Goal: Task Accomplishment & Management: Manage account settings

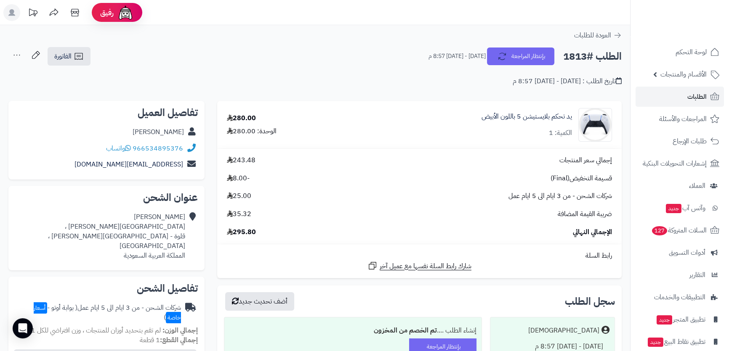
drag, startPoint x: 122, startPoint y: 133, endPoint x: 184, endPoint y: 134, distance: 61.9
click at [184, 134] on div "Nada Abdulrhman" at bounding box center [106, 132] width 183 height 16
copy link "Nada Abdulrhman"
click at [181, 148] on div "966534895376 واتساب" at bounding box center [106, 149] width 183 height 16
click at [144, 145] on link "966534895376" at bounding box center [158, 149] width 51 height 10
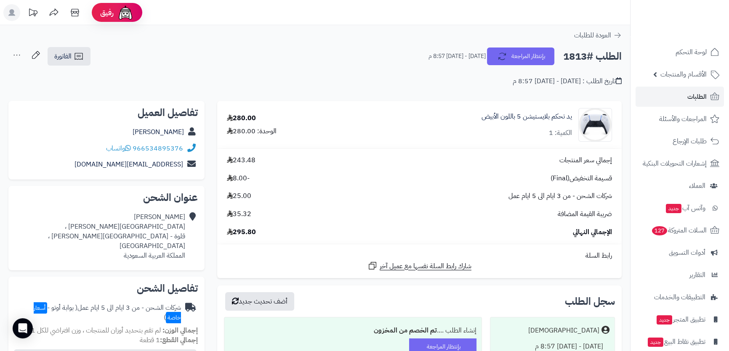
drag, startPoint x: 101, startPoint y: 151, endPoint x: 146, endPoint y: 149, distance: 45.9
click at [146, 149] on div "966534895376 واتساب" at bounding box center [106, 149] width 183 height 16
copy div "534895376 واتساب"
drag, startPoint x: 106, startPoint y: 164, endPoint x: 185, endPoint y: 170, distance: 79.8
click at [185, 170] on div "inada17ii@gmail.com" at bounding box center [106, 165] width 183 height 16
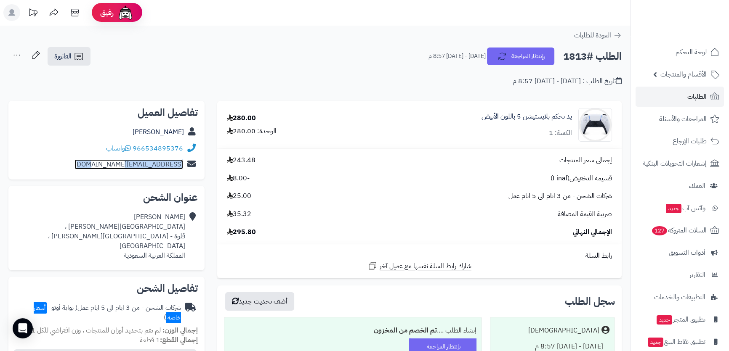
copy div "inada17ii@gmail.com"
click at [128, 214] on div "Nada Abdulrhman شارع الملك فهد ، قلوة - شارع الملك فهد ، الباحة المملكة العربية…" at bounding box center [100, 237] width 170 height 48
click at [139, 215] on div "Nada Abdulrhman شارع الملك فهد ، قلوة - شارع الملك فهد ، الباحة المملكة العربية…" at bounding box center [100, 237] width 170 height 48
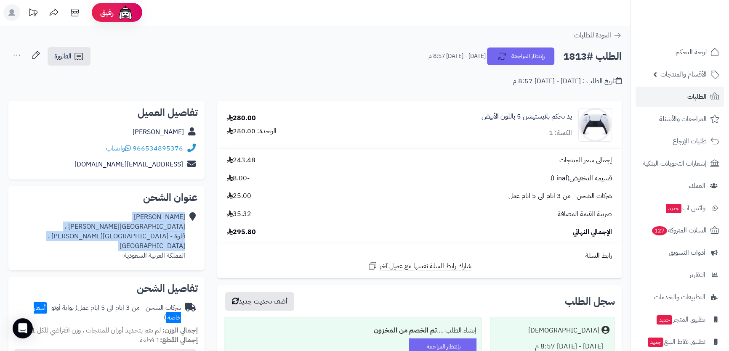
drag, startPoint x: 139, startPoint y: 215, endPoint x: 139, endPoint y: 239, distance: 24.4
click at [139, 239] on div "Nada Abdulrhman شارع الملك فهد ، قلوة - شارع الملك فهد ، الباحة المملكة العربية…" at bounding box center [100, 237] width 170 height 48
copy div "Nada Abdulrhman شارع الملك فهد ، قلوة - شارع الملك فهد ، الباحة"
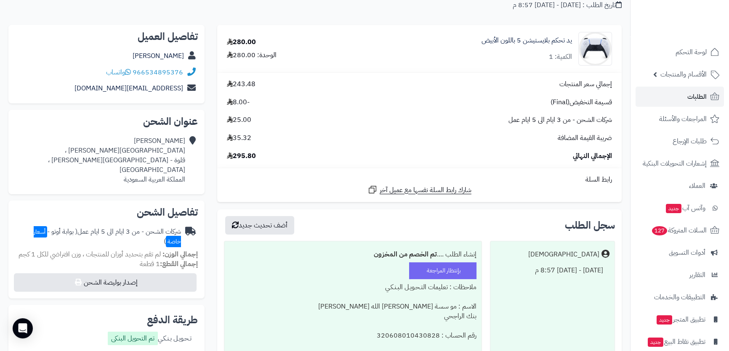
click at [131, 332] on label "تم التحويل البنكى" at bounding box center [133, 338] width 50 height 13
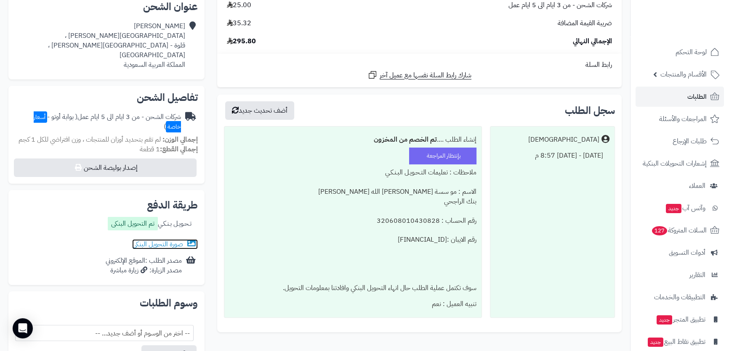
click at [151, 239] on link "صورة التحويل البنكى" at bounding box center [165, 244] width 66 height 10
click at [159, 239] on link "صورة التحويل البنكى" at bounding box center [165, 244] width 66 height 10
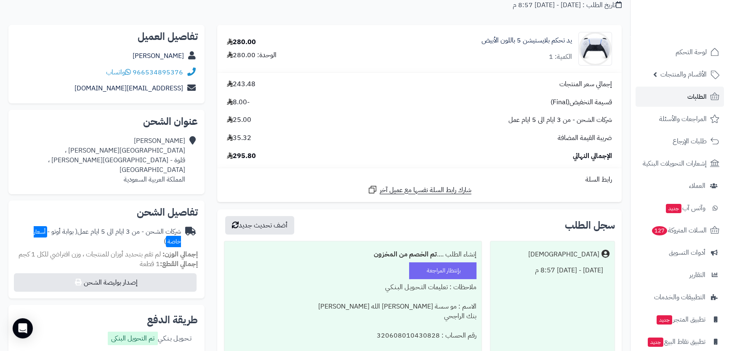
drag, startPoint x: 115, startPoint y: 55, endPoint x: 185, endPoint y: 53, distance: 69.9
click at [185, 53] on div "[PERSON_NAME]" at bounding box center [106, 56] width 183 height 16
copy div "Nada Abdulrhman"
click at [697, 71] on span "الأقسام والمنتجات" at bounding box center [683, 75] width 46 height 12
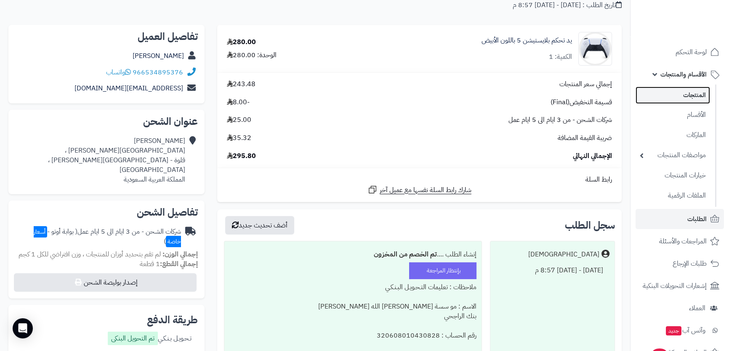
click at [691, 98] on link "المنتجات" at bounding box center [673, 95] width 74 height 17
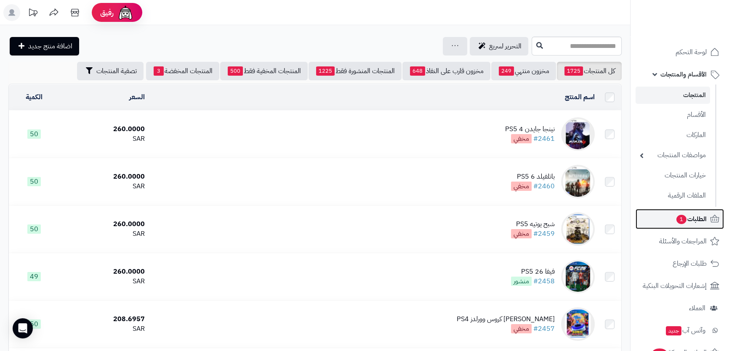
click at [678, 222] on span "1" at bounding box center [681, 219] width 10 height 9
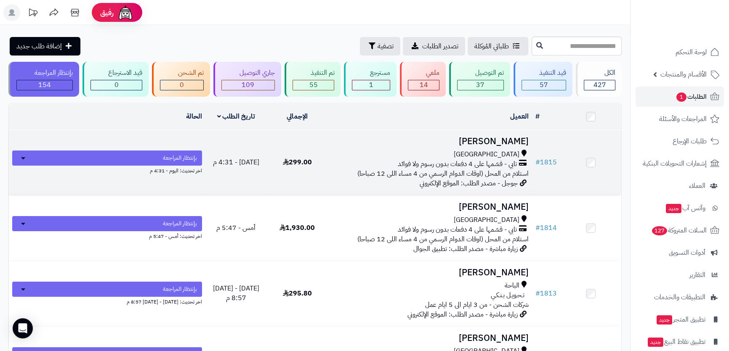
click at [404, 142] on h3 "سليمان أمير" at bounding box center [429, 142] width 197 height 10
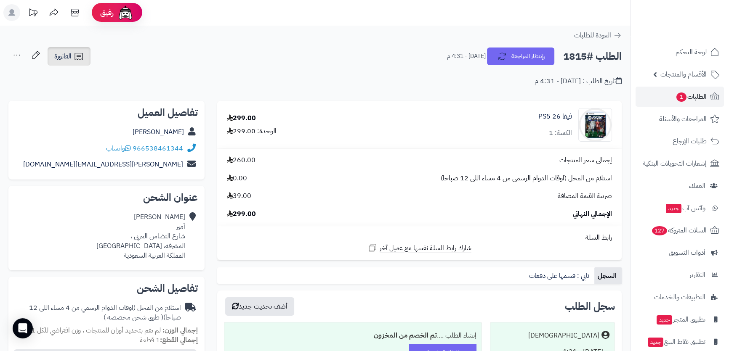
click at [63, 55] on span "الفاتورة" at bounding box center [62, 56] width 17 height 10
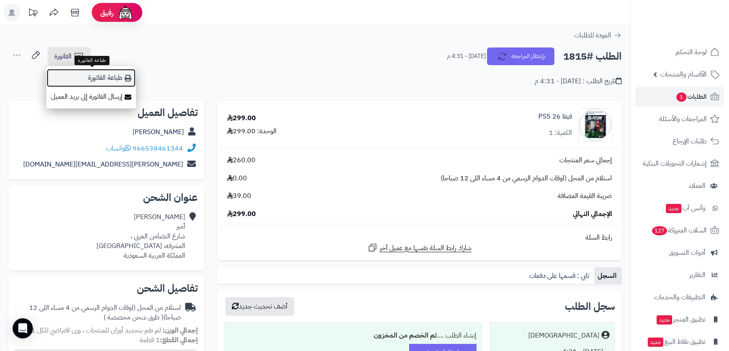
click at [88, 75] on link "طباعة الفاتورة" at bounding box center [91, 78] width 90 height 19
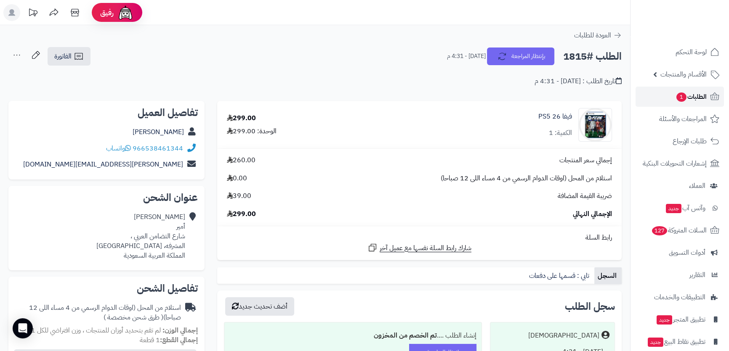
click at [707, 96] on link "الطلبات 1" at bounding box center [680, 97] width 88 height 20
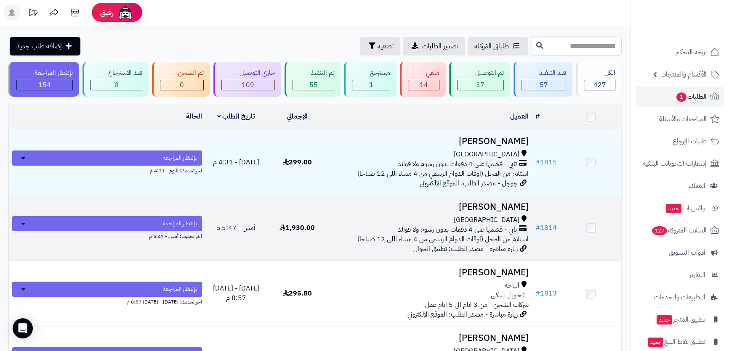
click at [444, 202] on h3 "[PERSON_NAME]" at bounding box center [429, 207] width 197 height 10
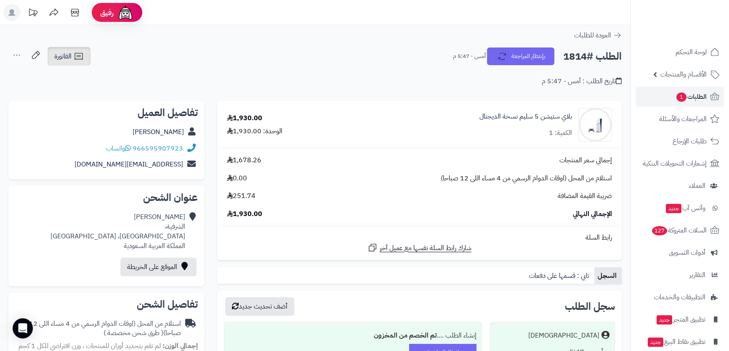
click at [66, 49] on link "الفاتورة" at bounding box center [69, 56] width 43 height 19
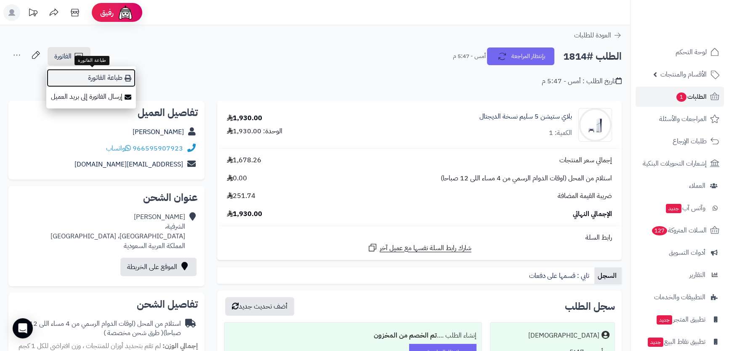
click at [102, 76] on link "طباعة الفاتورة" at bounding box center [91, 78] width 90 height 19
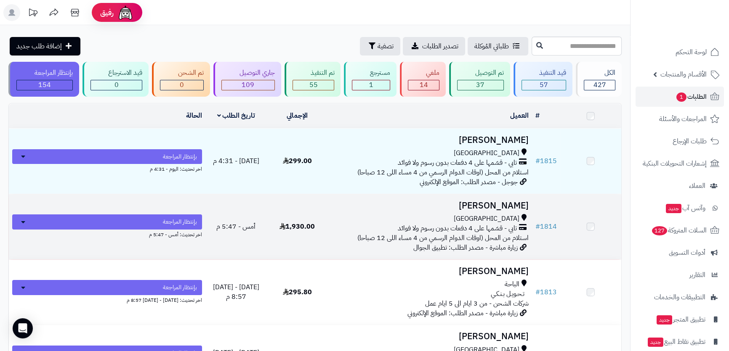
scroll to position [38, 0]
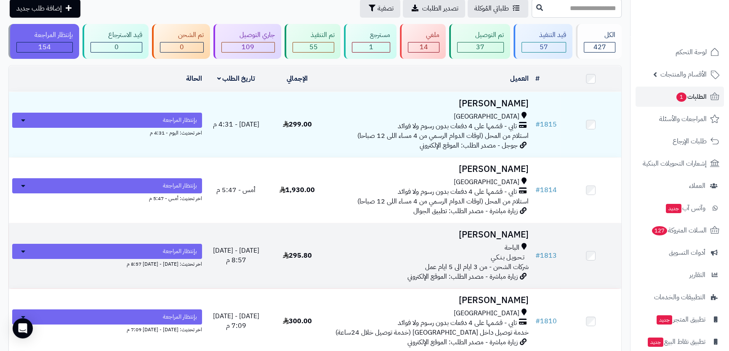
click at [480, 243] on div "الباحة" at bounding box center [429, 248] width 197 height 10
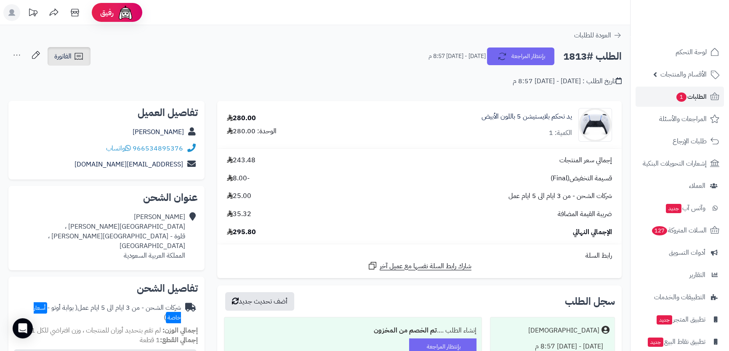
click at [72, 53] on span "الفاتورة" at bounding box center [62, 56] width 17 height 10
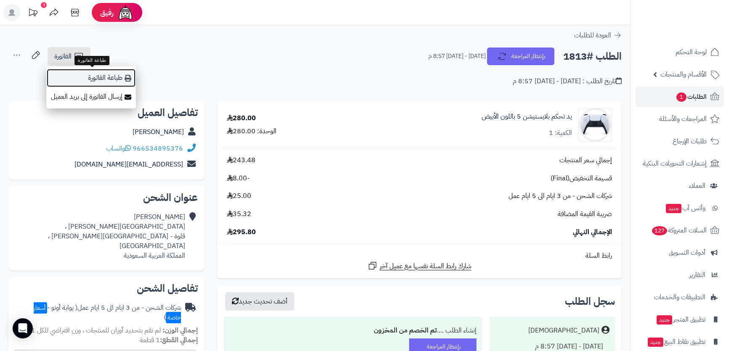
click at [86, 76] on link "طباعة الفاتورة" at bounding box center [91, 78] width 90 height 19
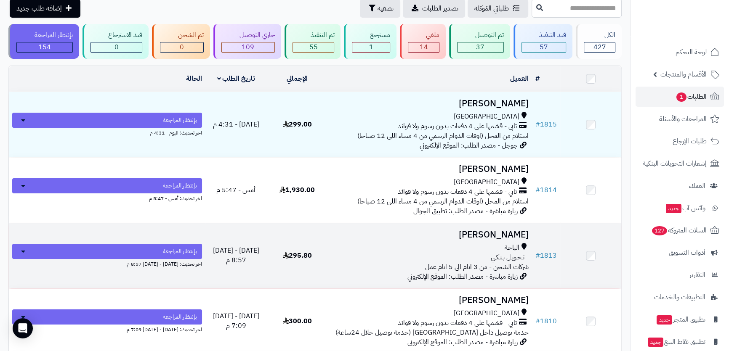
scroll to position [76, 0]
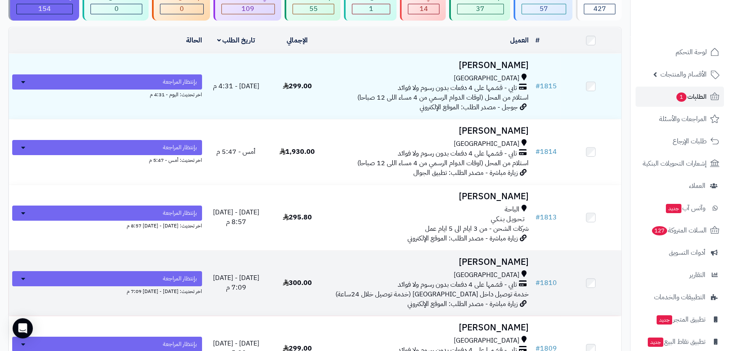
click at [445, 272] on div "[GEOGRAPHIC_DATA]" at bounding box center [429, 276] width 197 height 10
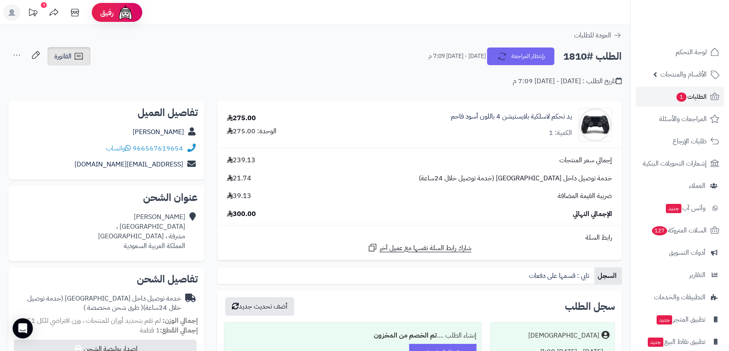
click at [65, 59] on span "الفاتورة" at bounding box center [62, 56] width 17 height 10
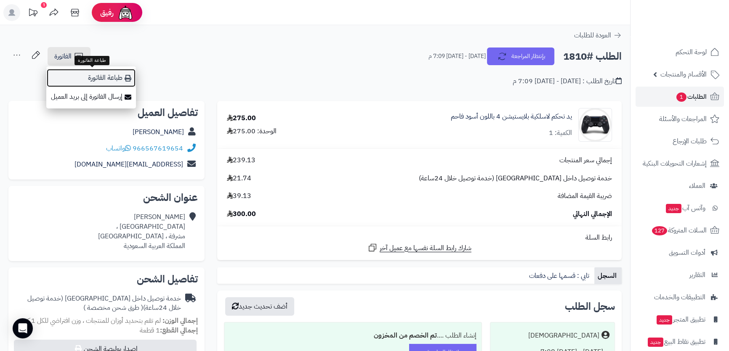
click at [80, 72] on link "طباعة الفاتورة" at bounding box center [91, 78] width 90 height 19
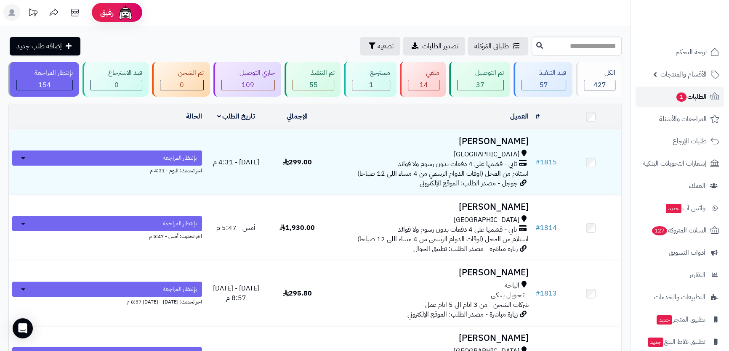
click at [694, 103] on link "الطلبات 1" at bounding box center [680, 97] width 88 height 20
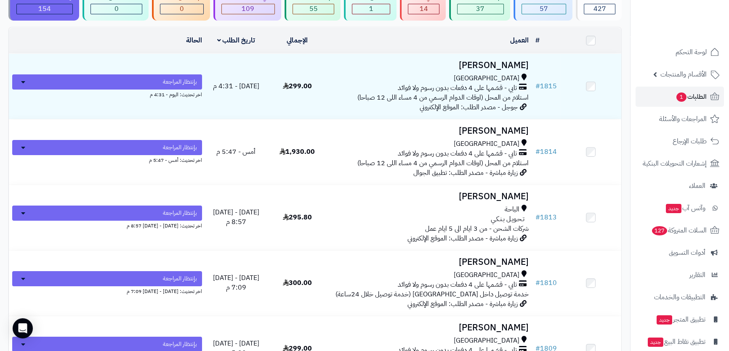
scroll to position [114, 0]
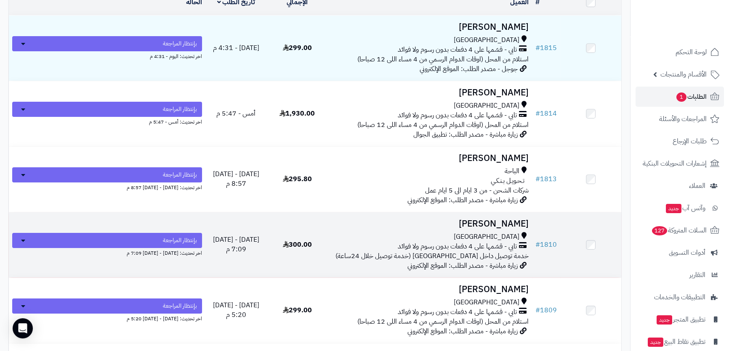
click at [383, 233] on div "جدة" at bounding box center [429, 237] width 197 height 10
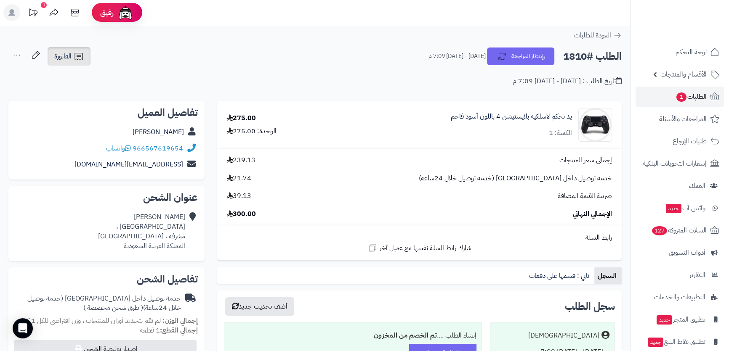
click at [81, 59] on icon at bounding box center [78, 56] width 8 height 7
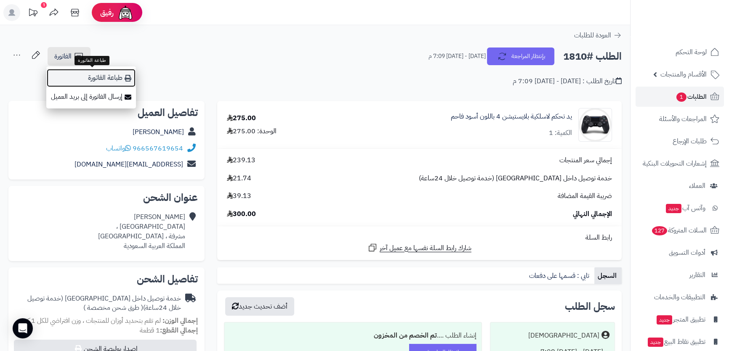
click at [93, 79] on link "طباعة الفاتورة" at bounding box center [91, 78] width 90 height 19
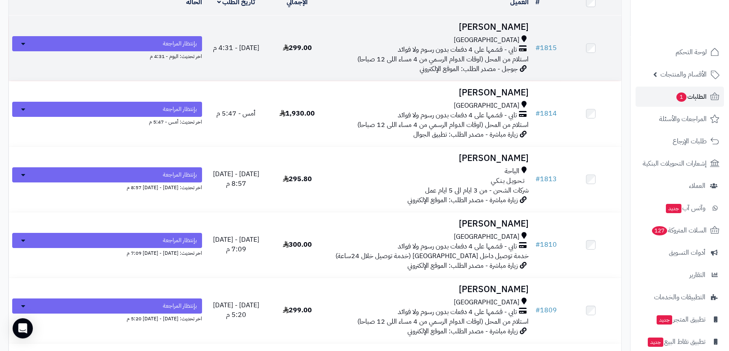
scroll to position [191, 0]
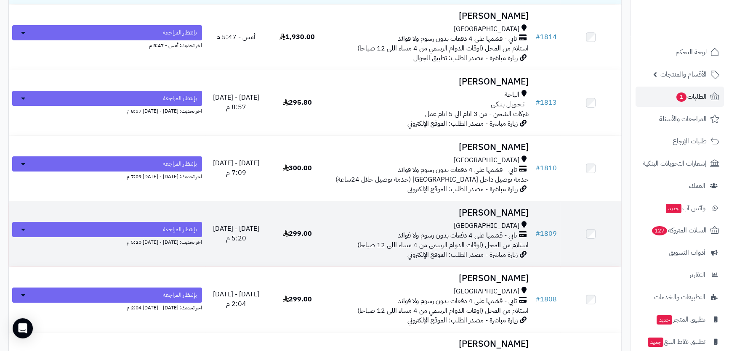
click at [445, 222] on div "جدة" at bounding box center [429, 226] width 197 height 10
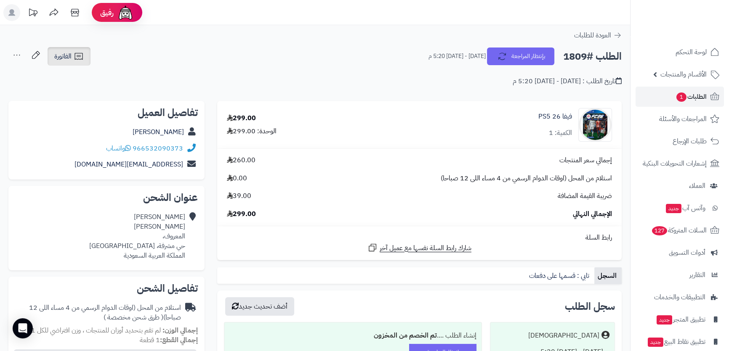
click at [68, 56] on span "الفاتورة" at bounding box center [62, 56] width 17 height 10
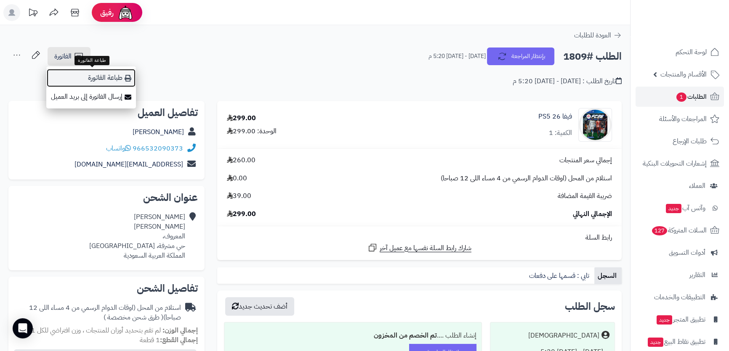
click at [101, 75] on link "طباعة الفاتورة" at bounding box center [91, 78] width 90 height 19
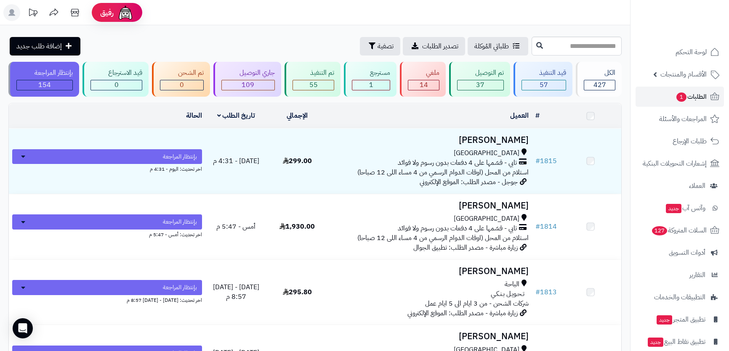
scroll to position [191, 0]
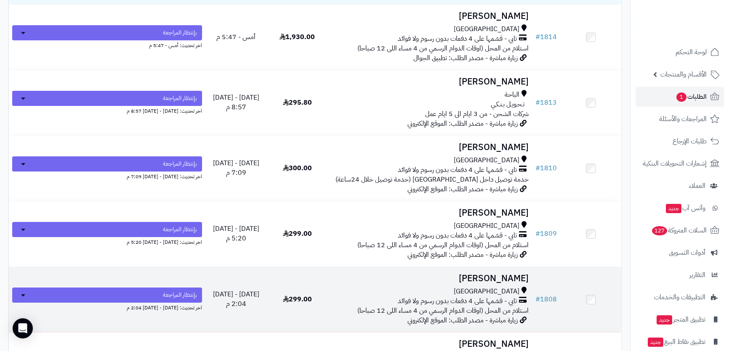
click at [388, 282] on td "[PERSON_NAME] [GEOGRAPHIC_DATA] تابي - قسّمها على 4 دفعات بدون رسوم ولا فوائد ا…" at bounding box center [430, 299] width 204 height 65
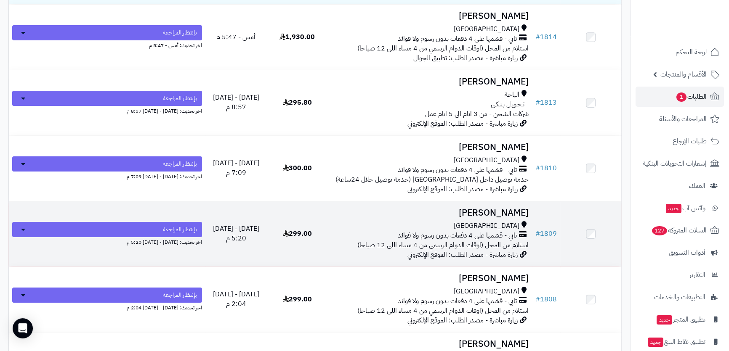
click at [426, 215] on h3 "[PERSON_NAME]" at bounding box center [429, 213] width 197 height 10
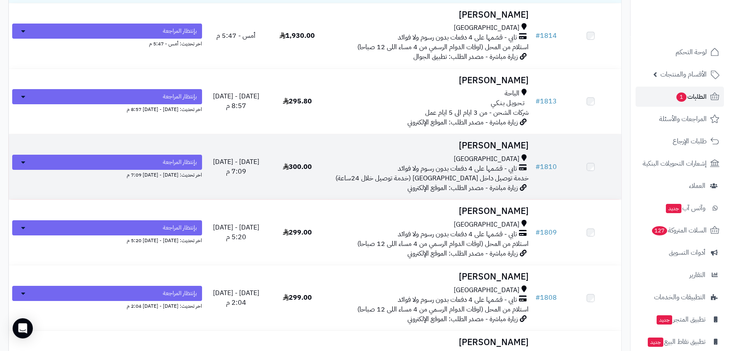
scroll to position [229, 0]
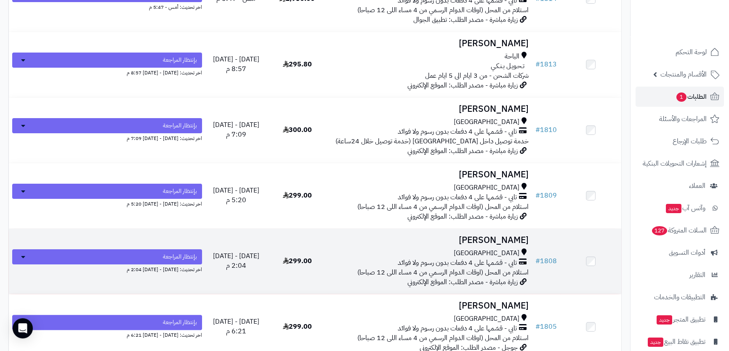
click at [473, 239] on h3 "[PERSON_NAME]" at bounding box center [429, 241] width 197 height 10
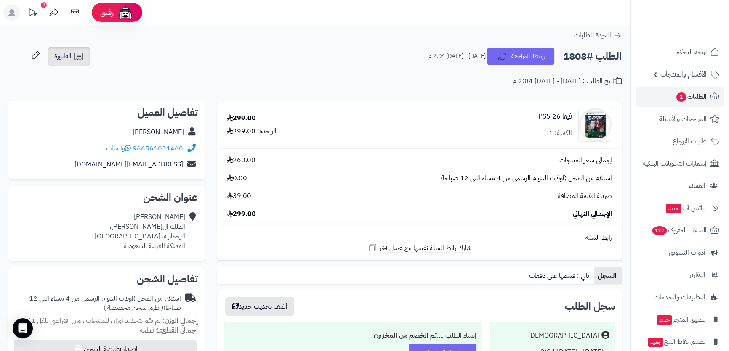
click at [72, 53] on link "الفاتورة" at bounding box center [69, 56] width 43 height 19
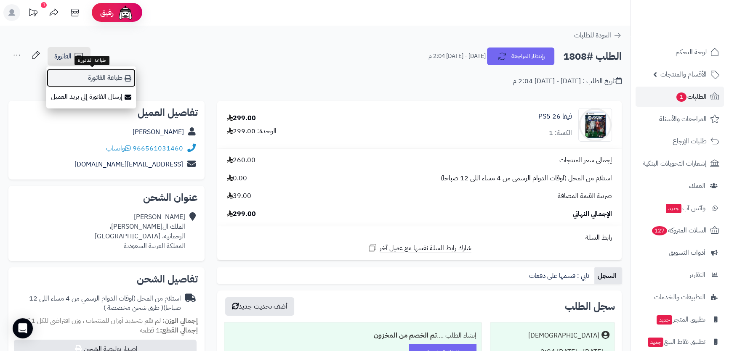
click at [97, 72] on link "طباعة الفاتورة" at bounding box center [91, 78] width 90 height 19
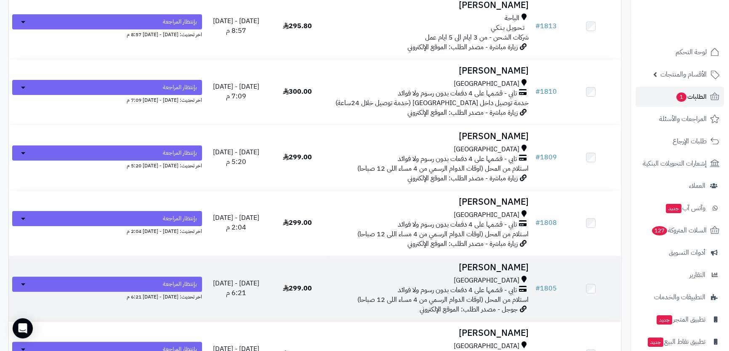
scroll to position [306, 0]
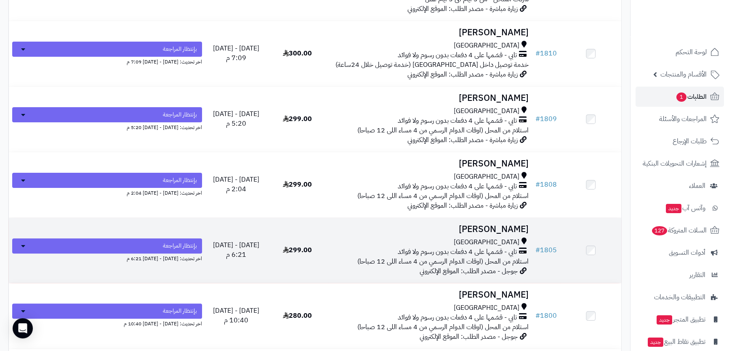
click at [436, 231] on h3 "[PERSON_NAME]" at bounding box center [429, 230] width 197 height 10
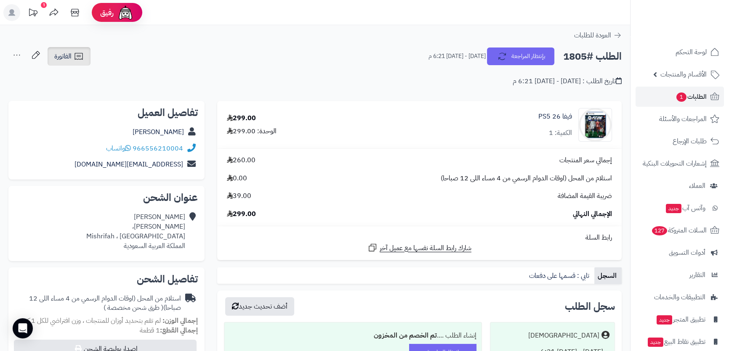
click at [62, 63] on link "الفاتورة" at bounding box center [69, 56] width 43 height 19
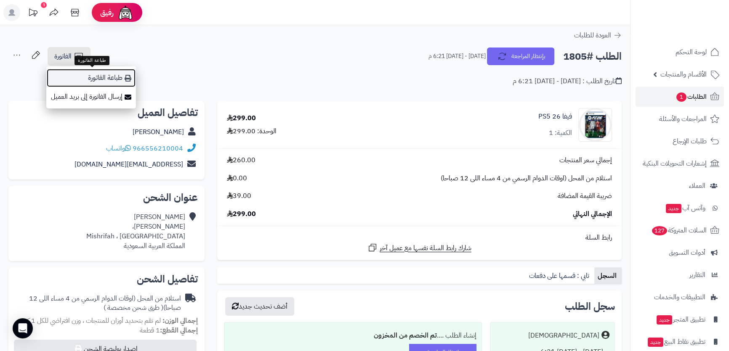
click at [105, 76] on link "طباعة الفاتورة" at bounding box center [91, 78] width 90 height 19
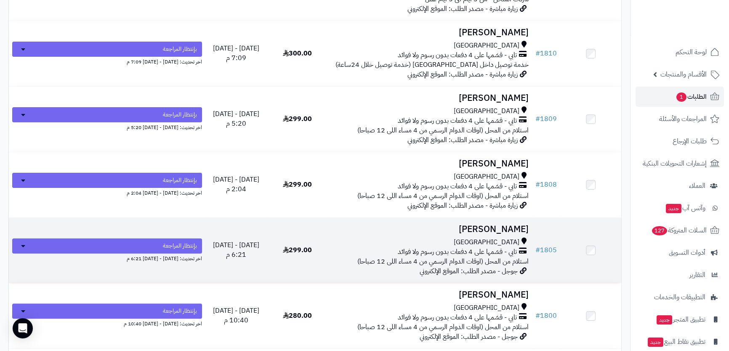
scroll to position [383, 0]
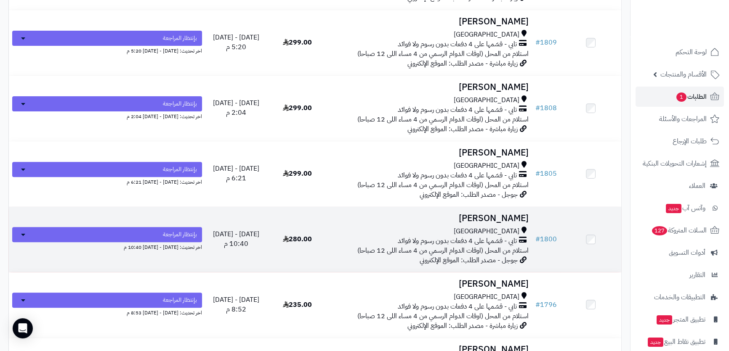
click at [438, 227] on div "جدة" at bounding box center [429, 232] width 197 height 10
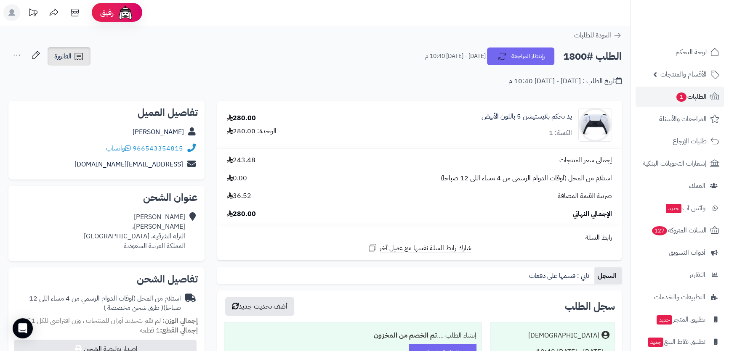
click at [65, 51] on span "الفاتورة" at bounding box center [62, 56] width 17 height 10
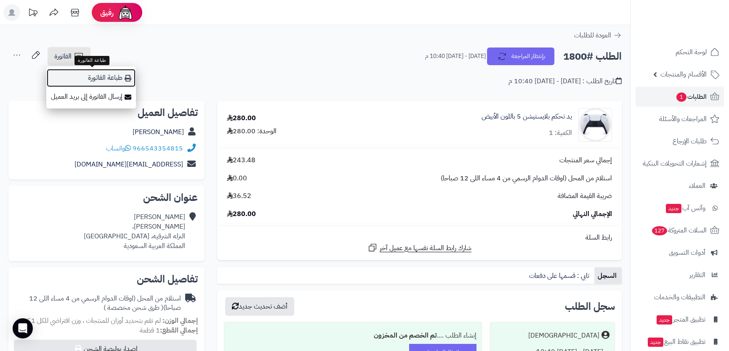
click at [123, 83] on link "طباعة الفاتورة" at bounding box center [91, 78] width 90 height 19
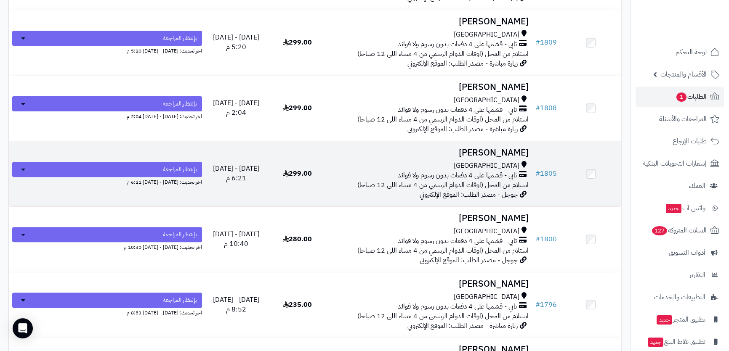
scroll to position [421, 0]
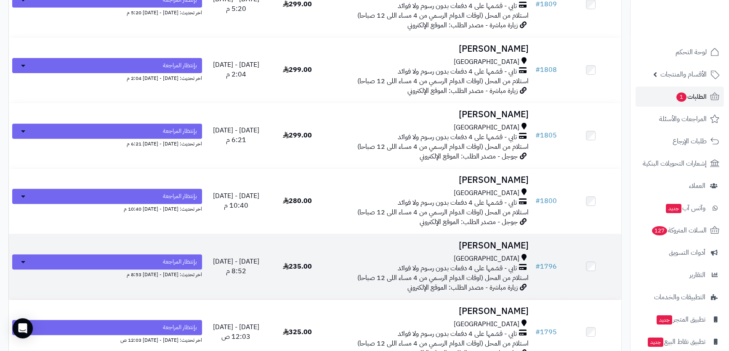
click at [384, 241] on h3 "محمد المجيدي" at bounding box center [429, 246] width 197 height 10
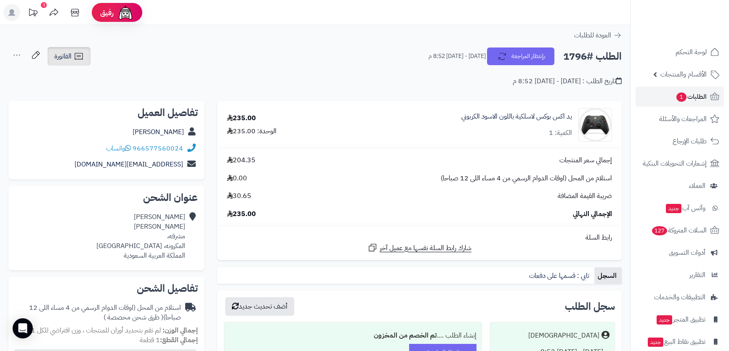
click at [70, 56] on span "الفاتورة" at bounding box center [62, 56] width 17 height 10
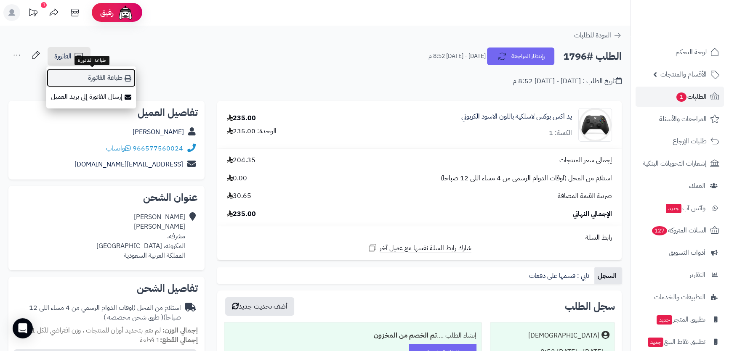
click at [119, 80] on link "طباعة الفاتورة" at bounding box center [91, 78] width 90 height 19
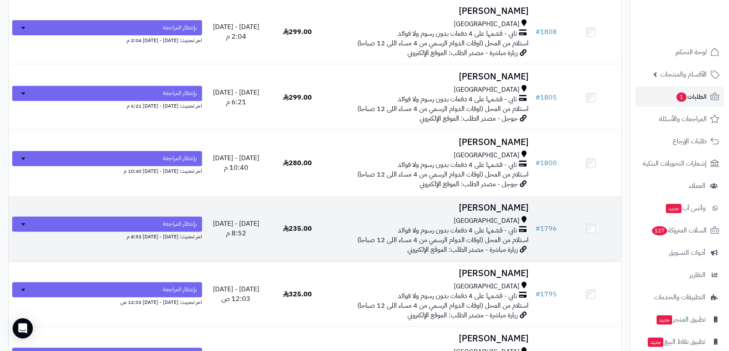
scroll to position [535, 0]
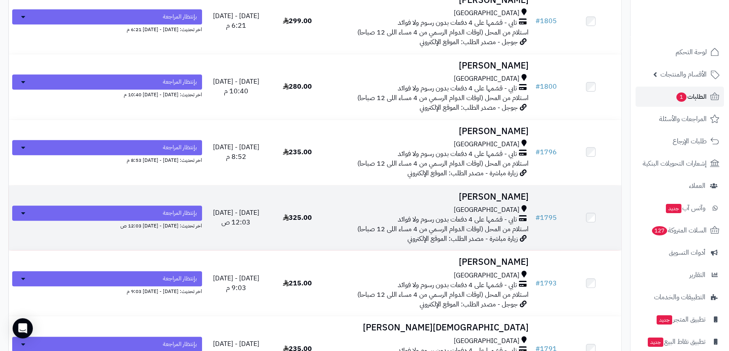
click at [447, 201] on td "Shirin Arabi جدة تابي - قسّمها على 4 دفعات بدون رسوم ولا فوائد استلام من المحل …" at bounding box center [430, 218] width 204 height 65
click at [496, 197] on h3 "[PERSON_NAME]" at bounding box center [429, 197] width 197 height 10
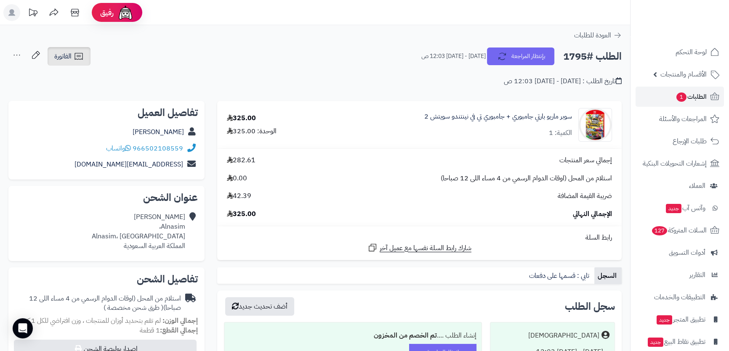
click at [62, 51] on link "الفاتورة" at bounding box center [69, 56] width 43 height 19
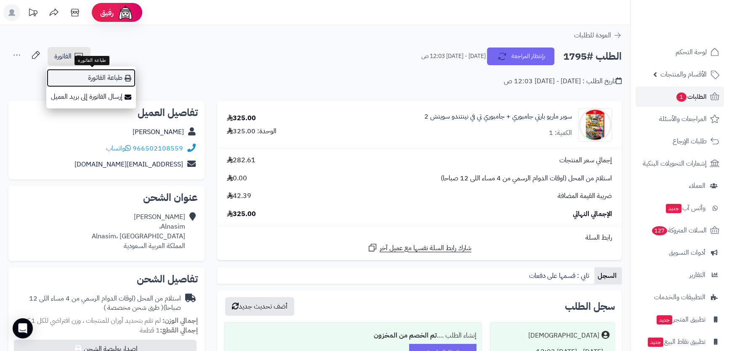
click at [94, 80] on link "طباعة الفاتورة" at bounding box center [91, 78] width 90 height 19
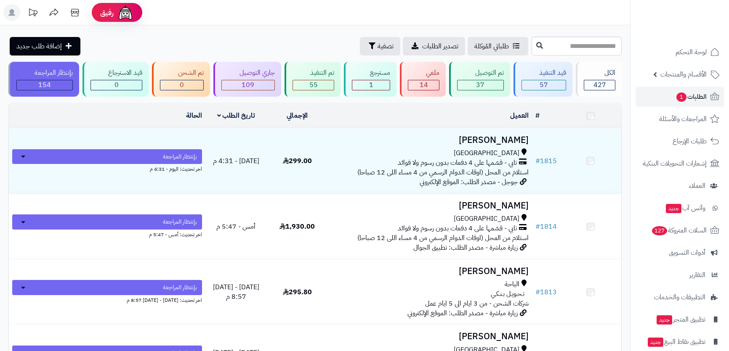
scroll to position [574, 0]
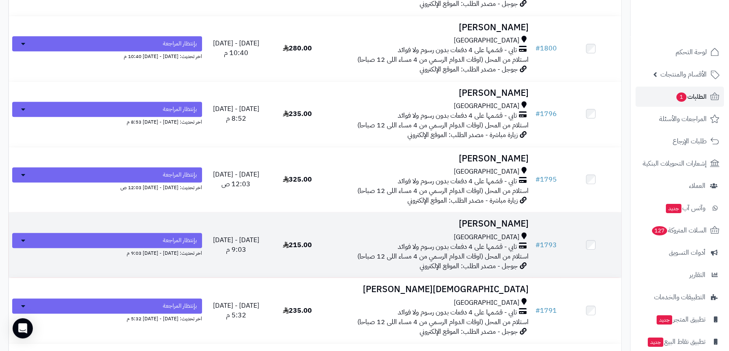
click at [434, 219] on h3 "[PERSON_NAME]" at bounding box center [429, 224] width 197 height 10
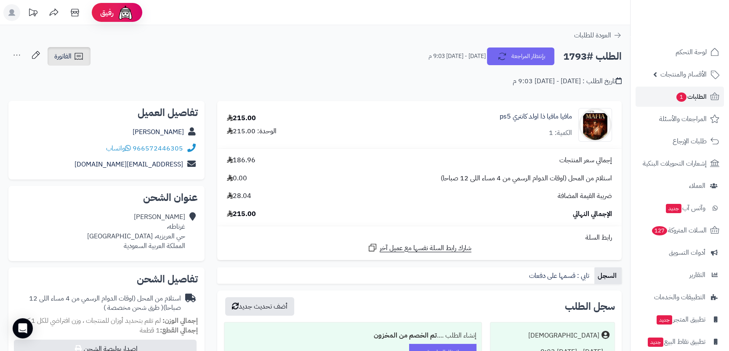
click at [54, 57] on span "الفاتورة" at bounding box center [62, 56] width 17 height 10
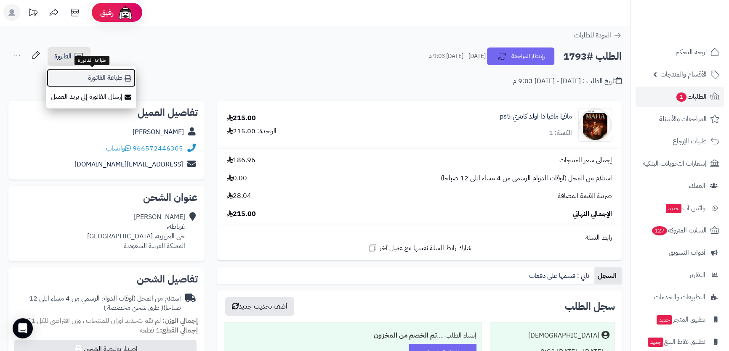
click at [102, 74] on link "طباعة الفاتورة" at bounding box center [91, 78] width 90 height 19
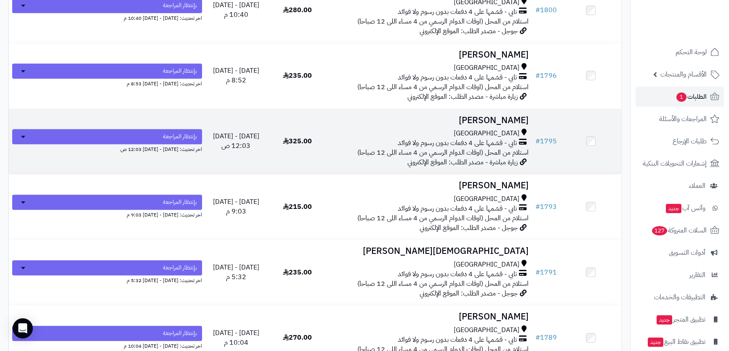
scroll to position [650, 0]
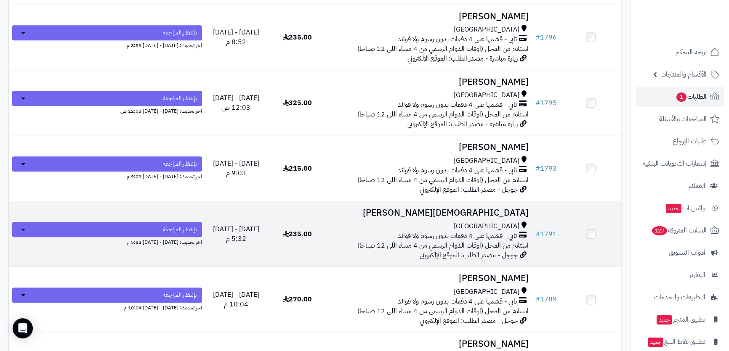
click at [439, 210] on h3 "[DEMOGRAPHIC_DATA][PERSON_NAME]" at bounding box center [429, 213] width 197 height 10
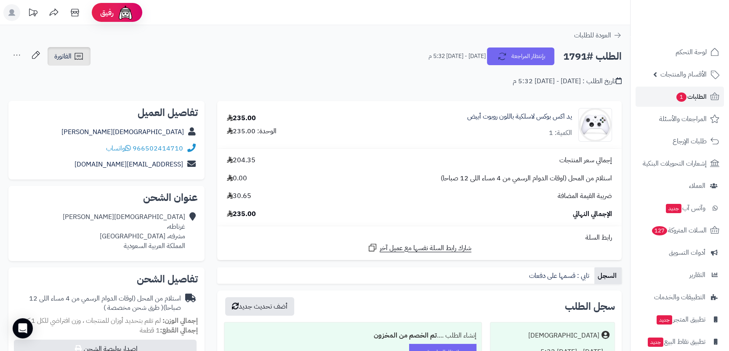
click at [77, 53] on icon at bounding box center [78, 56] width 8 height 7
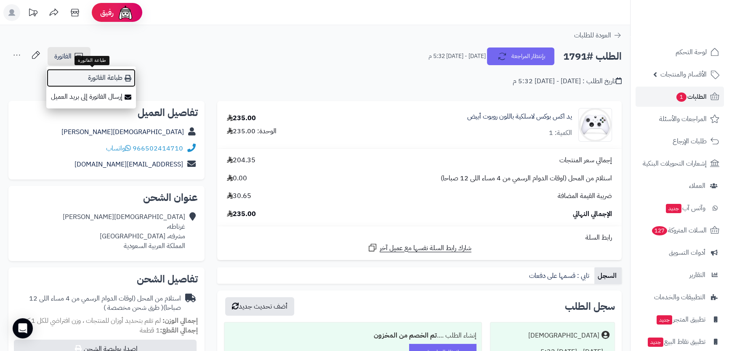
click at [104, 72] on link "طباعة الفاتورة" at bounding box center [91, 78] width 90 height 19
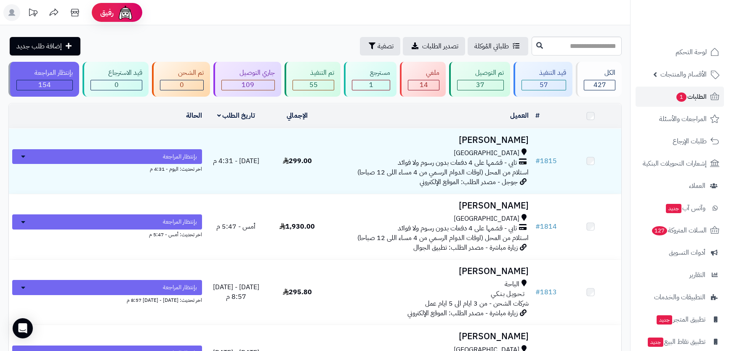
scroll to position [689, 0]
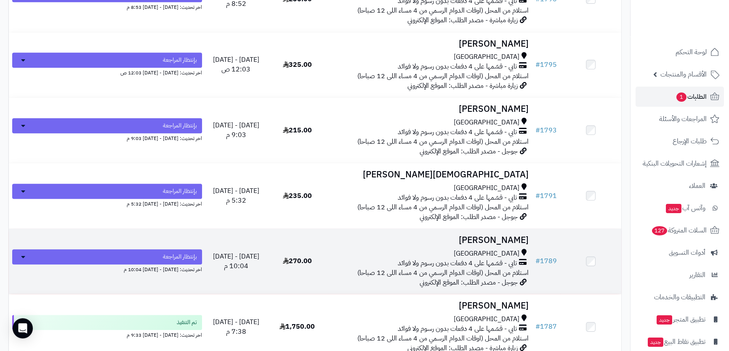
click at [442, 238] on h3 "[PERSON_NAME]" at bounding box center [429, 241] width 197 height 10
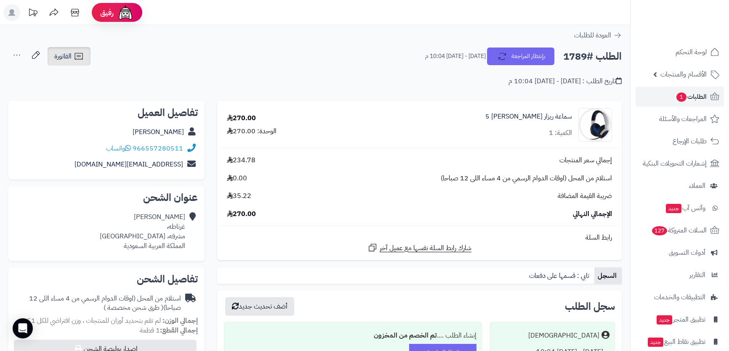
click at [67, 60] on span "الفاتورة" at bounding box center [62, 56] width 17 height 10
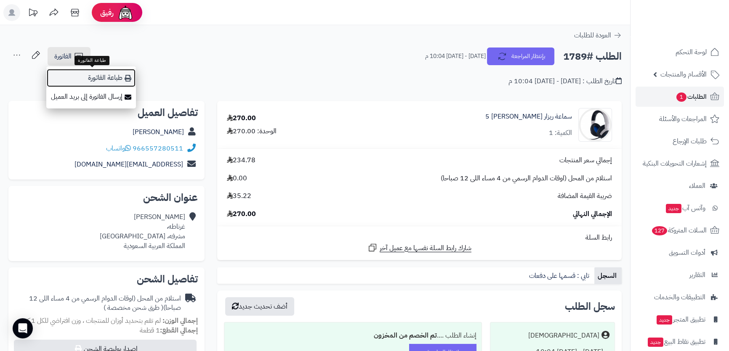
click at [93, 77] on link "طباعة الفاتورة" at bounding box center [91, 78] width 90 height 19
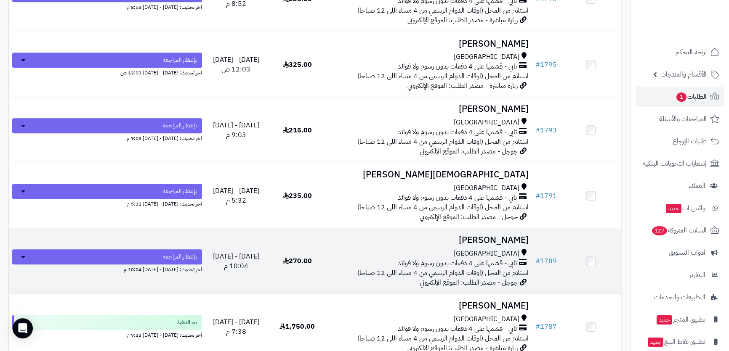
scroll to position [765, 0]
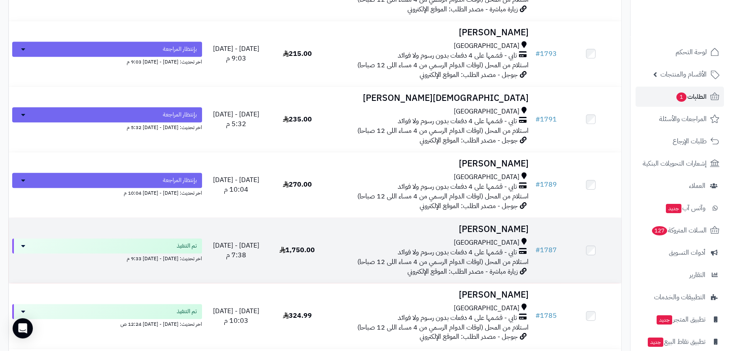
click at [447, 234] on td "Yahya Al mani جدة تابي - قسّمها على 4 دفعات بدون رسوم ولا فوائد استلام من المحل…" at bounding box center [430, 250] width 204 height 65
click at [463, 225] on h3 "[PERSON_NAME]" at bounding box center [429, 230] width 197 height 10
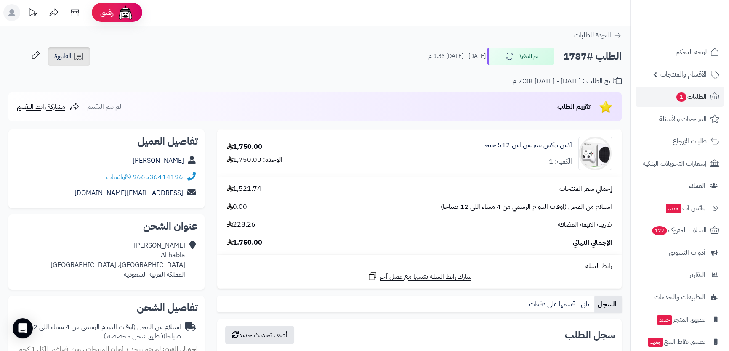
click at [73, 54] on link "الفاتورة" at bounding box center [69, 56] width 43 height 19
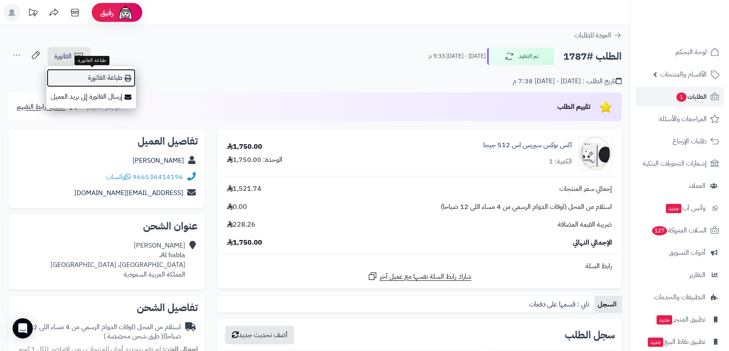
click at [115, 76] on link "طباعة الفاتورة" at bounding box center [91, 78] width 90 height 19
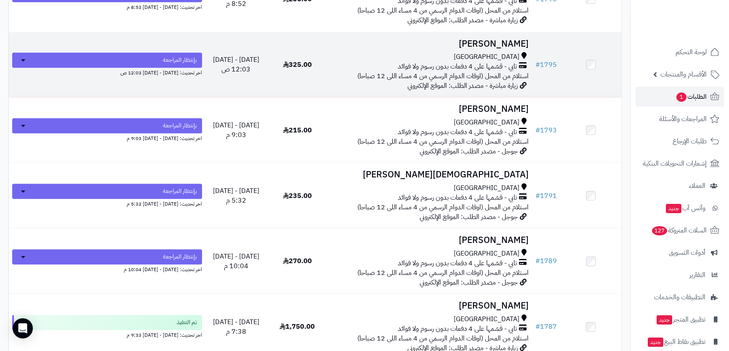
scroll to position [765, 0]
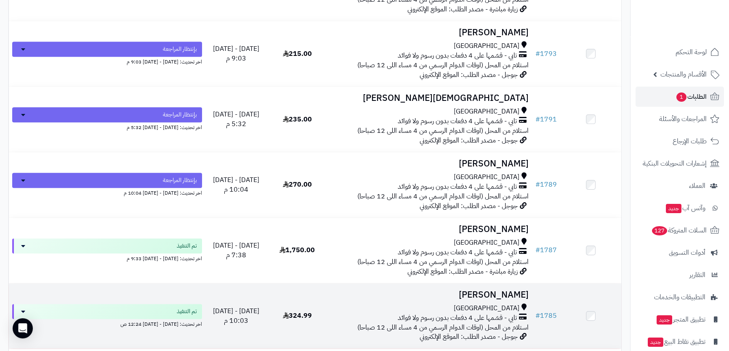
click at [386, 296] on h3 "[PERSON_NAME]" at bounding box center [429, 295] width 197 height 10
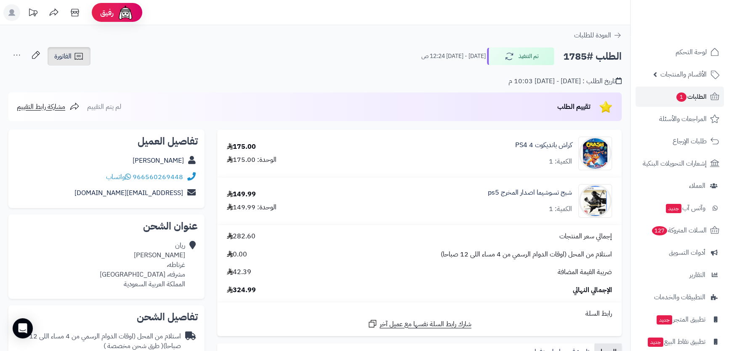
click at [85, 57] on link "الفاتورة" at bounding box center [69, 56] width 43 height 19
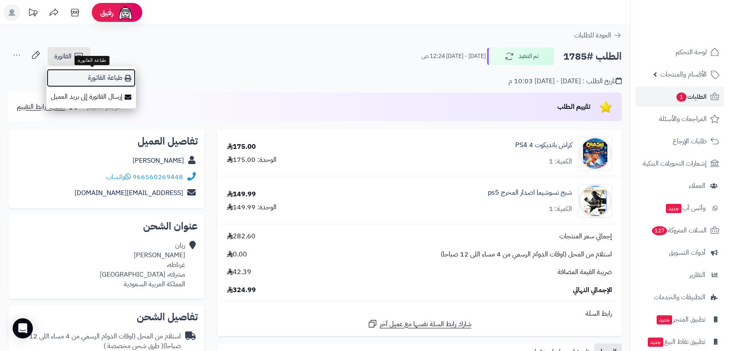
click at [99, 72] on link "طباعة الفاتورة" at bounding box center [91, 78] width 90 height 19
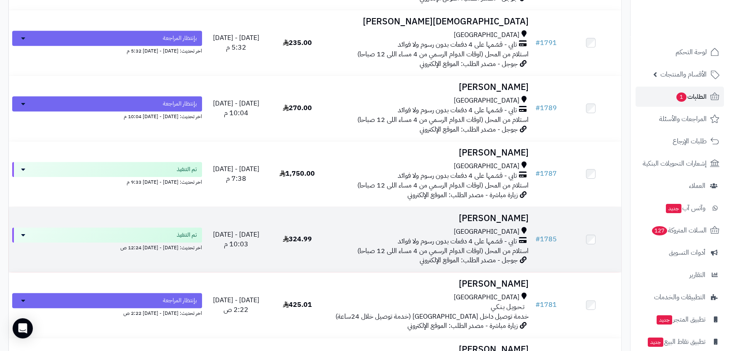
scroll to position [880, 0]
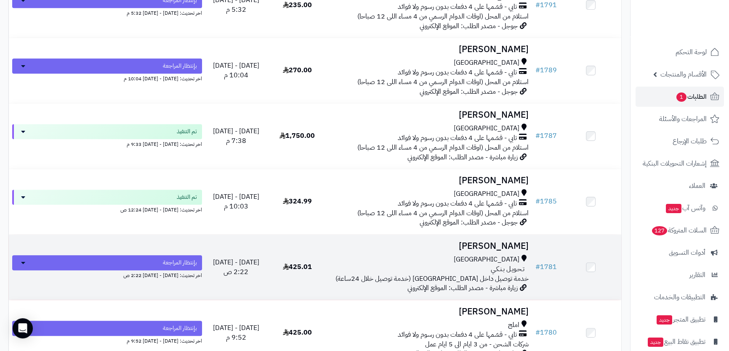
click at [441, 251] on td "Mona Alshrmani جدة تـحـويـل بـنـكـي خدمة توصيل داخل جدة (خدمة توصيل خلال 24ساعة…" at bounding box center [430, 267] width 204 height 65
click at [434, 250] on td "Mona Alshrmani جدة تـحـويـل بـنـكـي خدمة توصيل داخل جدة (خدمة توصيل خلال 24ساعة…" at bounding box center [430, 267] width 204 height 65
click at [455, 250] on td "Mona Alshrmani جدة تـحـويـل بـنـكـي خدمة توصيل داخل جدة (خدمة توصيل خلال 24ساعة…" at bounding box center [430, 267] width 204 height 65
click at [492, 242] on h3 "Mona Alshrmani" at bounding box center [429, 247] width 197 height 10
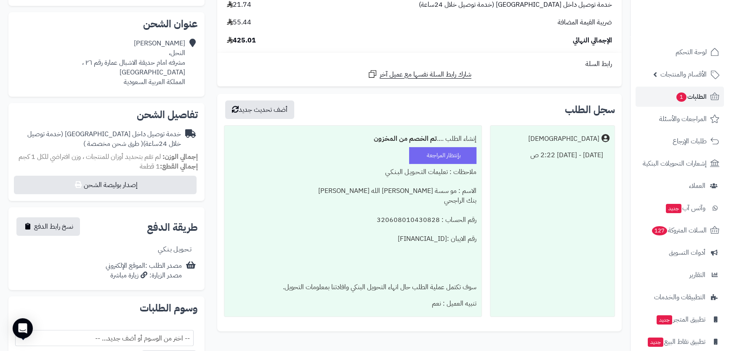
scroll to position [59, 0]
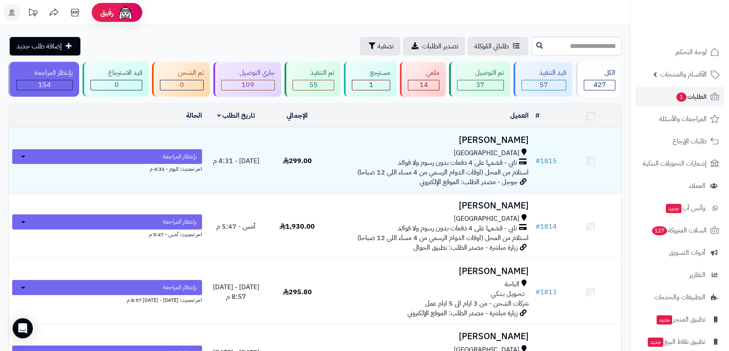
scroll to position [956, 0]
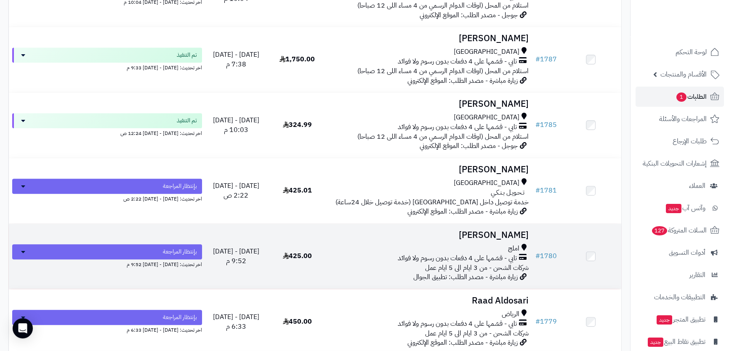
click at [389, 244] on div "املج" at bounding box center [429, 249] width 197 height 10
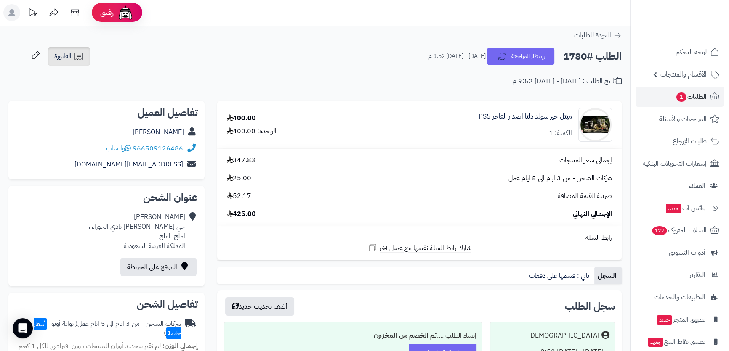
click at [80, 58] on icon at bounding box center [79, 56] width 10 height 10
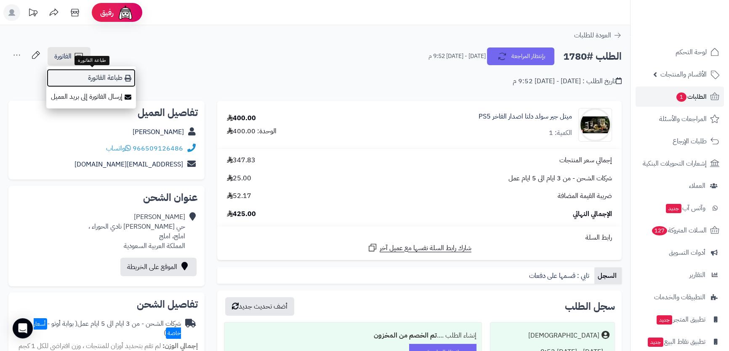
click at [113, 77] on link "طباعة الفاتورة" at bounding box center [91, 78] width 90 height 19
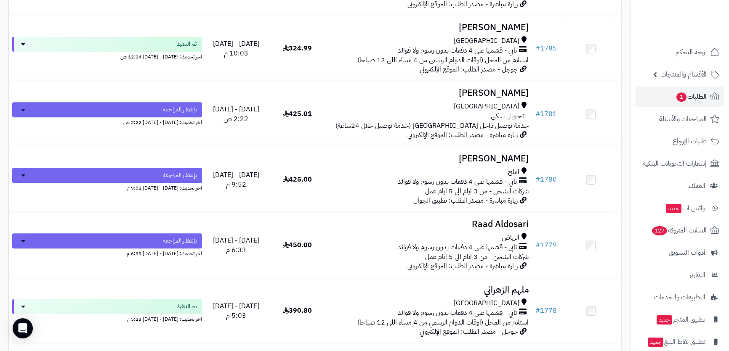
scroll to position [1071, 0]
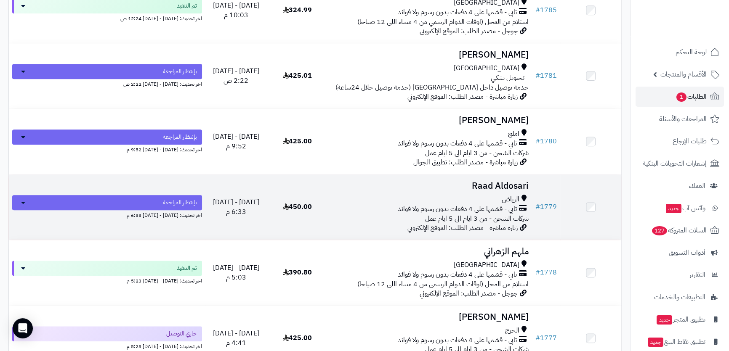
click at [422, 195] on div "الرياض" at bounding box center [429, 200] width 197 height 10
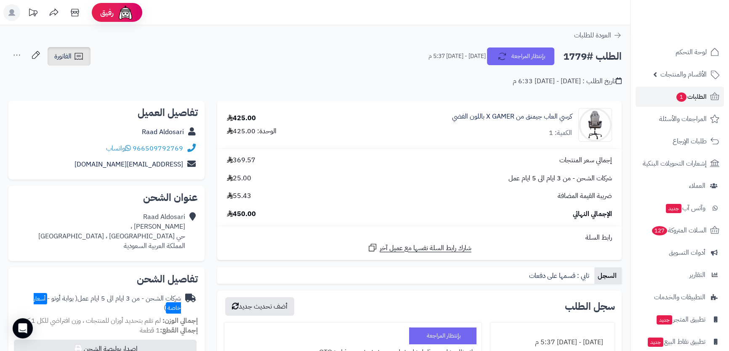
click at [67, 54] on span "الفاتورة" at bounding box center [62, 56] width 17 height 10
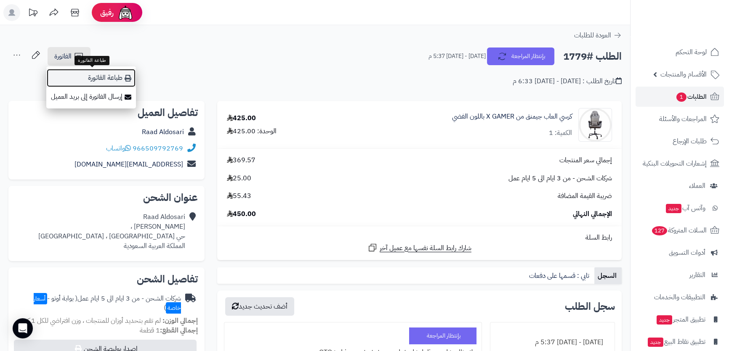
click at [109, 80] on link "طباعة الفاتورة" at bounding box center [91, 78] width 90 height 19
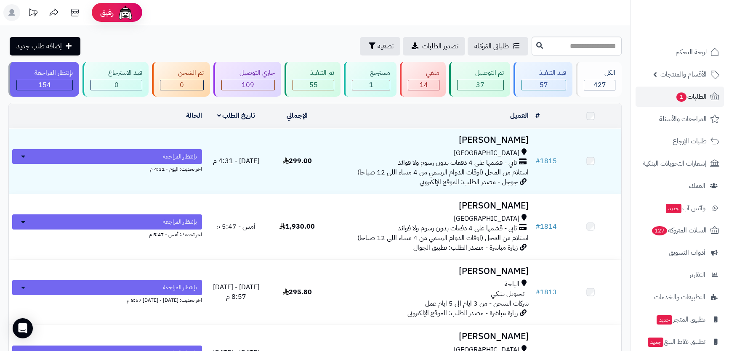
scroll to position [1109, 0]
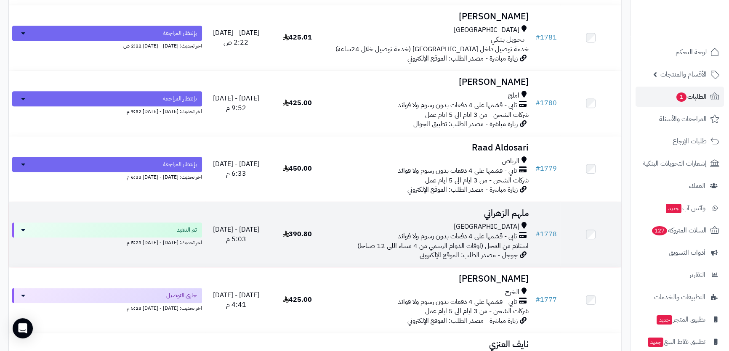
click at [463, 211] on h3 "ملهم الزهراني" at bounding box center [429, 214] width 197 height 10
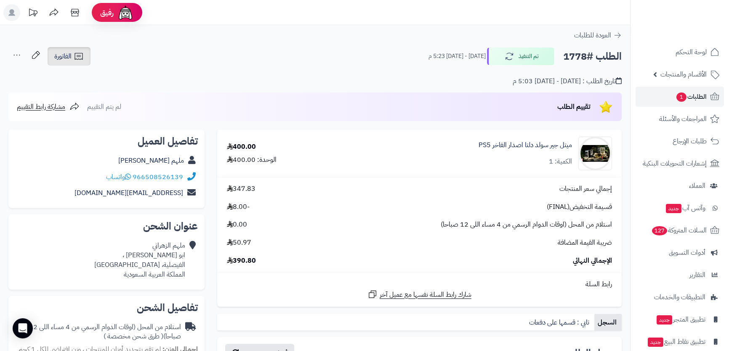
click at [82, 61] on link "الفاتورة" at bounding box center [69, 56] width 43 height 19
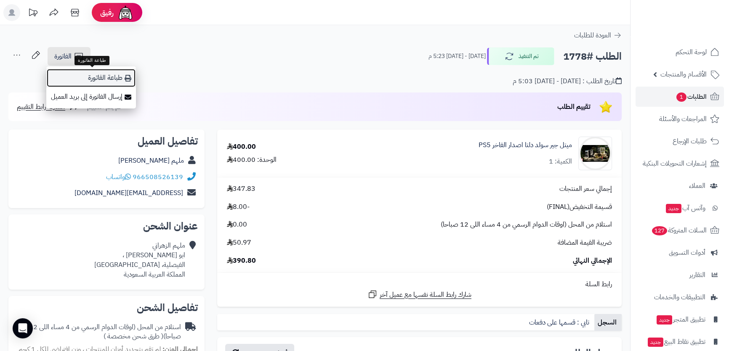
click at [107, 73] on link "طباعة الفاتورة" at bounding box center [91, 78] width 90 height 19
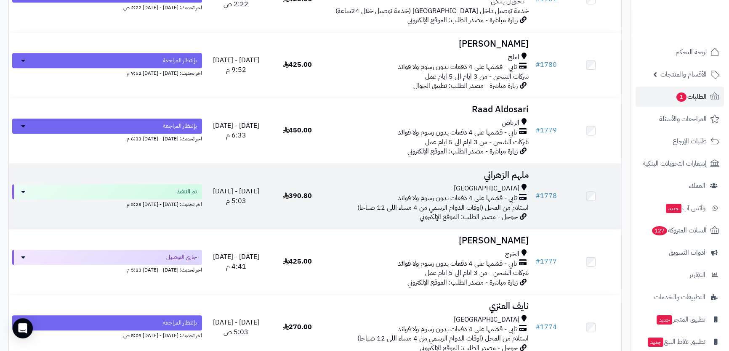
scroll to position [1224, 0]
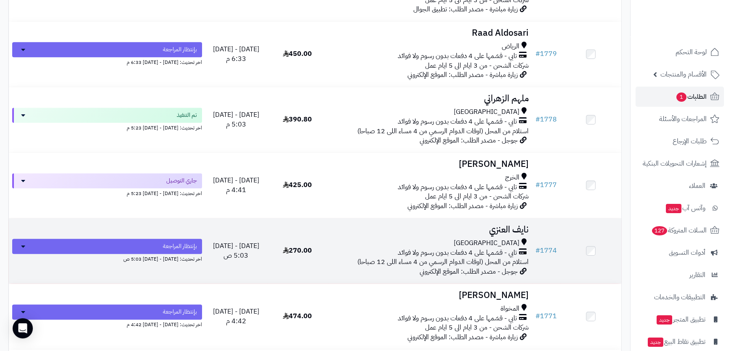
click at [411, 239] on div "جدة" at bounding box center [429, 244] width 197 height 10
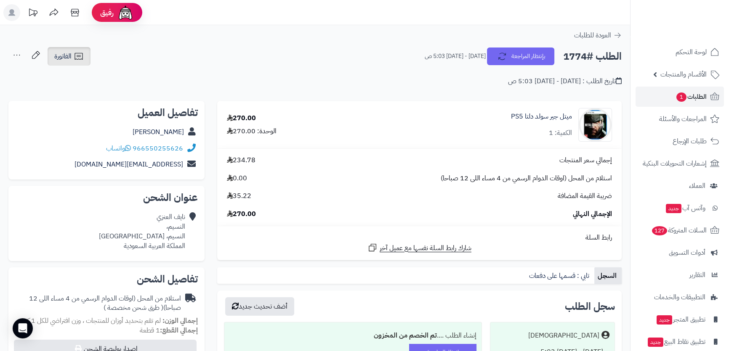
click at [80, 54] on icon at bounding box center [79, 56] width 10 height 10
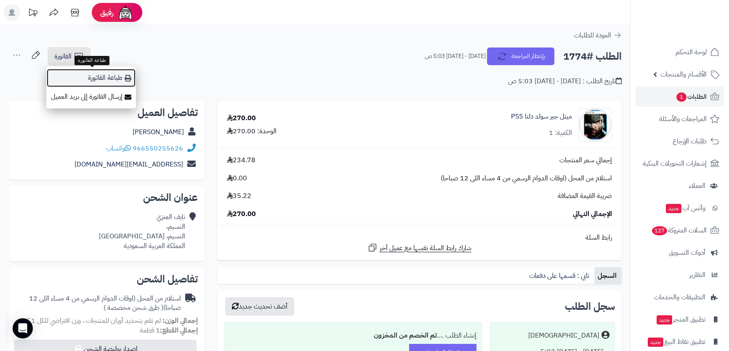
click at [104, 76] on link "طباعة الفاتورة" at bounding box center [91, 78] width 90 height 19
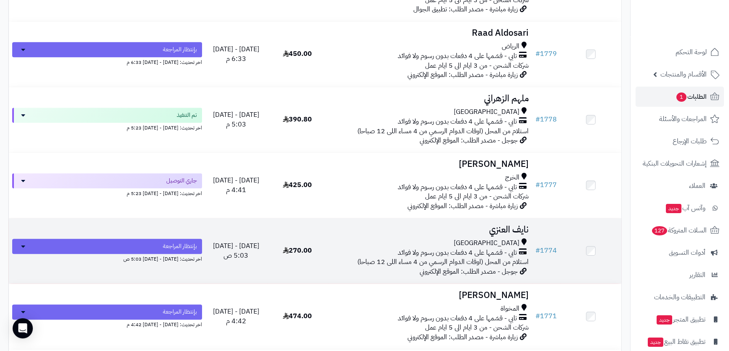
scroll to position [1301, 0]
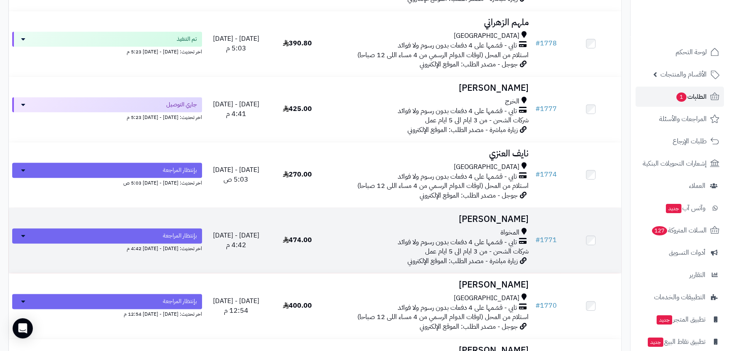
click at [425, 228] on div "المخواة" at bounding box center [429, 233] width 197 height 10
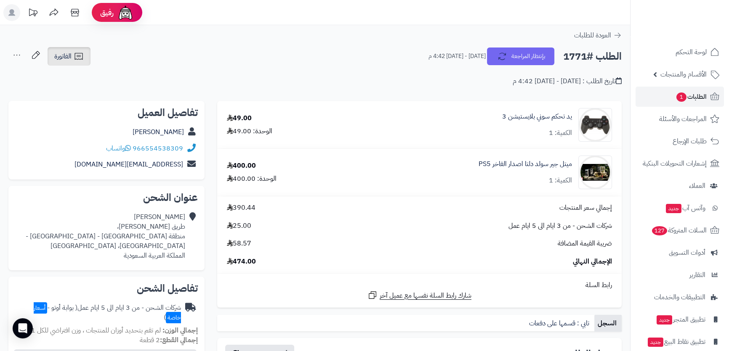
click at [77, 55] on icon at bounding box center [79, 56] width 10 height 10
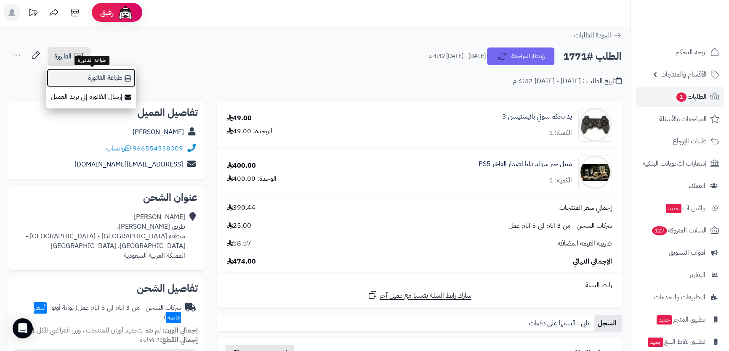
click at [98, 74] on link "طباعة الفاتورة" at bounding box center [91, 78] width 90 height 19
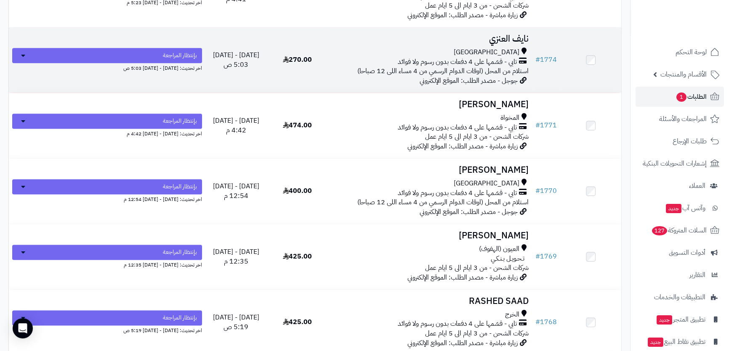
scroll to position [1377, 0]
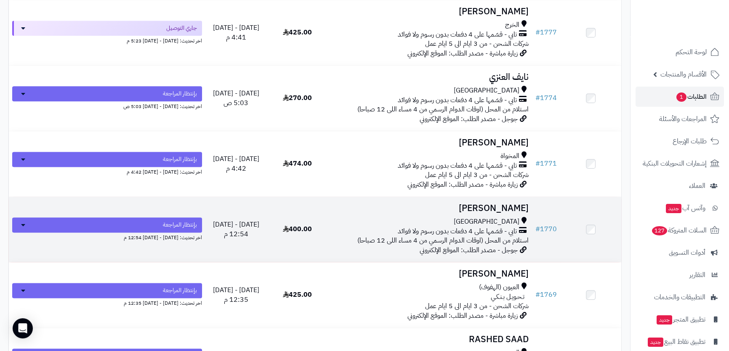
click at [444, 213] on td "[PERSON_NAME] تابي - قسّمها على 4 دفعات بدون رسوم ولا فوائد استلام من المحل (او…" at bounding box center [430, 229] width 204 height 65
click at [447, 213] on td "[PERSON_NAME] تابي - قسّمها على 4 دفعات بدون رسوم ولا فوائد استلام من المحل (او…" at bounding box center [430, 229] width 204 height 65
click at [449, 212] on td "[PERSON_NAME] تابي - قسّمها على 4 دفعات بدون رسوم ولا فوائد استلام من المحل (او…" at bounding box center [430, 229] width 204 height 65
click at [484, 205] on h3 "[PERSON_NAME]" at bounding box center [429, 209] width 197 height 10
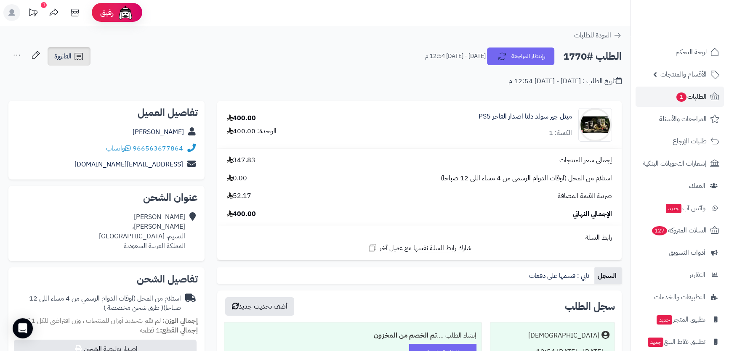
click at [76, 49] on link "الفاتورة" at bounding box center [69, 56] width 43 height 19
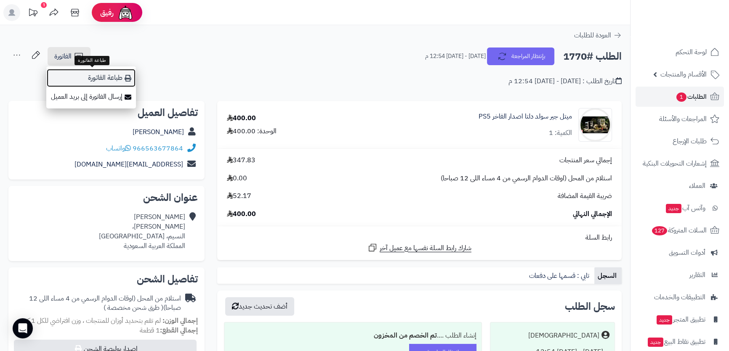
click at [105, 77] on link "طباعة الفاتورة" at bounding box center [91, 78] width 90 height 19
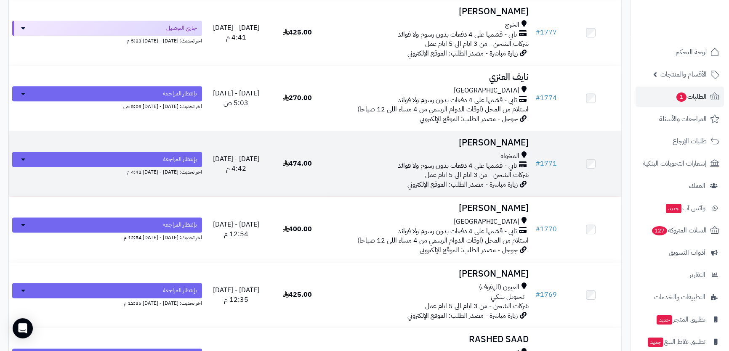
scroll to position [1415, 0]
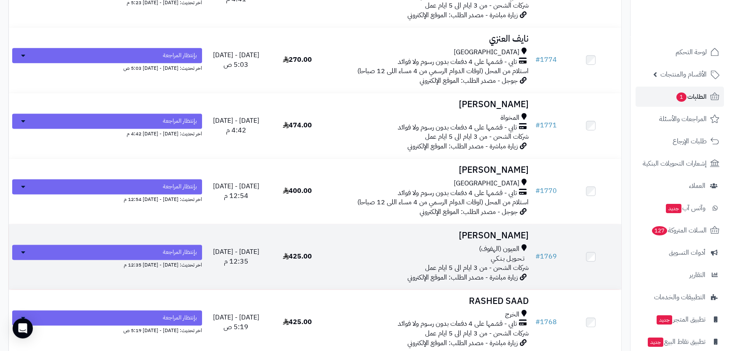
click at [429, 240] on td "احمد الناشي العيون (الهفوف) تـحـويـل بـنـكـي شركات الشحن - من 3 ايام الى 5 ايام…" at bounding box center [430, 256] width 204 height 65
click at [495, 236] on h3 "احمد الناشي" at bounding box center [429, 236] width 197 height 10
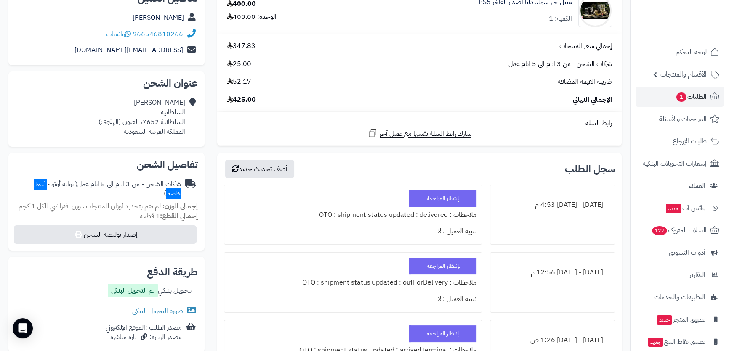
scroll to position [153, 0]
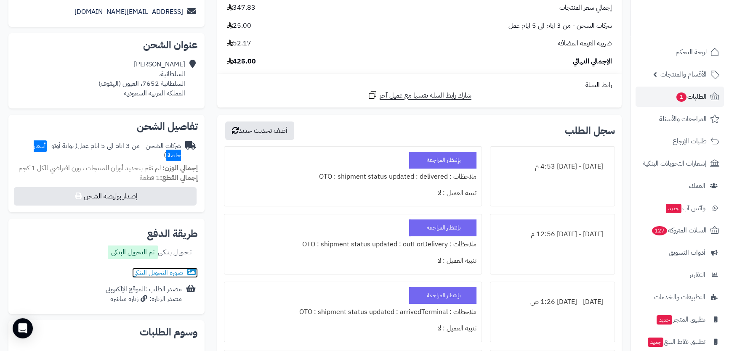
click at [161, 272] on link "صورة التحويل البنكى" at bounding box center [165, 273] width 66 height 10
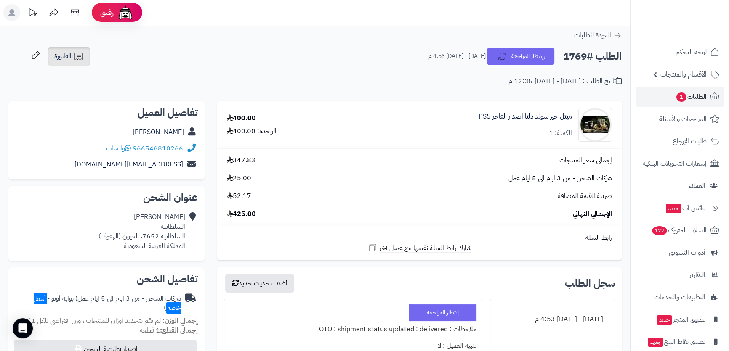
click at [75, 52] on icon at bounding box center [79, 56] width 10 height 10
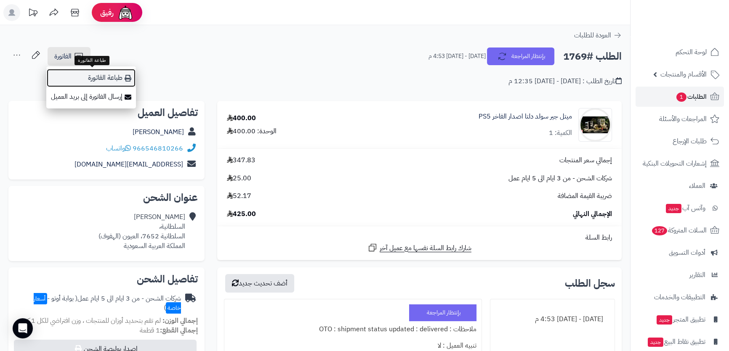
click at [110, 76] on link "طباعة الفاتورة" at bounding box center [91, 78] width 90 height 19
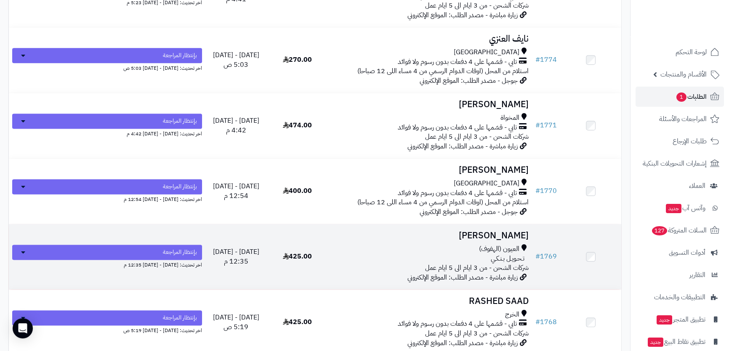
scroll to position [1454, 0]
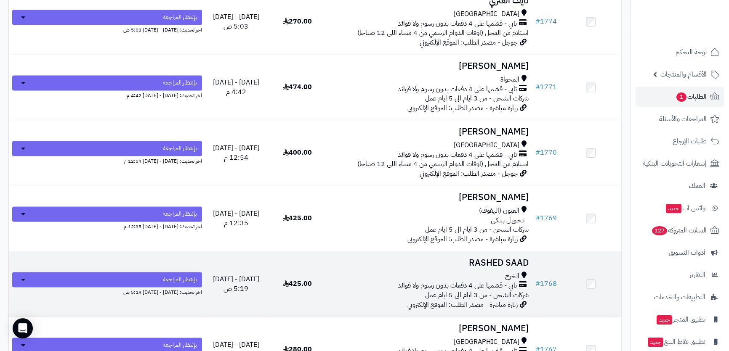
click at [454, 261] on h3 "RASHED SAAD" at bounding box center [429, 263] width 197 height 10
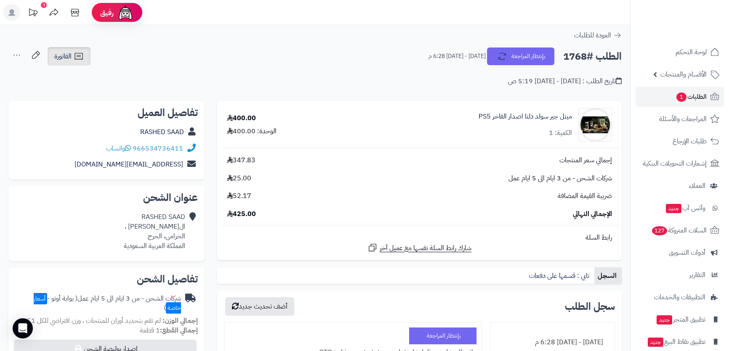
click at [52, 53] on link "الفاتورة" at bounding box center [69, 56] width 43 height 19
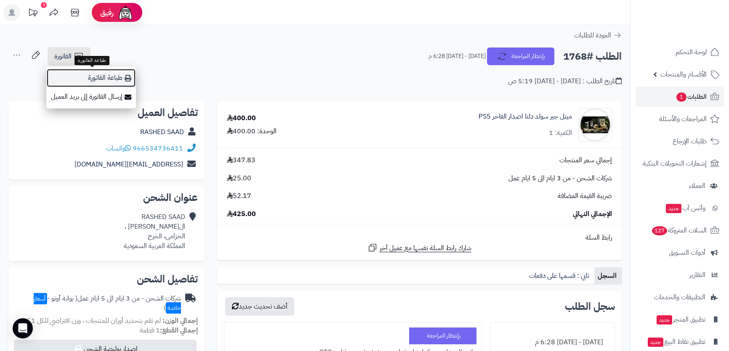
click at [74, 74] on link "طباعة الفاتورة" at bounding box center [91, 78] width 90 height 19
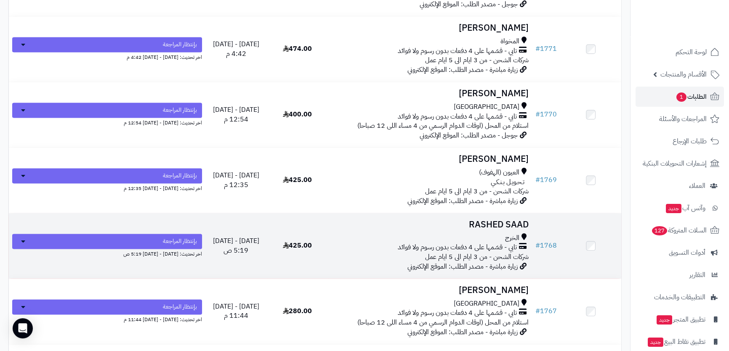
scroll to position [1569, 0]
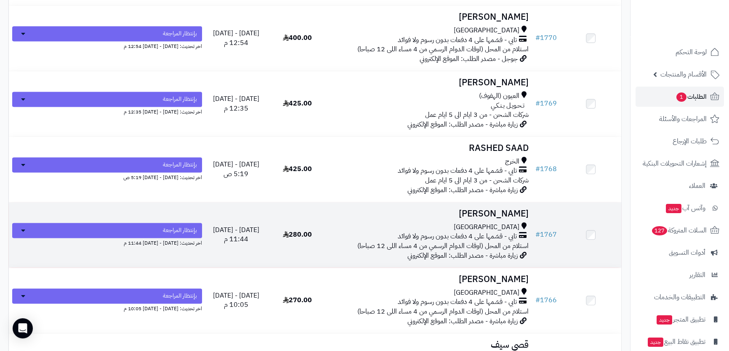
click at [449, 202] on td "Fahad Jamali جدة تابي - قسّمها على 4 دفعات بدون رسوم ولا فوائد استلام من المحل …" at bounding box center [430, 234] width 204 height 65
click at [422, 217] on td "Fahad Jamali جدة تابي - قسّمها على 4 دفعات بدون رسوم ولا فوائد استلام من المحل …" at bounding box center [430, 234] width 204 height 65
click at [446, 215] on td "Fahad Jamali جدة تابي - قسّمها على 4 دفعات بدون رسوم ولا فوائد استلام من المحل …" at bounding box center [430, 234] width 204 height 65
click at [489, 209] on h3 "[PERSON_NAME]" at bounding box center [429, 214] width 197 height 10
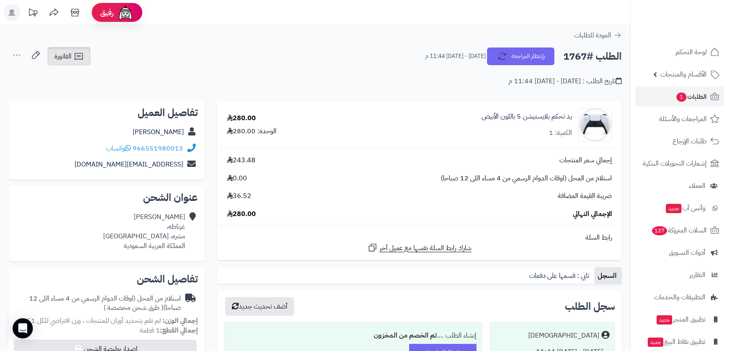
click at [62, 51] on link "الفاتورة" at bounding box center [69, 56] width 43 height 19
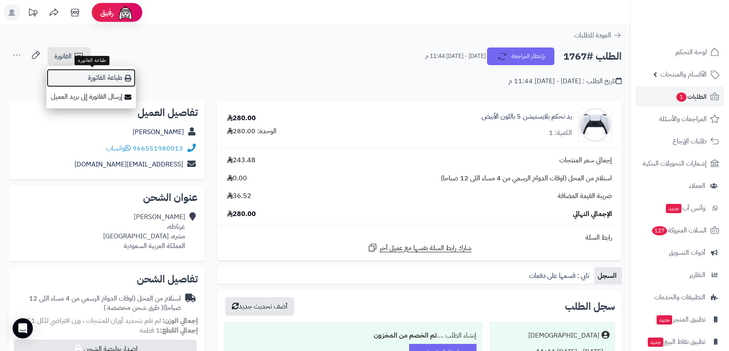
click at [71, 72] on link "طباعة الفاتورة" at bounding box center [91, 78] width 90 height 19
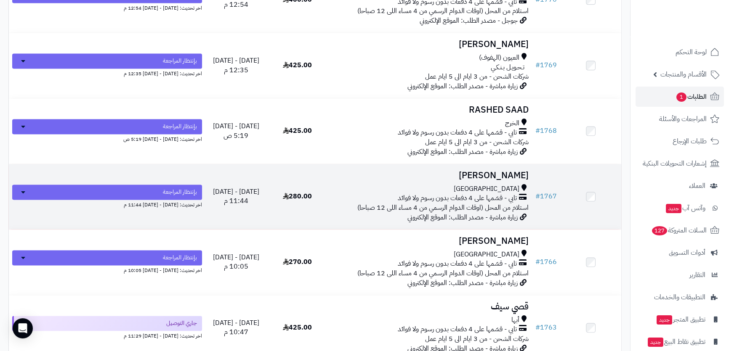
scroll to position [1684, 0]
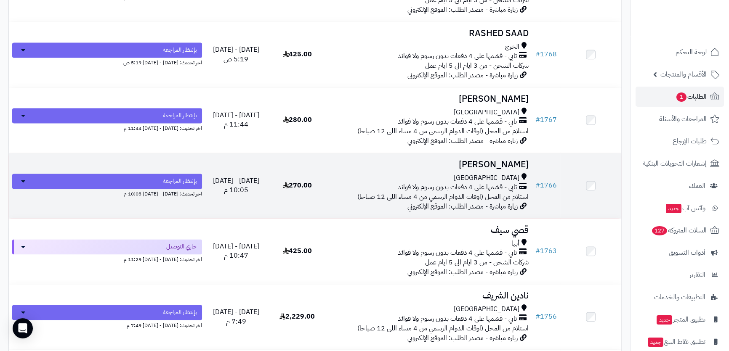
click at [454, 162] on h3 "[PERSON_NAME]" at bounding box center [429, 165] width 197 height 10
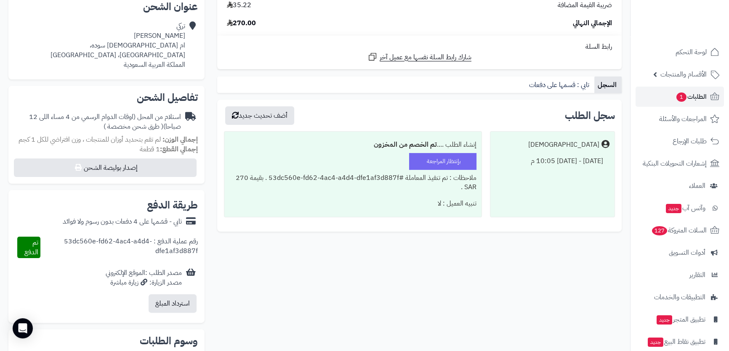
scroll to position [38, 0]
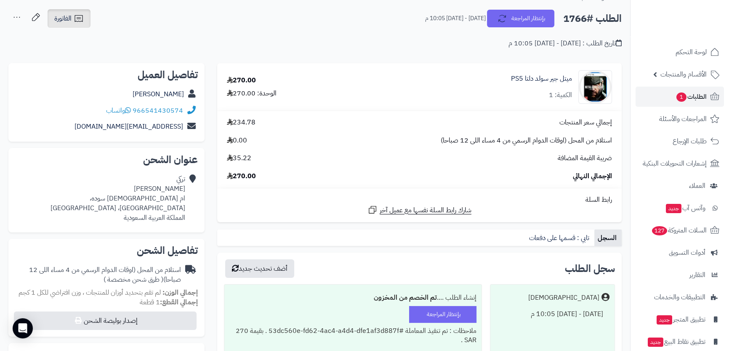
click at [55, 14] on span "الفاتورة" at bounding box center [62, 18] width 17 height 10
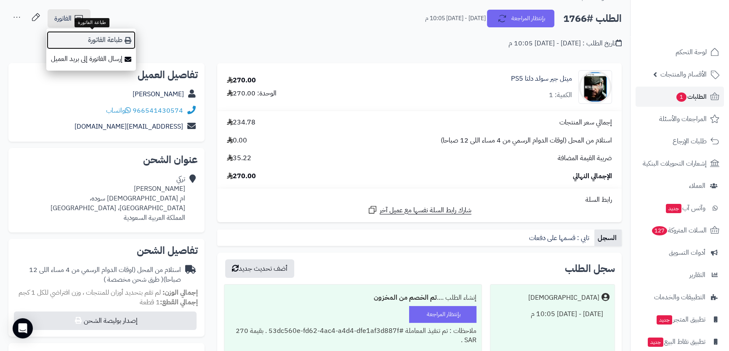
click at [120, 41] on link "طباعة الفاتورة" at bounding box center [91, 40] width 90 height 19
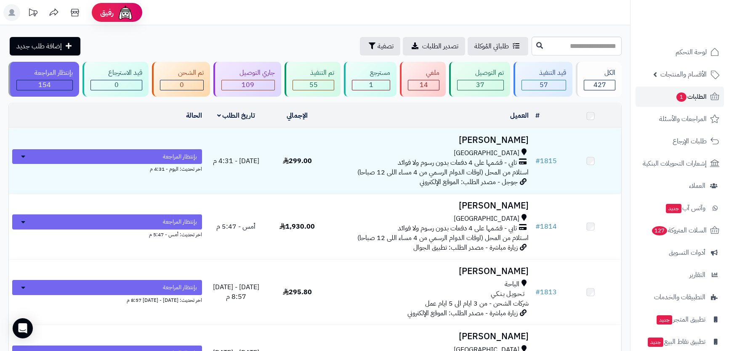
scroll to position [1684, 0]
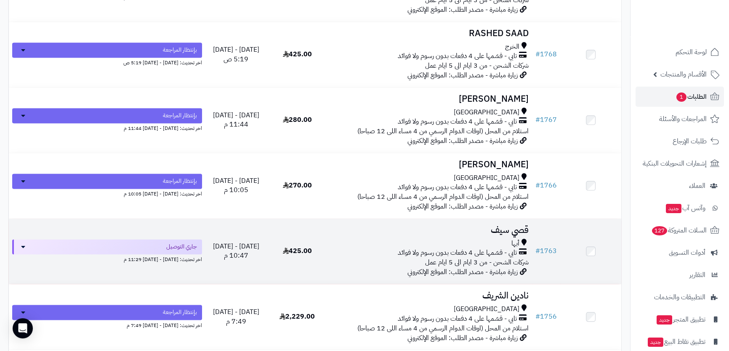
click at [428, 233] on td "قصي سيف أبها تابي - قسّمها على 4 دفعات بدون رسوم ولا فوائد شركات الشحن - من 3 ا…" at bounding box center [430, 251] width 204 height 65
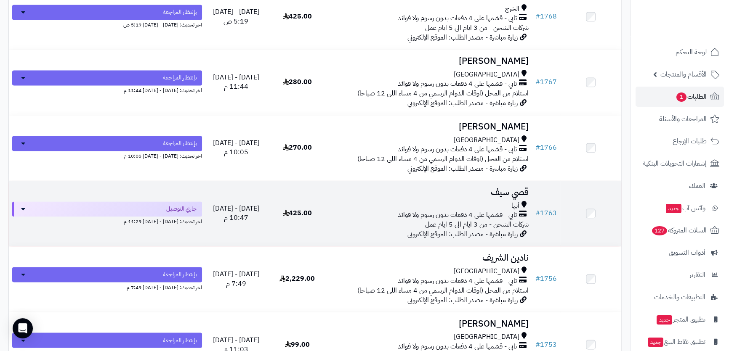
click at [471, 188] on h3 "قصي سيف" at bounding box center [429, 193] width 197 height 10
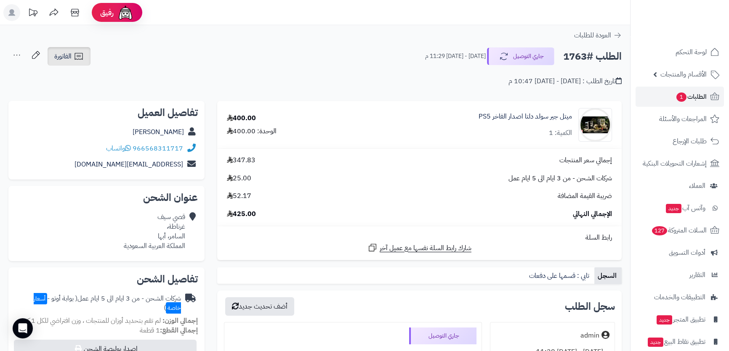
click at [82, 55] on icon at bounding box center [79, 56] width 10 height 10
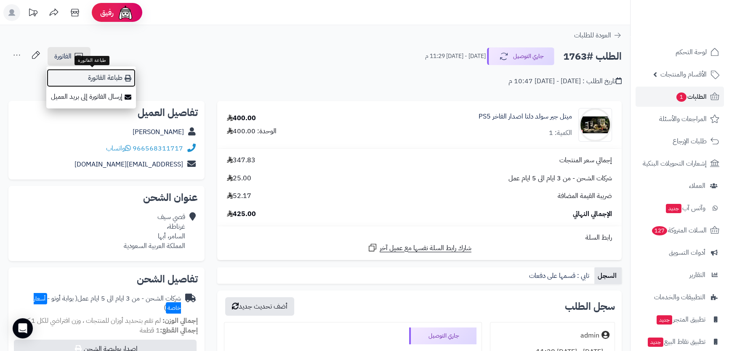
click at [106, 71] on link "طباعة الفاتورة" at bounding box center [91, 78] width 90 height 19
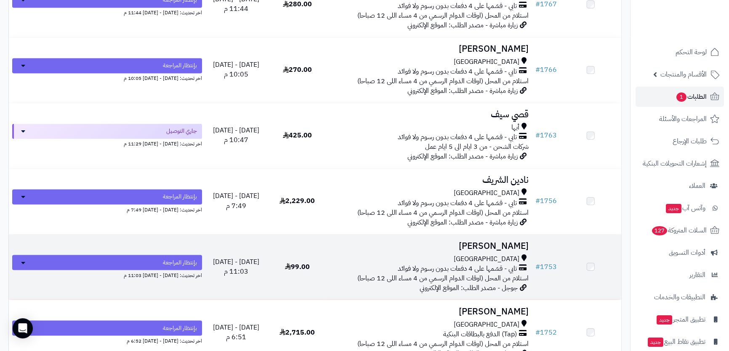
scroll to position [1798, 0]
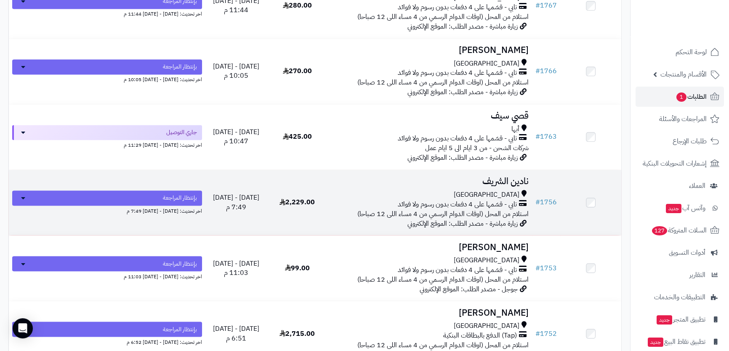
click at [450, 185] on td "نادين الشريف جدة تابي - قسّمها على 4 دفعات بدون رسوم ولا فوائد استلام من المحل …" at bounding box center [430, 202] width 204 height 65
click at [446, 181] on h3 "نادين الشريف" at bounding box center [429, 182] width 197 height 10
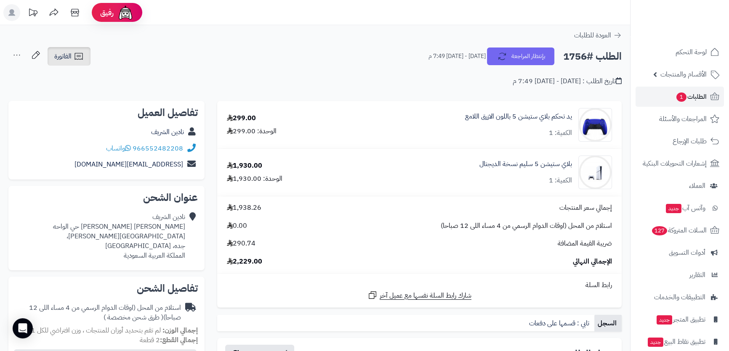
click at [71, 55] on span "الفاتورة" at bounding box center [62, 56] width 17 height 10
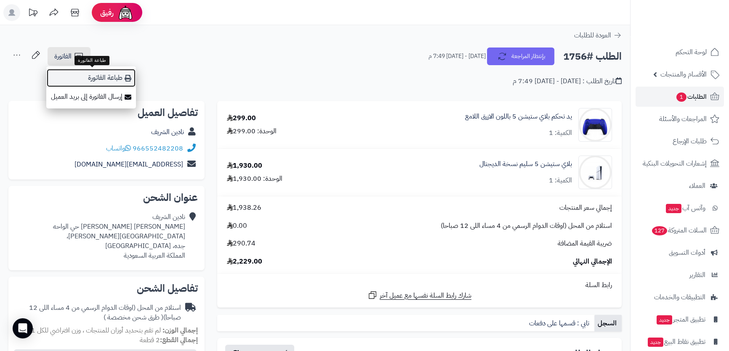
click at [107, 77] on link "طباعة الفاتورة" at bounding box center [91, 78] width 90 height 19
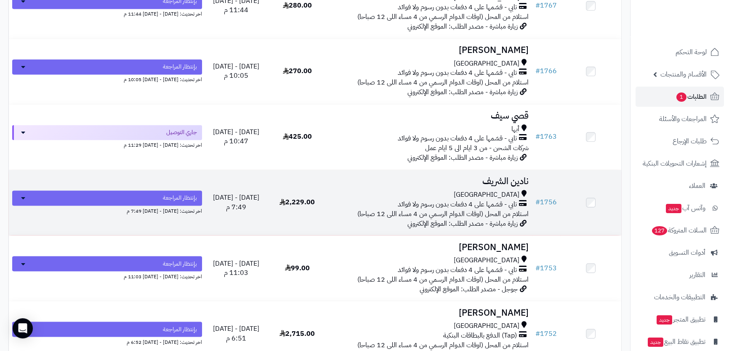
scroll to position [1836, 0]
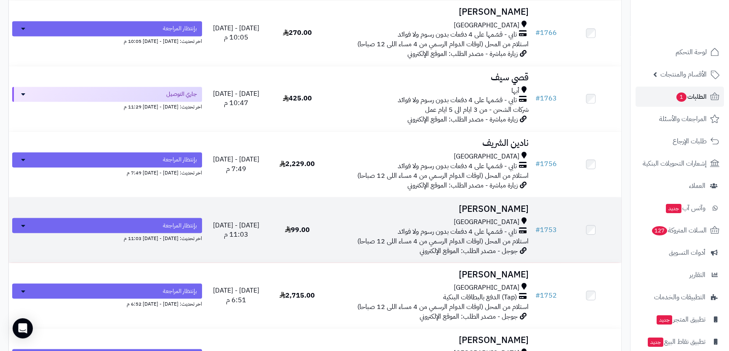
click at [465, 204] on h3 "عبدالله سالم" at bounding box center [429, 209] width 197 height 10
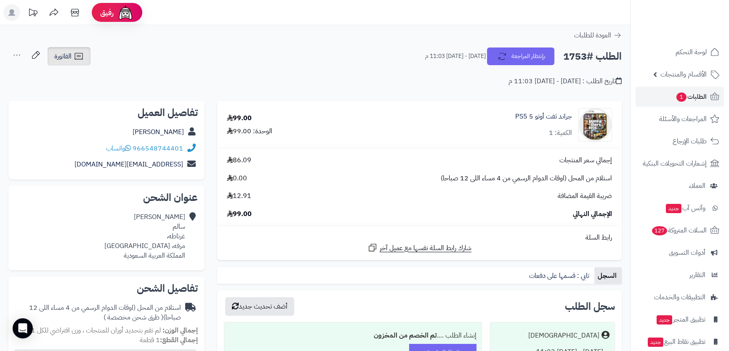
click at [67, 61] on span "الفاتورة" at bounding box center [62, 56] width 17 height 10
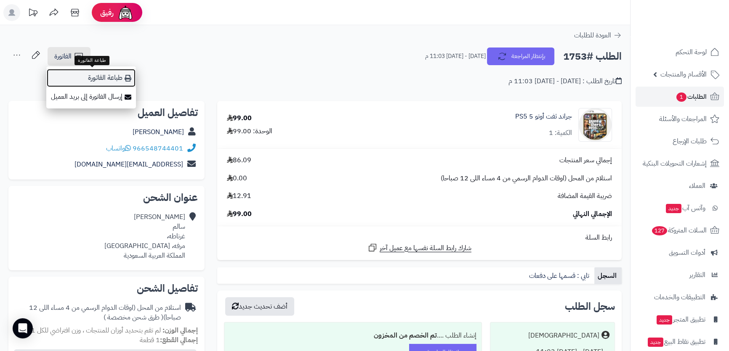
click at [114, 72] on link "طباعة الفاتورة" at bounding box center [91, 78] width 90 height 19
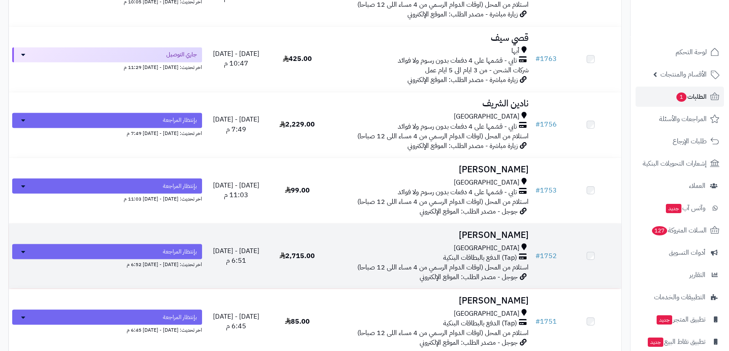
scroll to position [1875, 0]
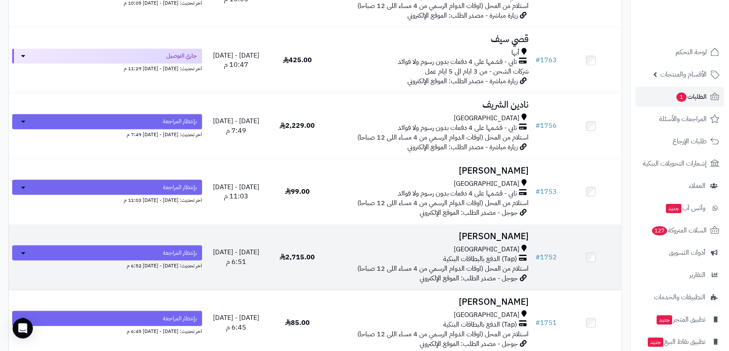
click at [447, 235] on h3 "[PERSON_NAME]" at bounding box center [429, 236] width 197 height 10
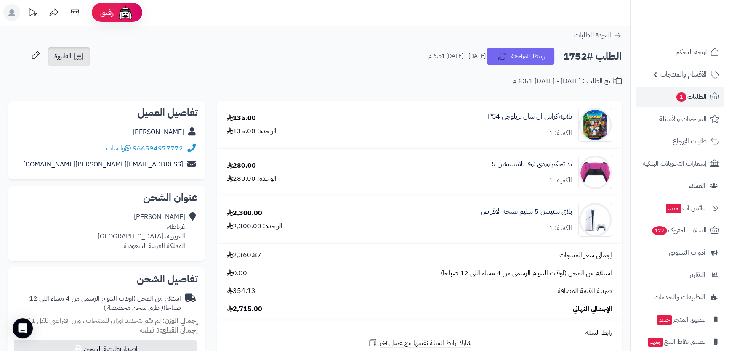
click at [63, 56] on span "الفاتورة" at bounding box center [62, 56] width 17 height 10
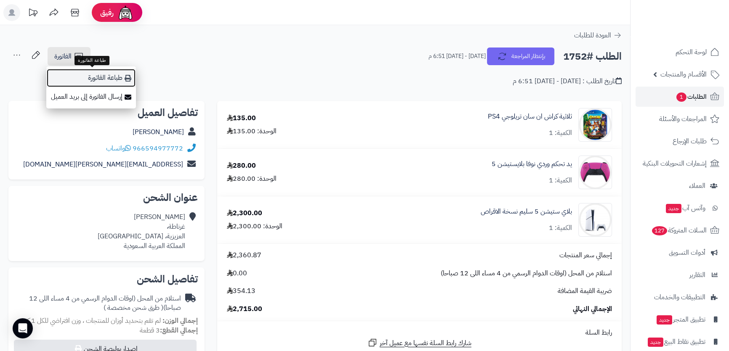
click at [80, 72] on link "طباعة الفاتورة" at bounding box center [91, 78] width 90 height 19
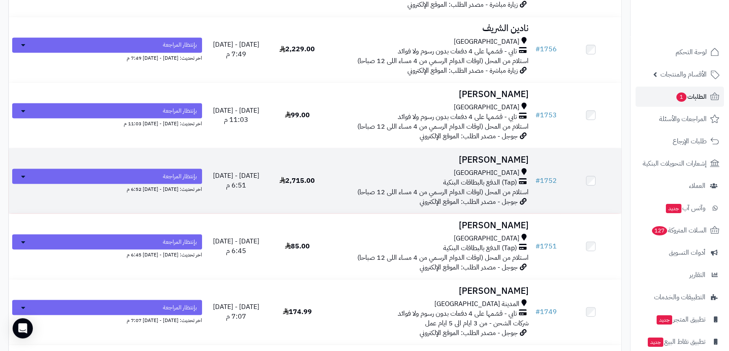
scroll to position [1989, 0]
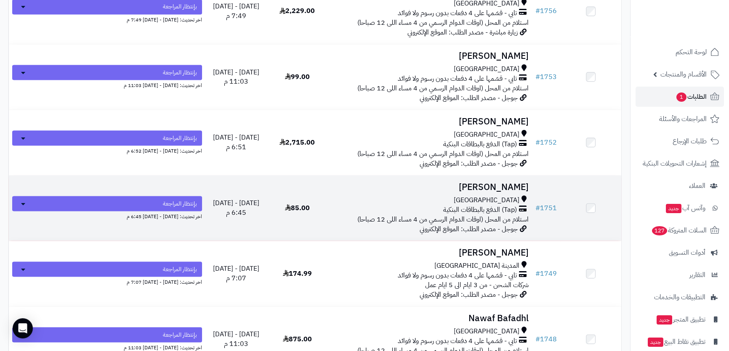
click at [408, 199] on div "[GEOGRAPHIC_DATA]" at bounding box center [429, 200] width 197 height 10
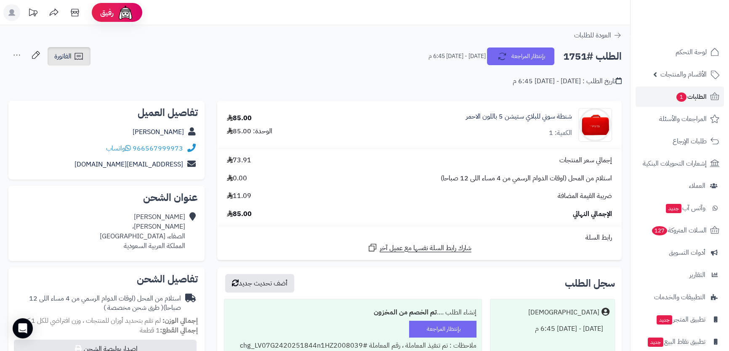
click at [77, 51] on link "الفاتورة" at bounding box center [69, 56] width 43 height 19
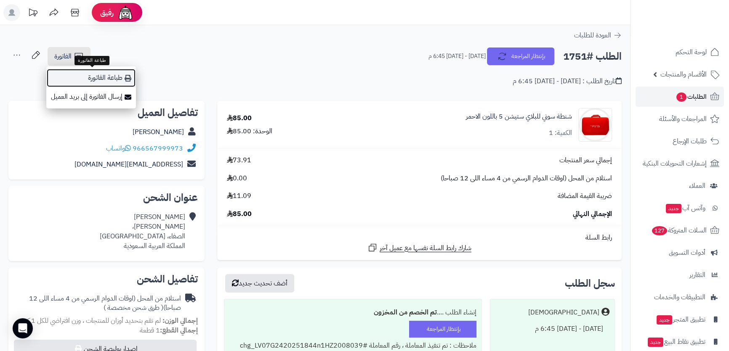
click at [102, 73] on link "طباعة الفاتورة" at bounding box center [91, 78] width 90 height 19
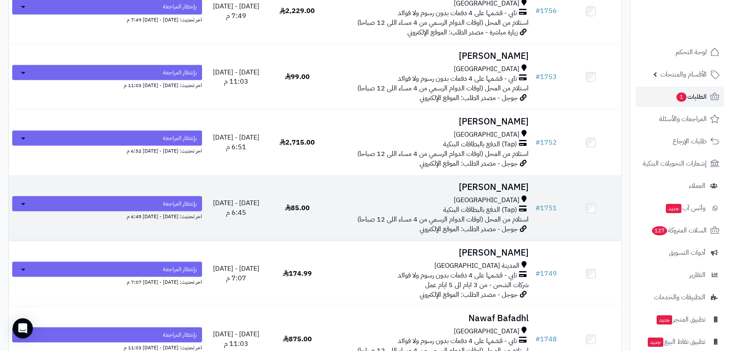
scroll to position [2028, 0]
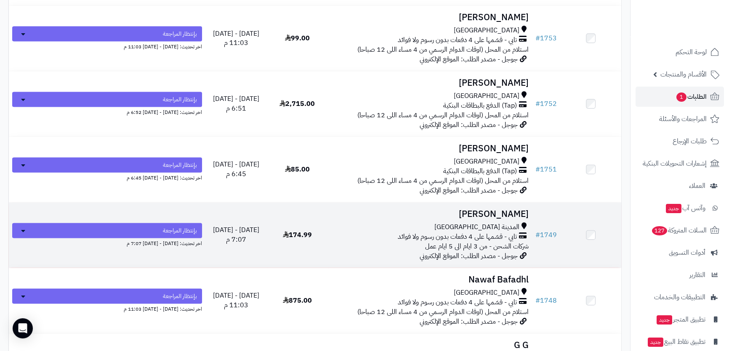
click at [415, 223] on div "المدينة [GEOGRAPHIC_DATA]" at bounding box center [429, 228] width 197 height 10
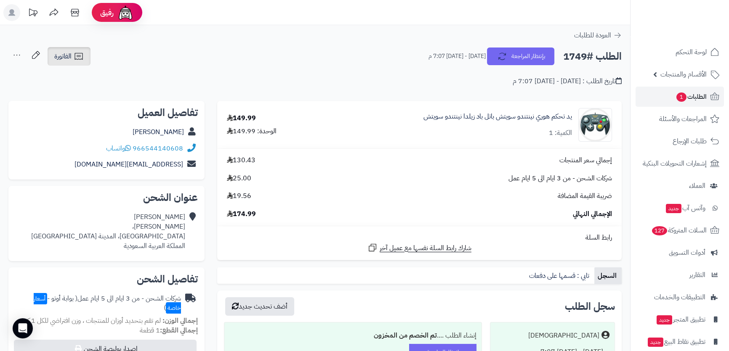
click at [72, 59] on link "الفاتورة" at bounding box center [69, 56] width 43 height 19
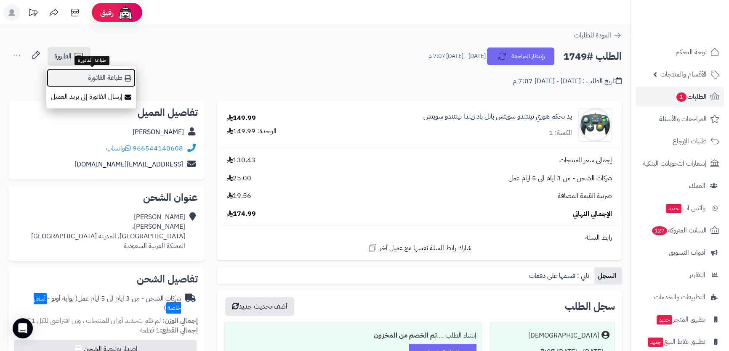
click at [93, 85] on link "طباعة الفاتورة" at bounding box center [91, 78] width 90 height 19
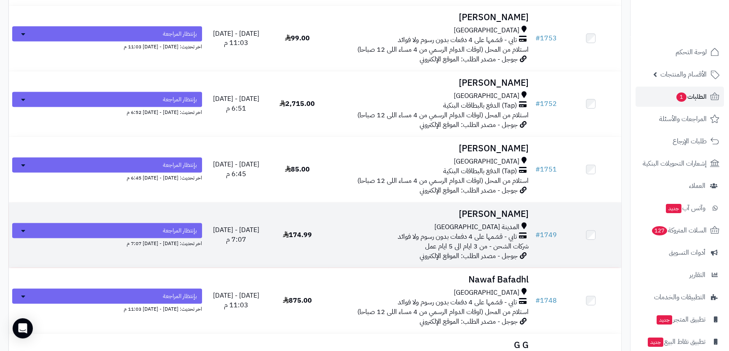
scroll to position [2066, 0]
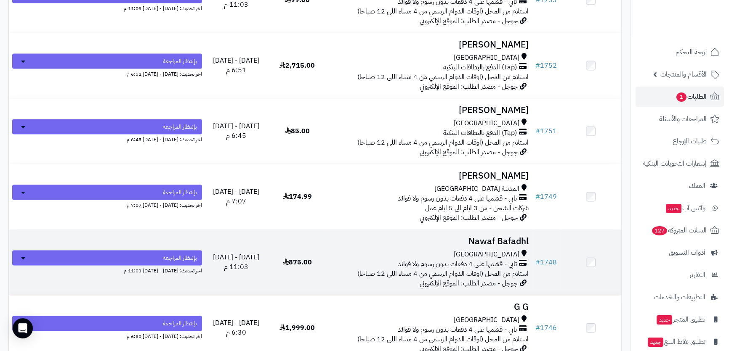
click at [443, 255] on div "[GEOGRAPHIC_DATA]" at bounding box center [429, 255] width 197 height 10
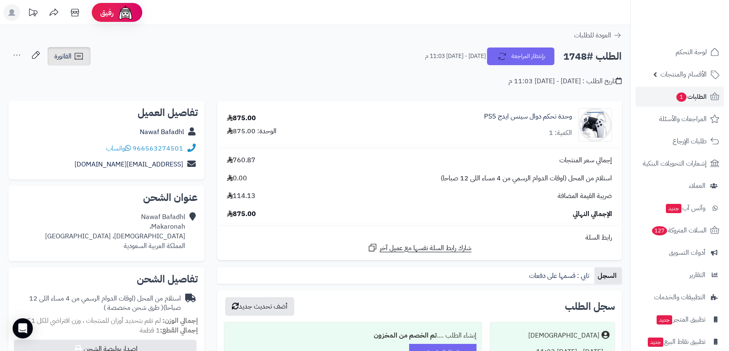
click at [61, 56] on span "الفاتورة" at bounding box center [62, 56] width 17 height 10
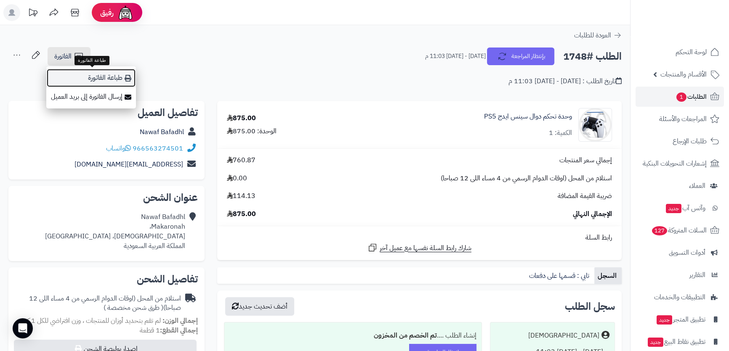
click at [80, 85] on link "طباعة الفاتورة" at bounding box center [91, 78] width 90 height 19
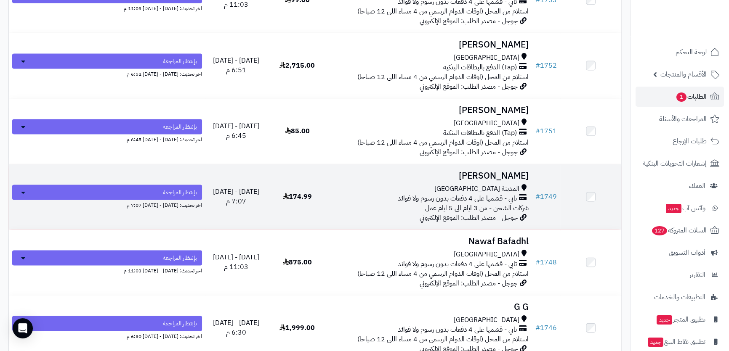
scroll to position [2142, 0]
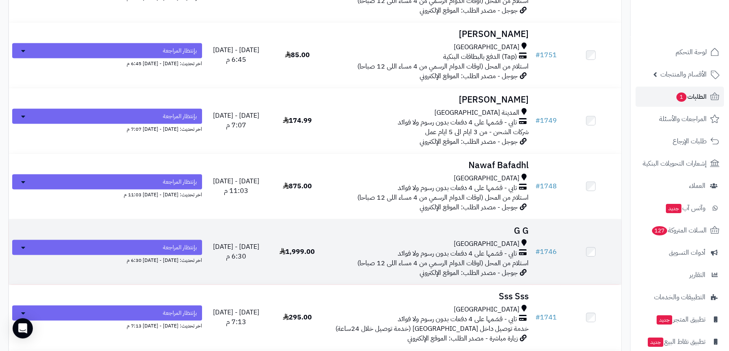
click at [423, 226] on h3 "G G" at bounding box center [429, 231] width 197 height 10
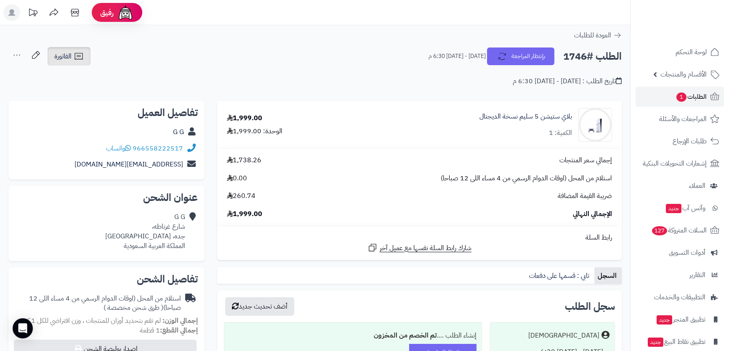
click at [63, 56] on span "الفاتورة" at bounding box center [62, 56] width 17 height 10
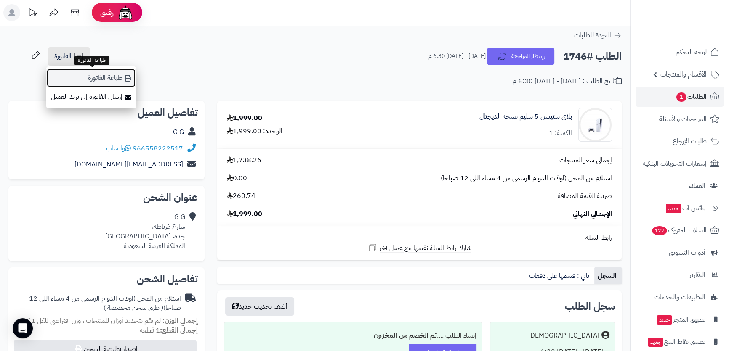
click at [96, 80] on link "طباعة الفاتورة" at bounding box center [91, 78] width 90 height 19
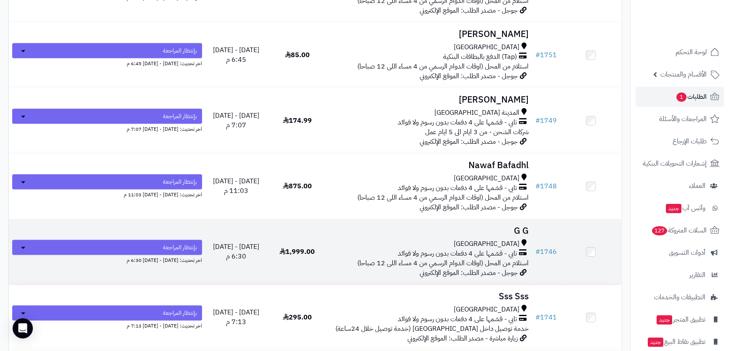
scroll to position [2219, 0]
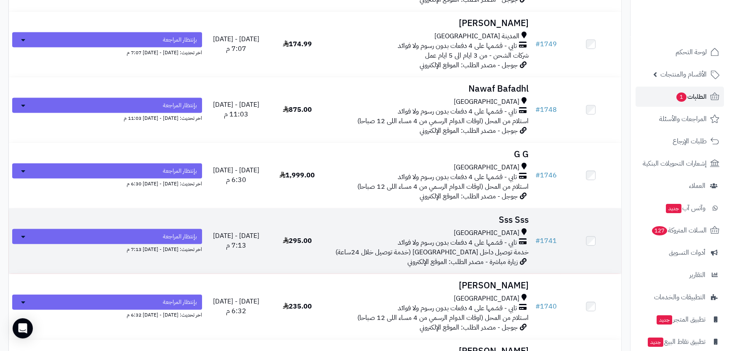
click at [426, 223] on td "Sss Sss جدة تابي - قسّمها على 4 دفعات بدون رسوم ولا فوائد خدمة توصيل داخل جدة (…" at bounding box center [430, 241] width 204 height 65
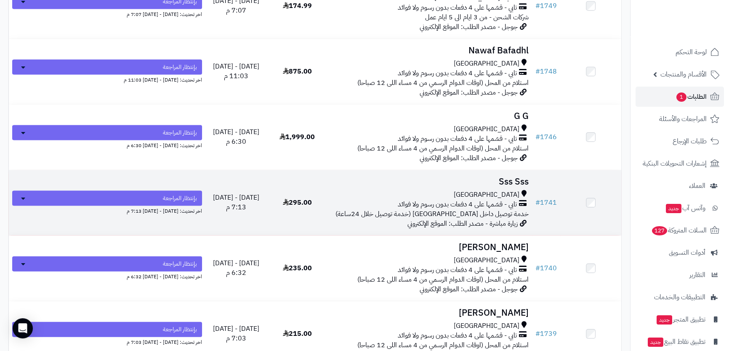
click at [418, 183] on h3 "Sss Sss" at bounding box center [429, 182] width 197 height 10
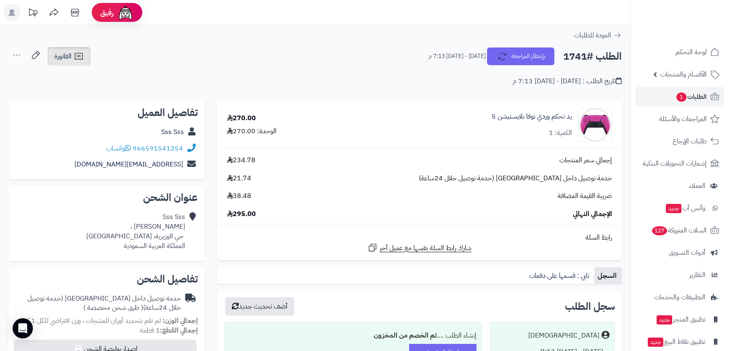
click at [73, 59] on link "الفاتورة" at bounding box center [69, 56] width 43 height 19
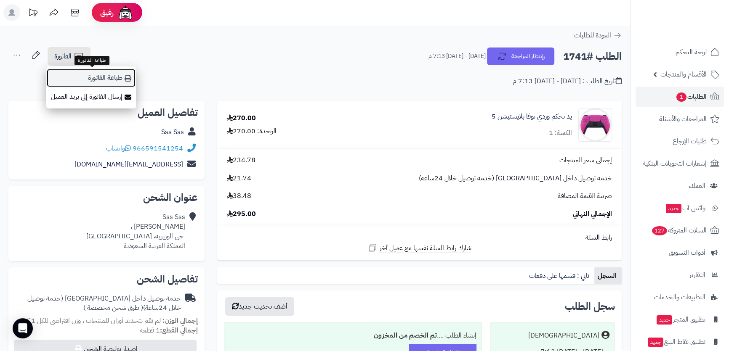
click at [86, 77] on link "طباعة الفاتورة" at bounding box center [91, 78] width 90 height 19
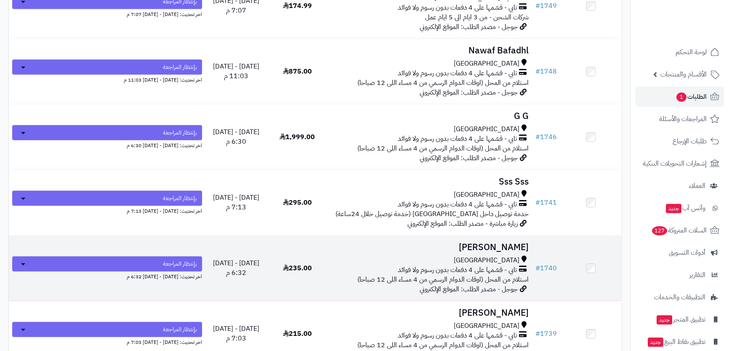
scroll to position [2295, 0]
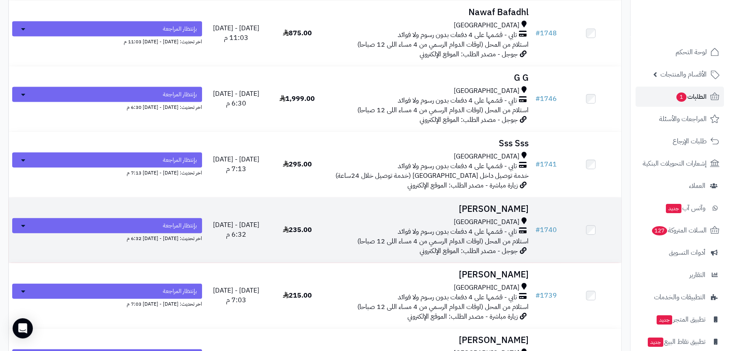
click at [431, 200] on td "[PERSON_NAME] تابي - قسّمها على 4 دفعات بدون رسوم ولا فوائد استلام من المحل (او…" at bounding box center [430, 230] width 204 height 65
click at [430, 207] on h3 "[PERSON_NAME]" at bounding box center [429, 210] width 197 height 10
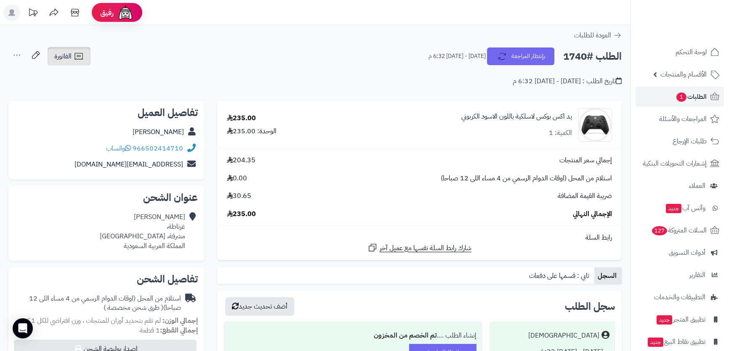
click at [88, 56] on link "الفاتورة" at bounding box center [69, 56] width 43 height 19
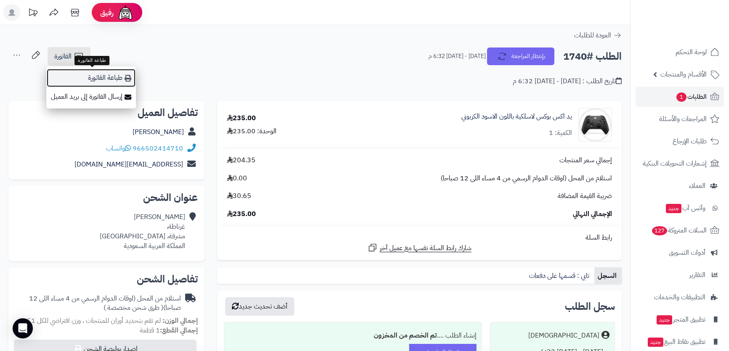
click at [112, 75] on link "طباعة الفاتورة" at bounding box center [91, 78] width 90 height 19
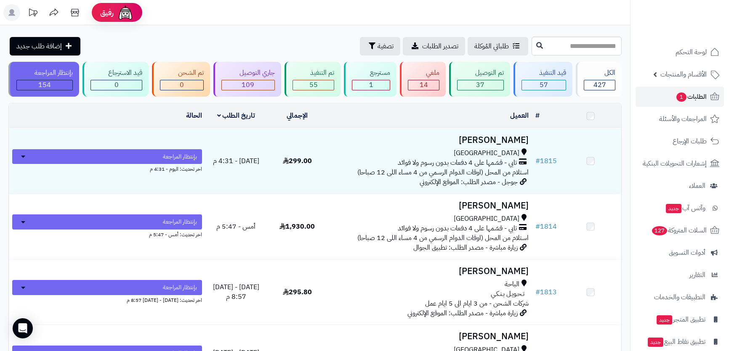
scroll to position [2334, 0]
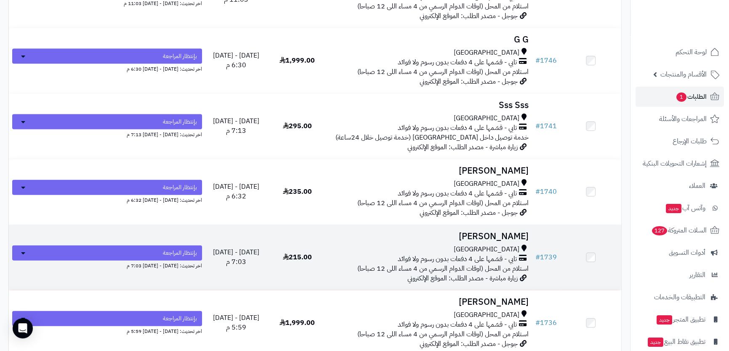
click at [442, 238] on td "منصور الغامدي جدة تابي - قسّمها على 4 دفعات بدون رسوم ولا فوائد استلام من المحل…" at bounding box center [430, 257] width 204 height 65
click at [452, 236] on h3 "منصور الغامدي" at bounding box center [429, 237] width 197 height 10
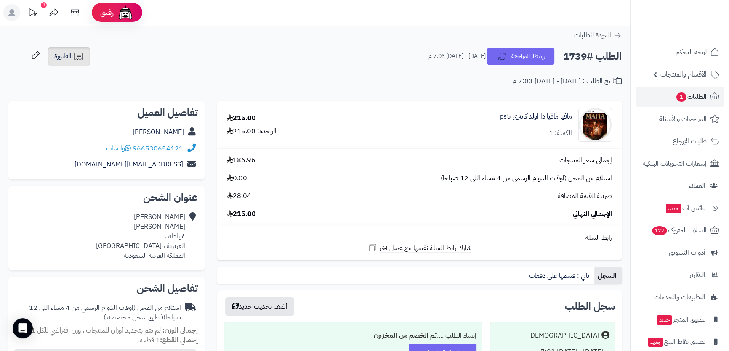
click at [72, 58] on span "الفاتورة" at bounding box center [62, 56] width 17 height 10
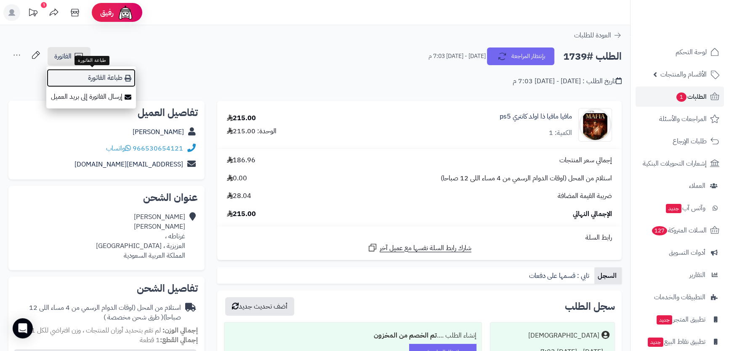
click at [114, 72] on link "طباعة الفاتورة" at bounding box center [91, 78] width 90 height 19
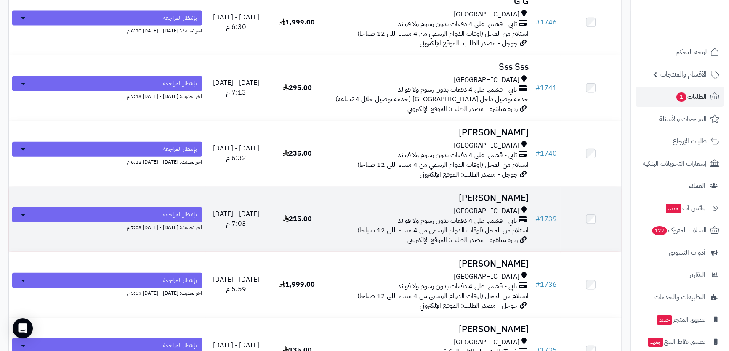
scroll to position [2410, 0]
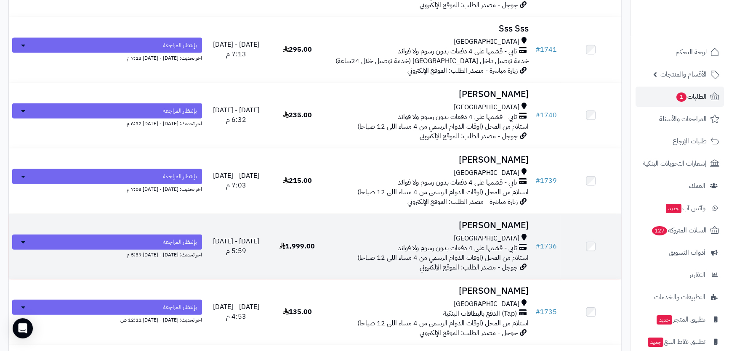
click at [426, 225] on h3 "[PERSON_NAME]" at bounding box center [429, 226] width 197 height 10
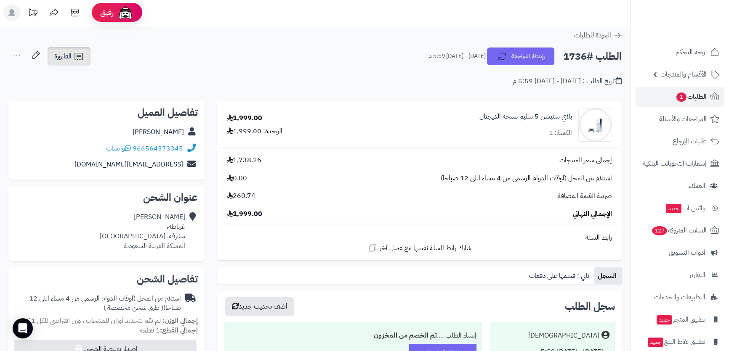
click at [66, 57] on span "الفاتورة" at bounding box center [62, 56] width 17 height 10
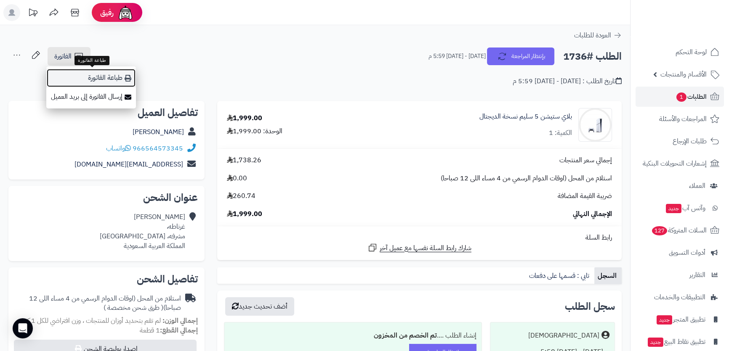
click at [85, 74] on link "طباعة الفاتورة" at bounding box center [91, 78] width 90 height 19
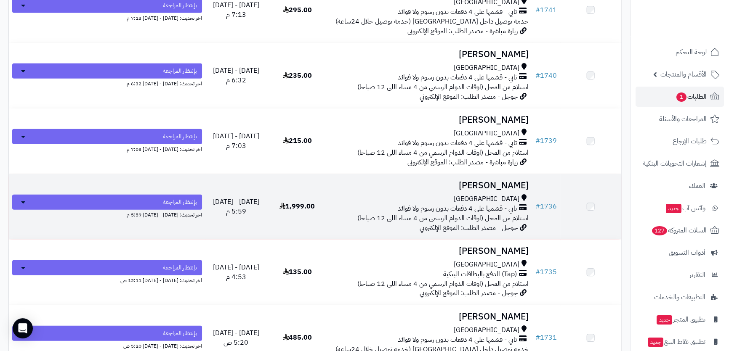
scroll to position [2449, 0]
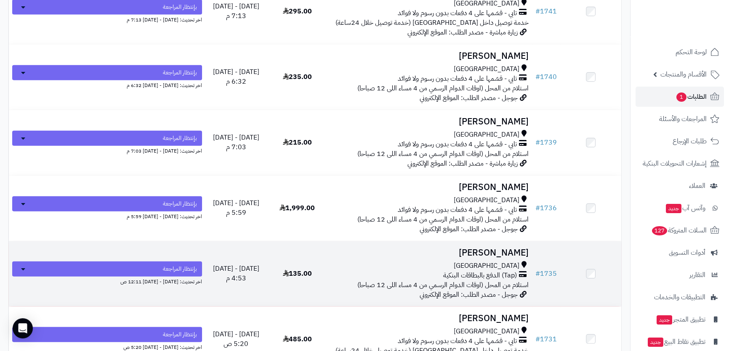
click at [448, 248] on h3 "[PERSON_NAME]" at bounding box center [429, 253] width 197 height 10
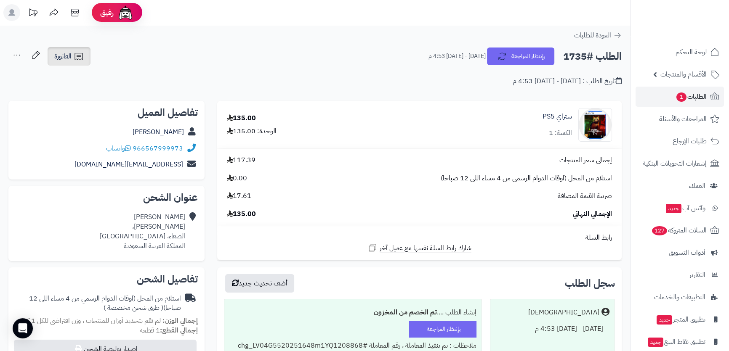
click at [61, 56] on span "الفاتورة" at bounding box center [62, 56] width 17 height 10
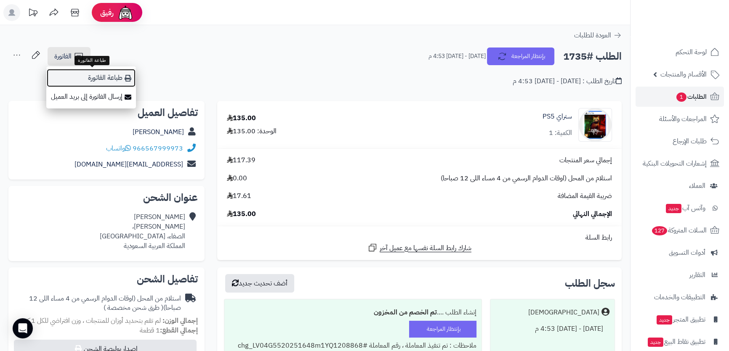
click at [93, 79] on link "طباعة الفاتورة" at bounding box center [91, 78] width 90 height 19
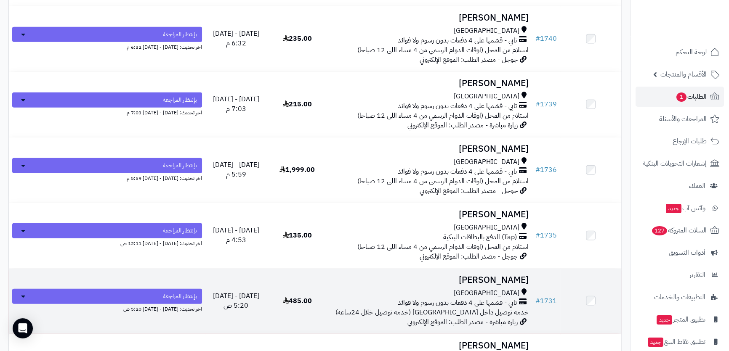
scroll to position [2563, 0]
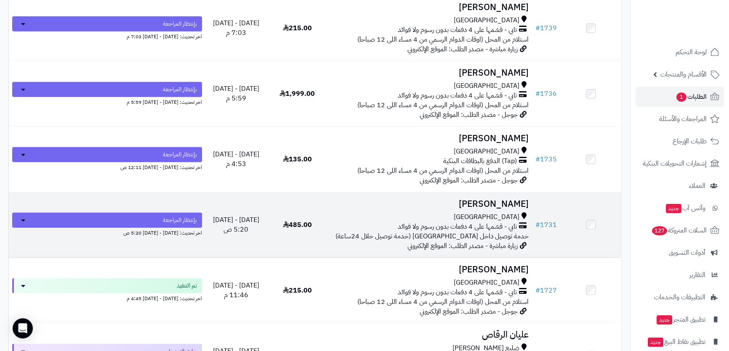
click at [473, 205] on h3 "[PERSON_NAME]" at bounding box center [429, 204] width 197 height 10
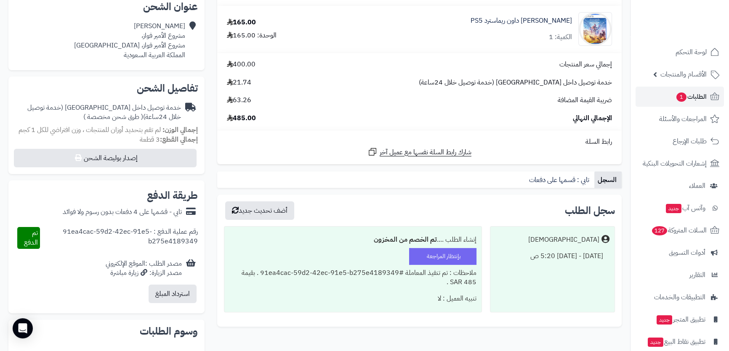
scroll to position [38, 0]
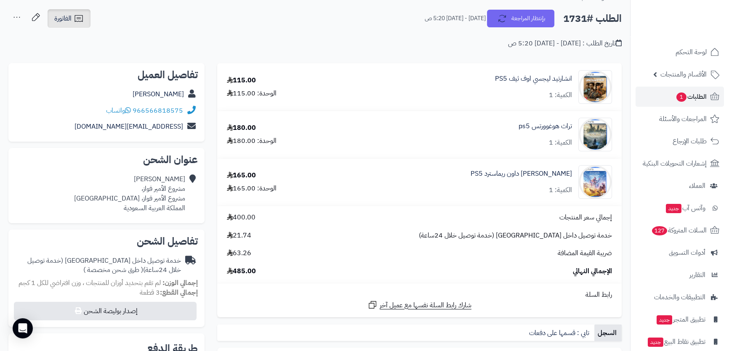
click at [56, 16] on span "الفاتورة" at bounding box center [62, 18] width 17 height 10
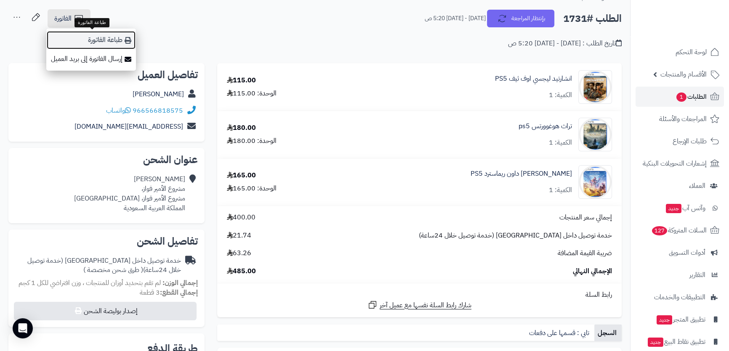
click at [87, 39] on link "طباعة الفاتورة" at bounding box center [91, 40] width 90 height 19
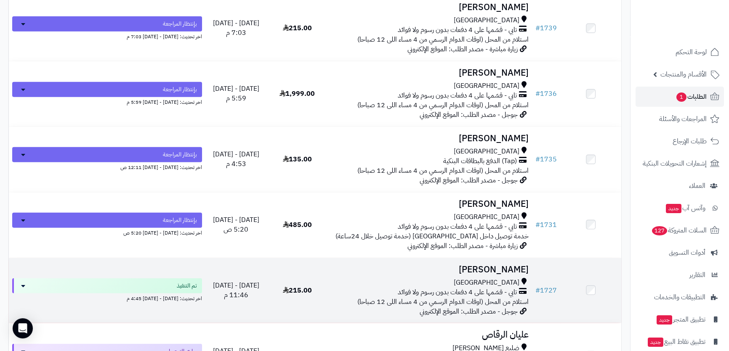
scroll to position [2601, 0]
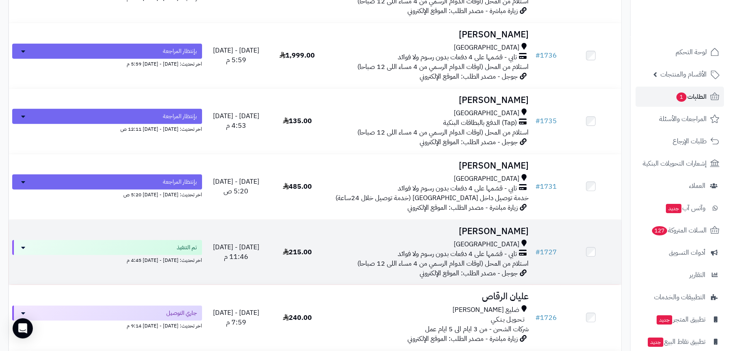
click at [415, 231] on h3 "[PERSON_NAME]" at bounding box center [429, 232] width 197 height 10
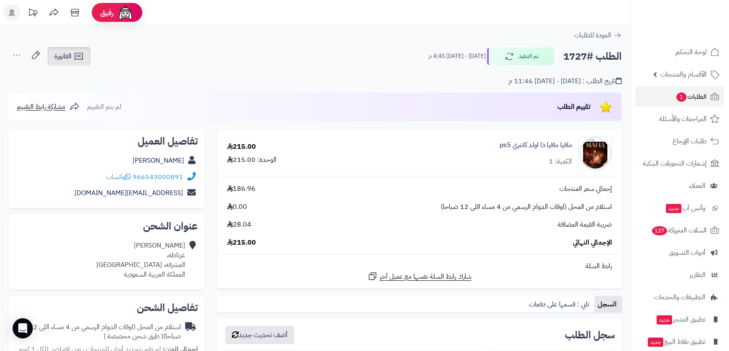
click at [77, 63] on link "الفاتورة" at bounding box center [69, 56] width 43 height 19
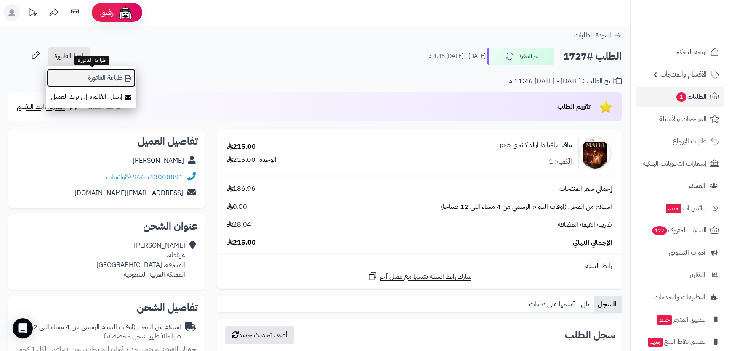
click at [101, 72] on link "طباعة الفاتورة" at bounding box center [91, 78] width 90 height 19
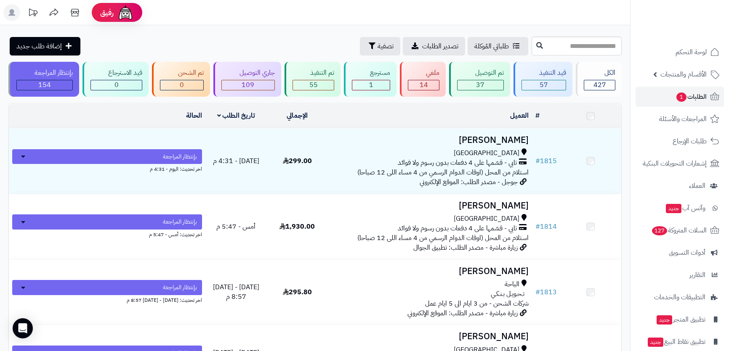
scroll to position [2678, 0]
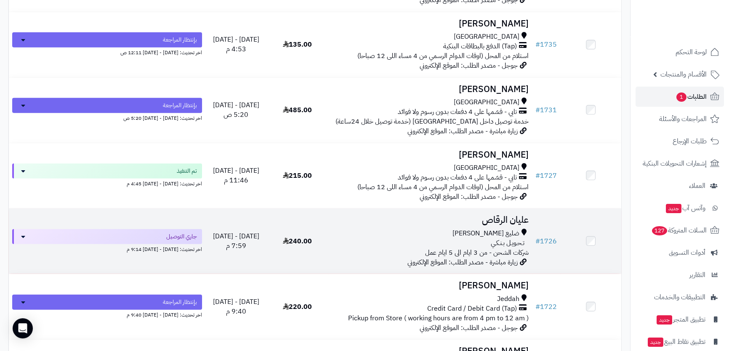
click at [469, 229] on div "ضليع [PERSON_NAME]" at bounding box center [429, 234] width 197 height 10
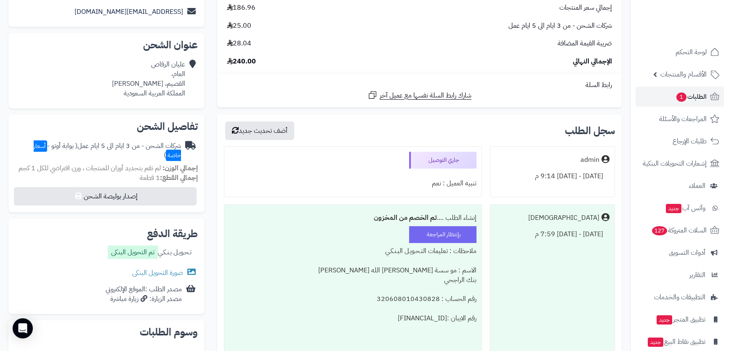
scroll to position [191, 0]
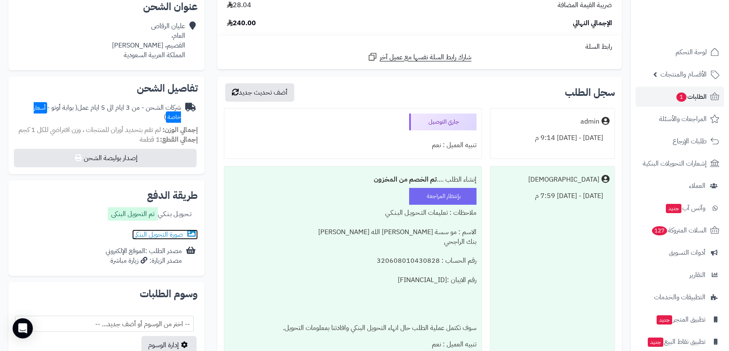
click at [138, 233] on link "صورة التحويل البنكى" at bounding box center [165, 235] width 66 height 10
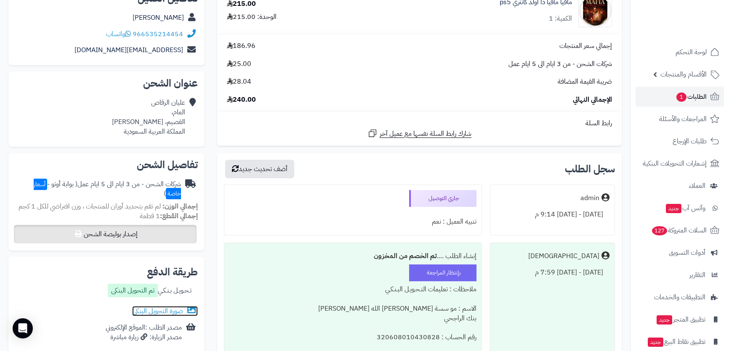
scroll to position [0, 0]
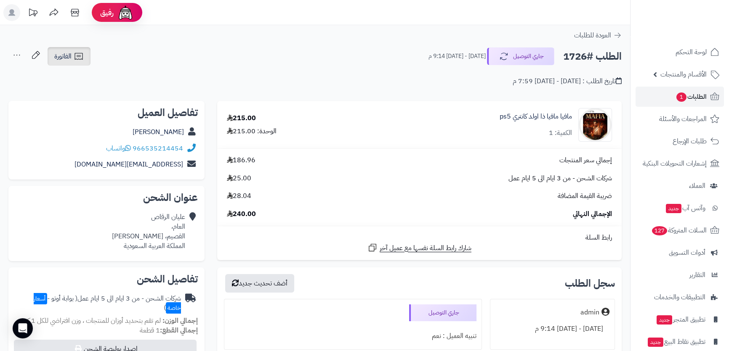
click at [71, 60] on span "الفاتورة" at bounding box center [62, 56] width 17 height 10
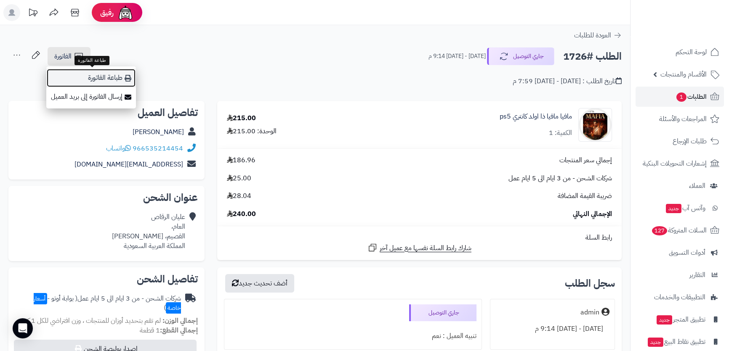
click at [133, 84] on link "طباعة الفاتورة" at bounding box center [91, 78] width 90 height 19
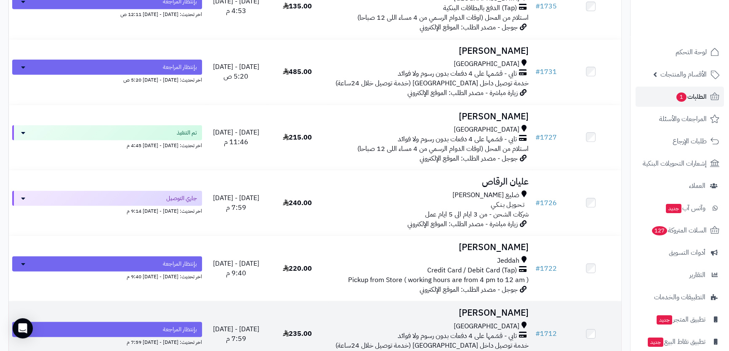
scroll to position [2831, 0]
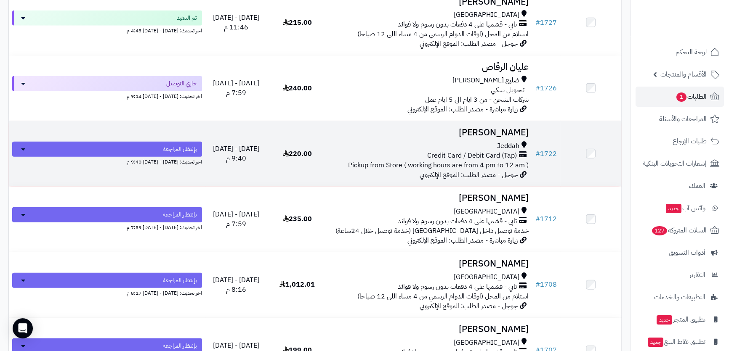
click at [439, 137] on td "[PERSON_NAME] Credit Card / Debit Card (Tap) Pickup from Store ( working hours …" at bounding box center [430, 153] width 204 height 65
click at [431, 131] on h3 "[PERSON_NAME]" at bounding box center [429, 133] width 197 height 10
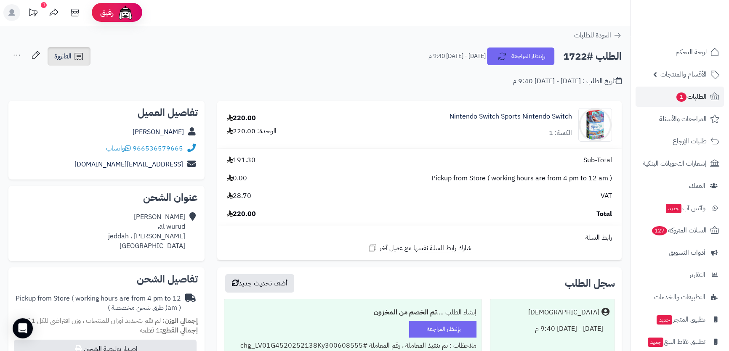
click at [87, 58] on link "الفاتورة" at bounding box center [69, 56] width 43 height 19
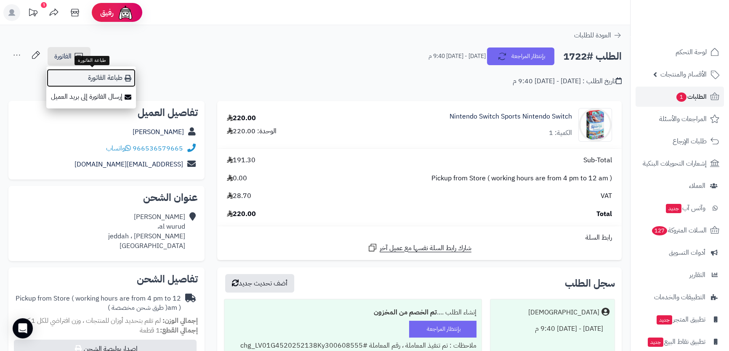
click at [105, 70] on link "طباعة الفاتورة" at bounding box center [91, 78] width 90 height 19
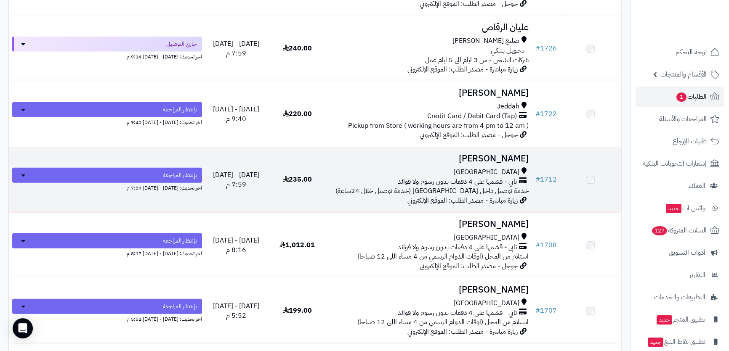
scroll to position [2870, 0]
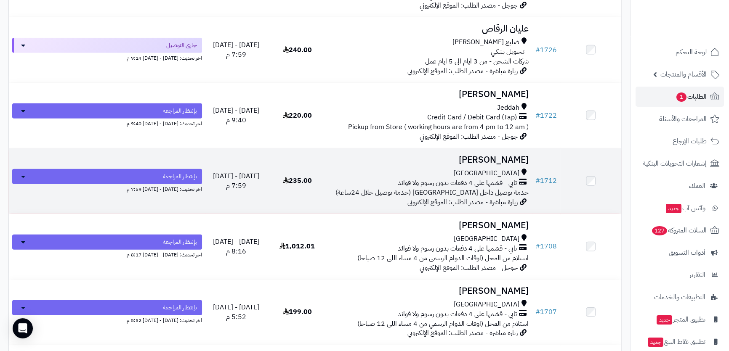
click at [453, 169] on div "جدة" at bounding box center [429, 174] width 197 height 10
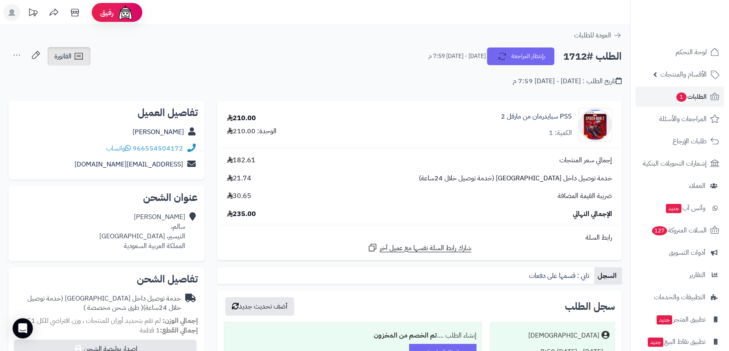
click at [72, 55] on span "الفاتورة" at bounding box center [62, 56] width 17 height 10
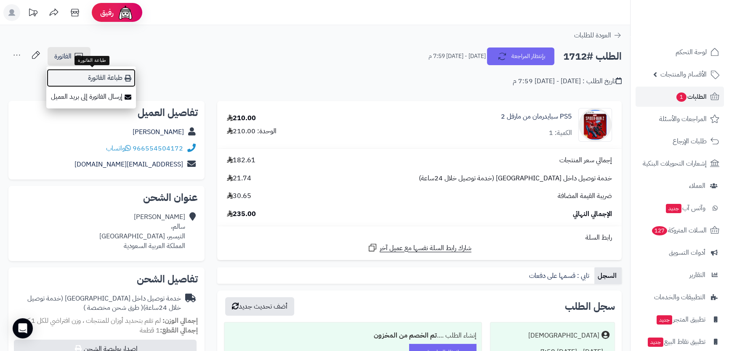
click at [115, 74] on link "طباعة الفاتورة" at bounding box center [91, 78] width 90 height 19
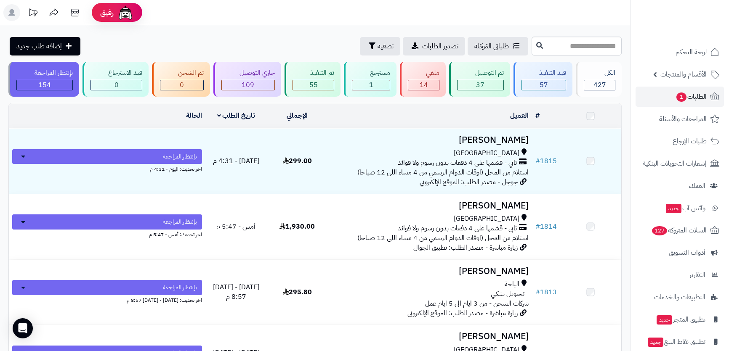
scroll to position [2870, 0]
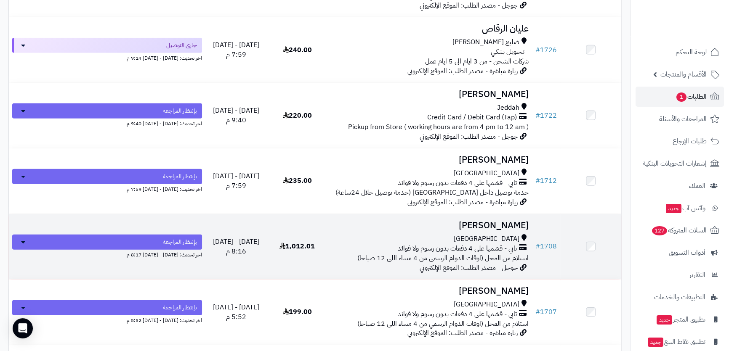
click at [443, 223] on h3 "Maram Alshareef" at bounding box center [429, 226] width 197 height 10
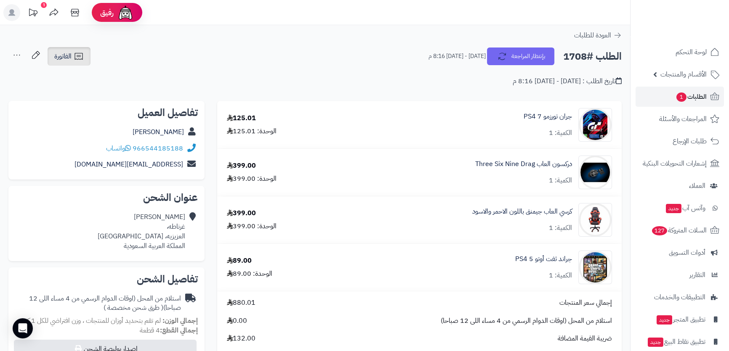
click at [56, 51] on span "الفاتورة" at bounding box center [62, 56] width 17 height 10
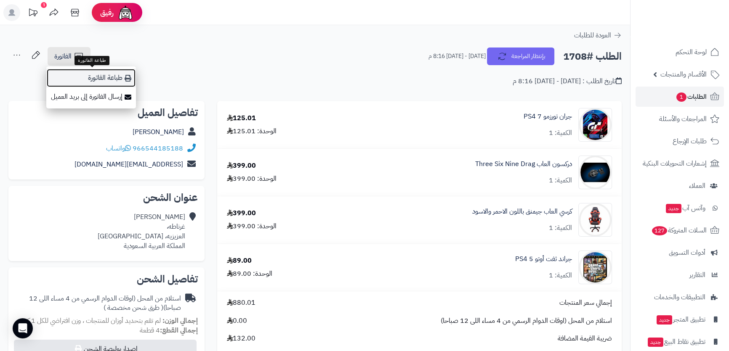
click at [106, 72] on link "طباعة الفاتورة" at bounding box center [91, 78] width 90 height 19
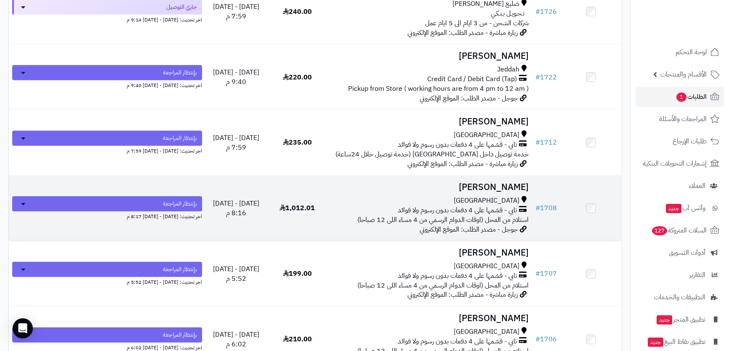
scroll to position [2946, 0]
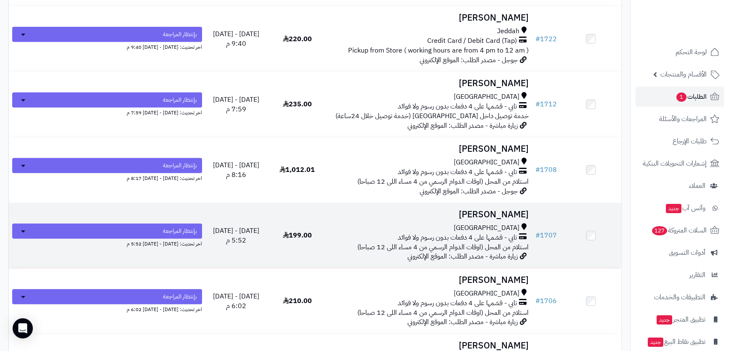
click at [446, 223] on div "جدة" at bounding box center [429, 228] width 197 height 10
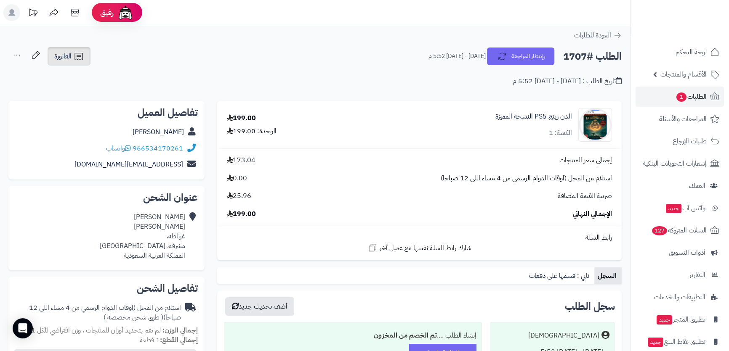
click at [79, 61] on link "الفاتورة" at bounding box center [69, 56] width 43 height 19
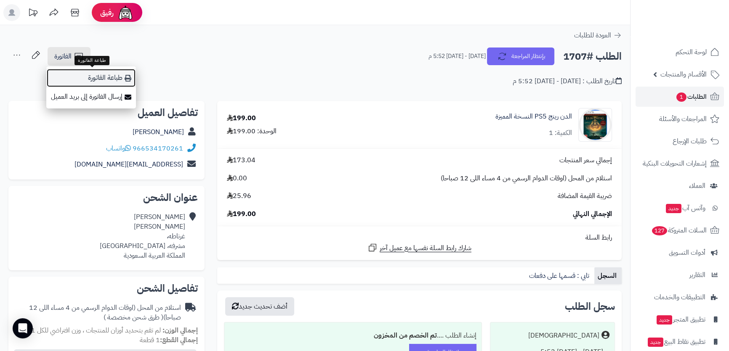
click at [97, 71] on link "طباعة الفاتورة" at bounding box center [91, 78] width 90 height 19
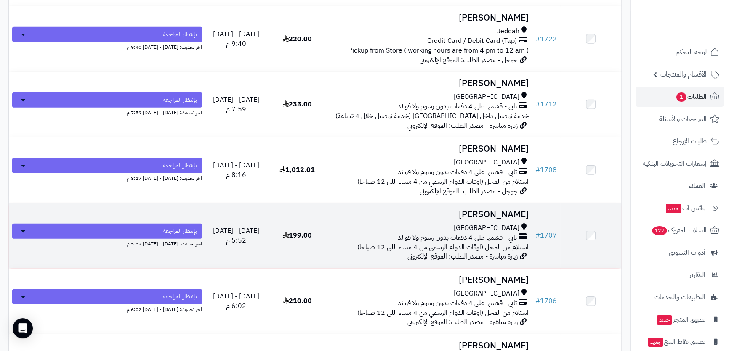
scroll to position [3022, 0]
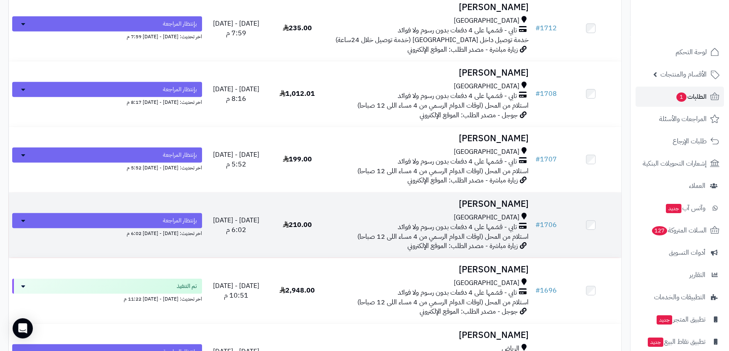
click at [444, 214] on div "[GEOGRAPHIC_DATA]" at bounding box center [429, 218] width 197 height 10
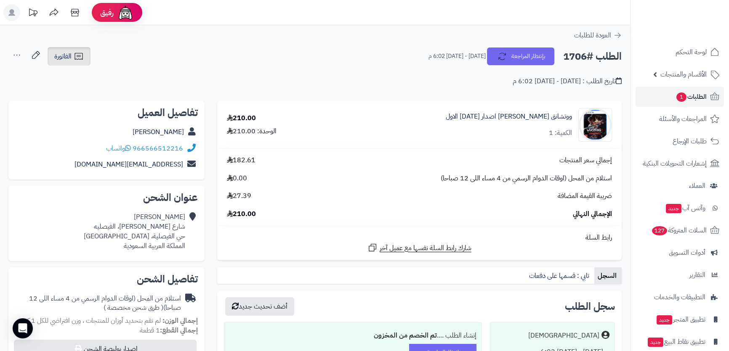
click at [80, 56] on icon at bounding box center [78, 56] width 8 height 7
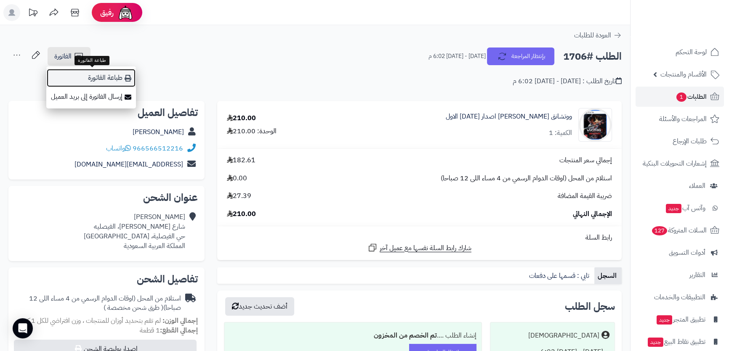
click at [122, 85] on link "طباعة الفاتورة" at bounding box center [91, 78] width 90 height 19
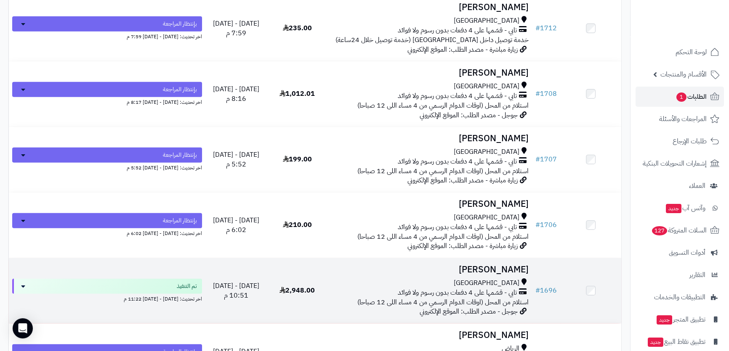
scroll to position [3099, 0]
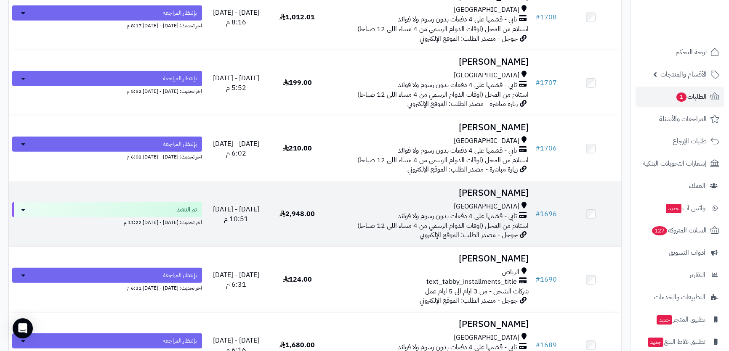
click at [451, 202] on div "[GEOGRAPHIC_DATA]" at bounding box center [429, 207] width 197 height 10
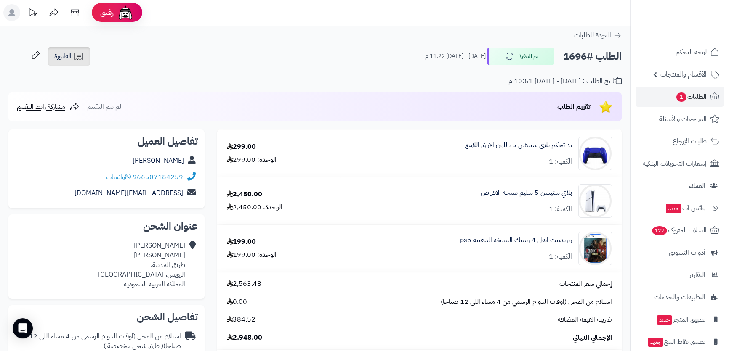
click at [88, 59] on link "الفاتورة" at bounding box center [69, 56] width 43 height 19
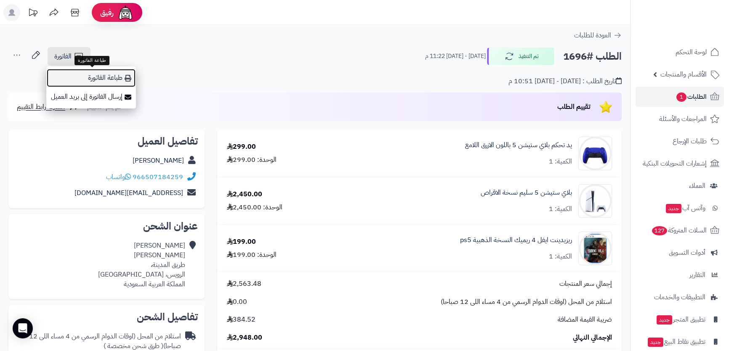
click at [111, 72] on link "طباعة الفاتورة" at bounding box center [91, 78] width 90 height 19
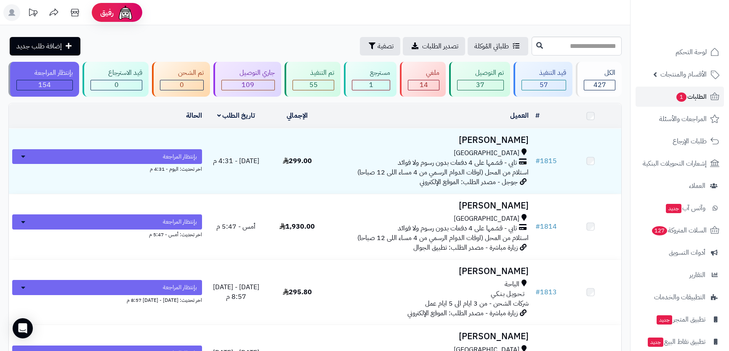
scroll to position [3137, 0]
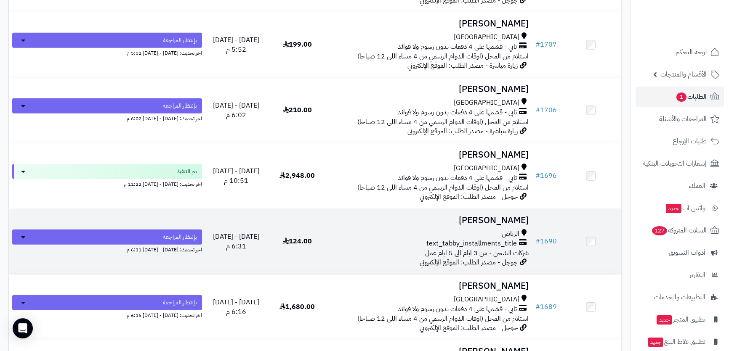
click at [447, 224] on td "عزام فهد الرياض text_tabby_installments_title شركات الشحن - من 3 ايام الى 5 ايا…" at bounding box center [430, 241] width 204 height 65
click at [450, 216] on h3 "عزام فهد" at bounding box center [429, 221] width 197 height 10
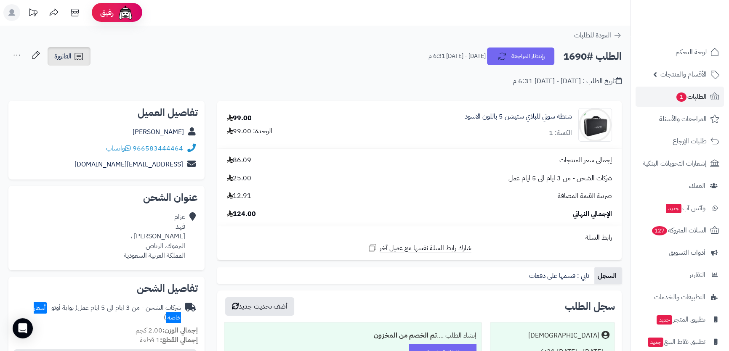
click at [84, 59] on link "الفاتورة" at bounding box center [69, 56] width 43 height 19
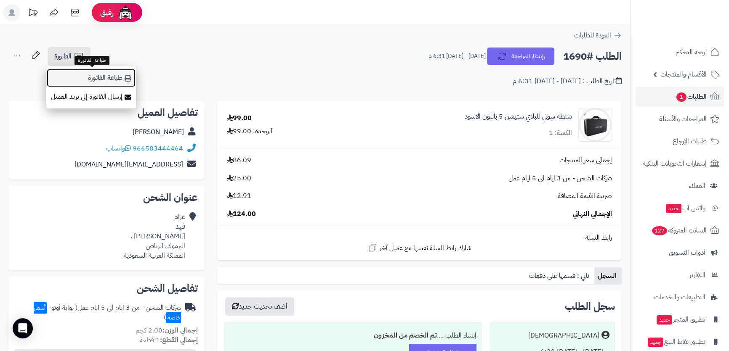
click at [101, 72] on link "طباعة الفاتورة" at bounding box center [91, 78] width 90 height 19
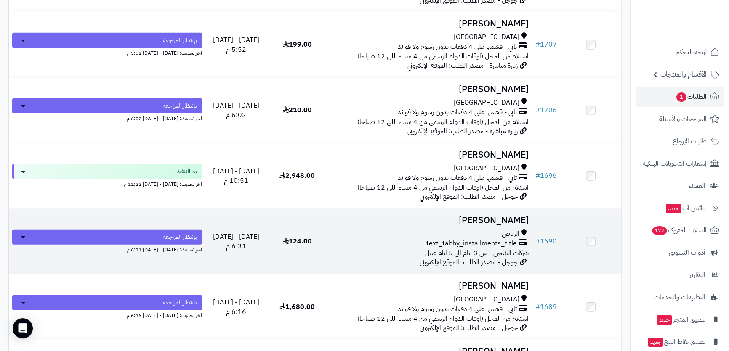
scroll to position [3214, 0]
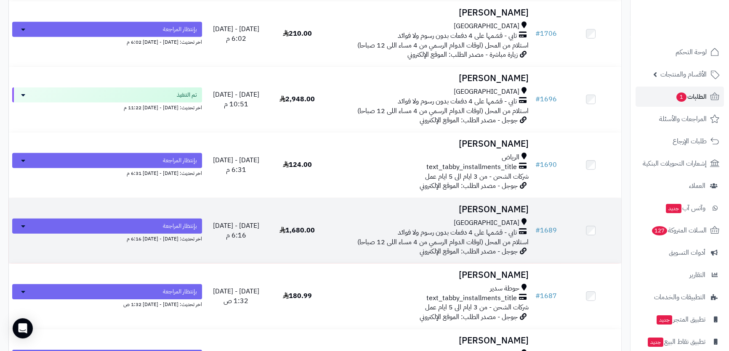
click at [410, 210] on h3 "Mohamed Gomaa" at bounding box center [429, 210] width 197 height 10
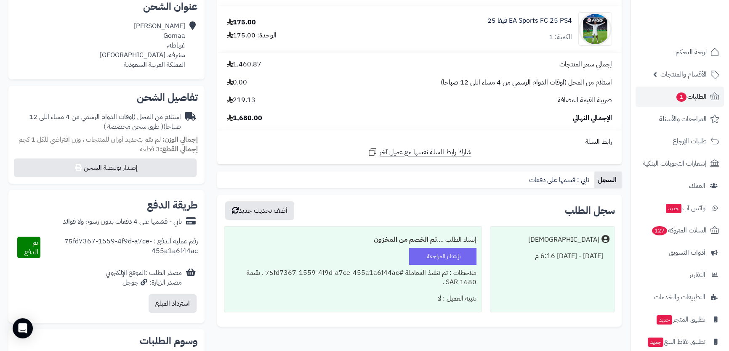
scroll to position [38, 0]
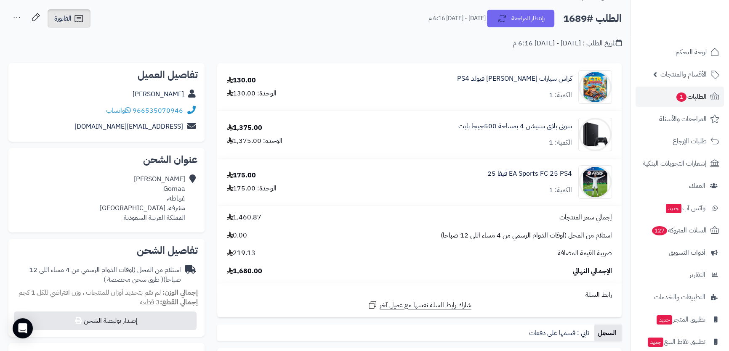
click at [77, 18] on icon at bounding box center [79, 18] width 10 height 10
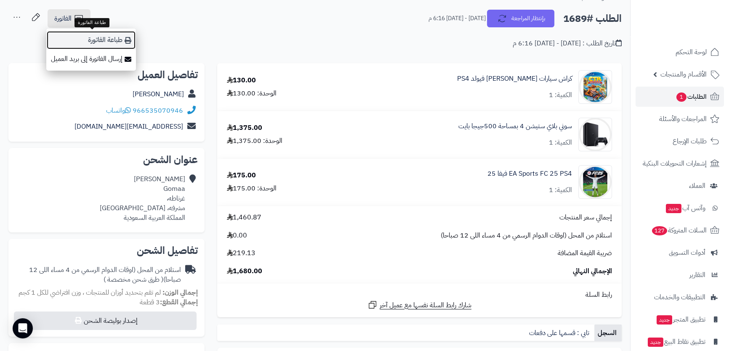
click at [93, 32] on link "طباعة الفاتورة" at bounding box center [91, 40] width 90 height 19
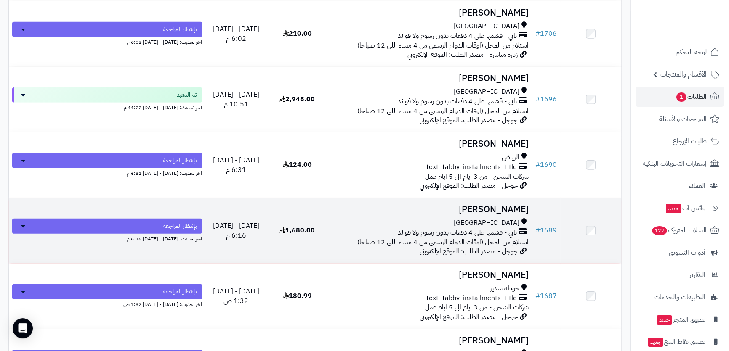
scroll to position [3290, 0]
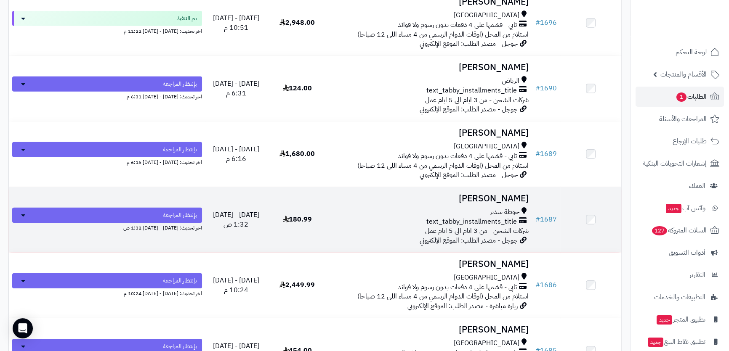
click at [474, 207] on div "حوطة سدير" at bounding box center [429, 212] width 197 height 10
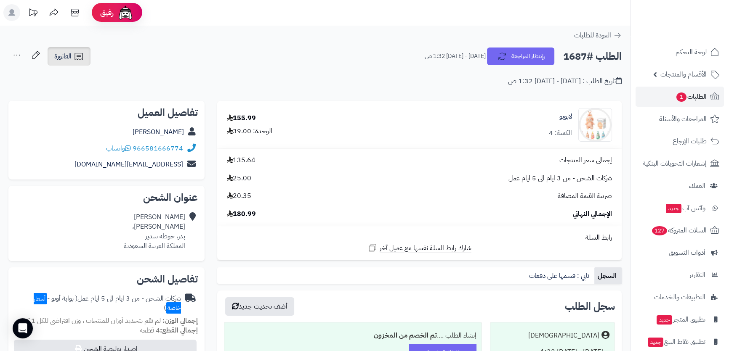
click at [80, 56] on icon at bounding box center [79, 56] width 10 height 10
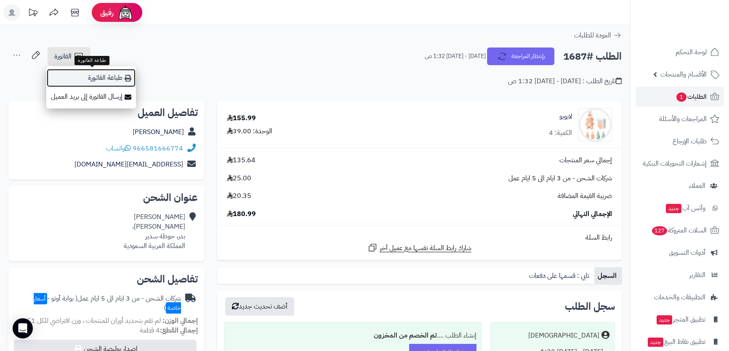
click at [90, 78] on link "طباعة الفاتورة" at bounding box center [91, 78] width 90 height 19
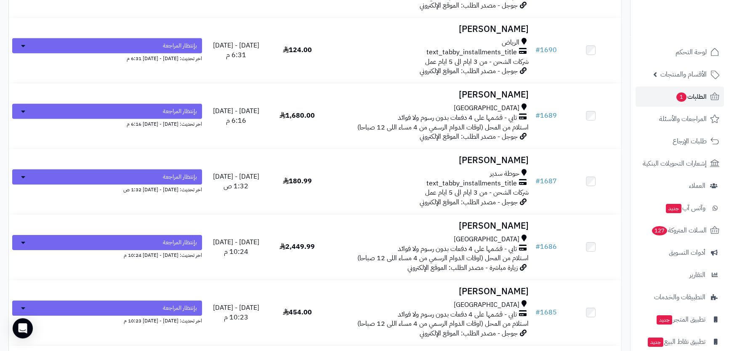
scroll to position [3367, 0]
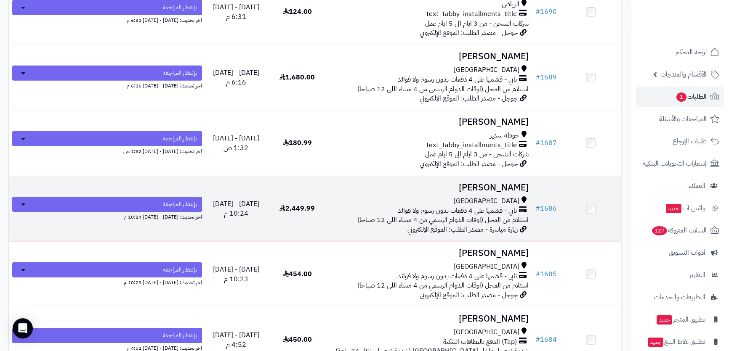
click at [465, 183] on h3 "[PERSON_NAME]" at bounding box center [429, 188] width 197 height 10
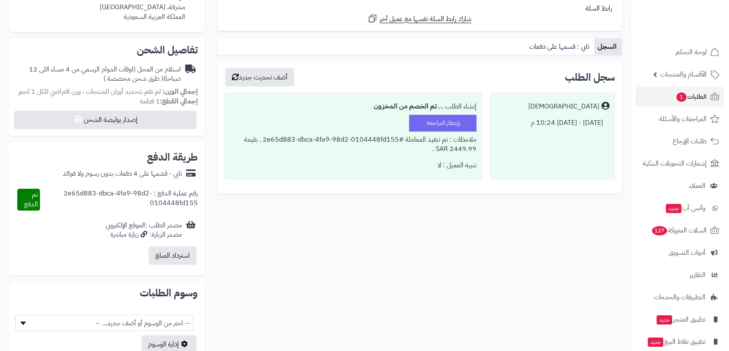
scroll to position [38, 0]
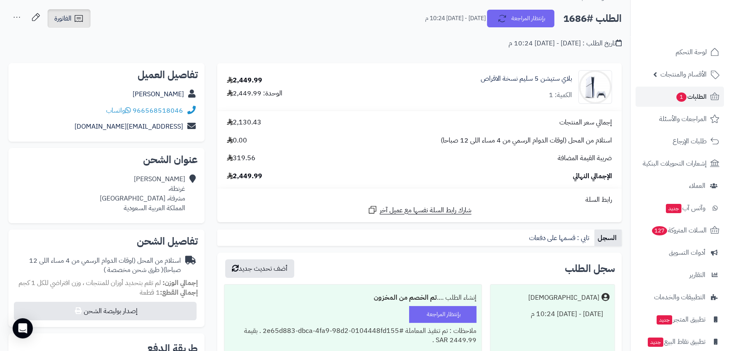
click at [89, 19] on link "الفاتورة" at bounding box center [69, 18] width 43 height 19
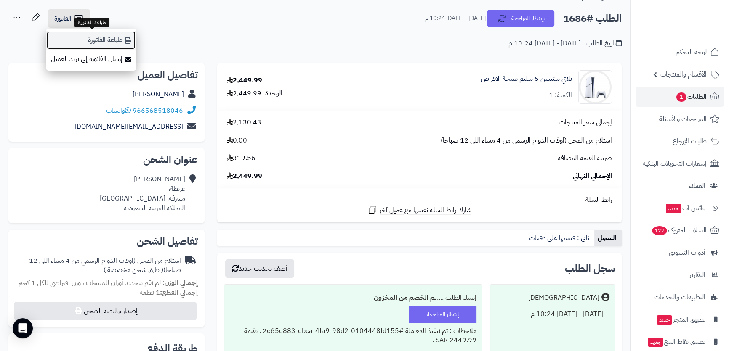
click at [116, 41] on link "طباعة الفاتورة" at bounding box center [91, 40] width 90 height 19
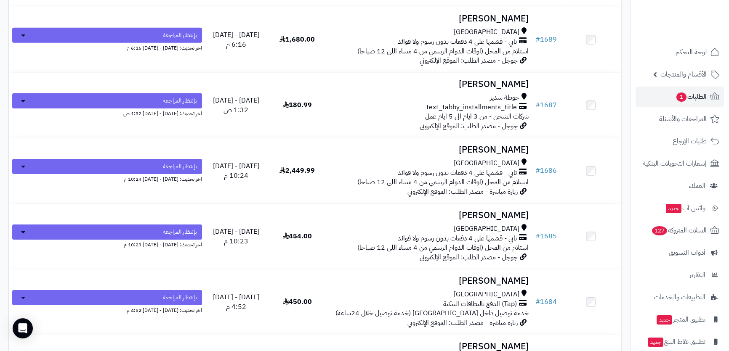
scroll to position [3443, 0]
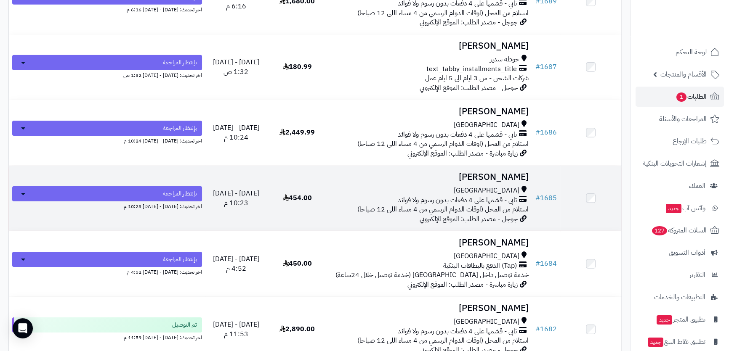
click at [450, 175] on h3 "[PERSON_NAME]" at bounding box center [429, 178] width 197 height 10
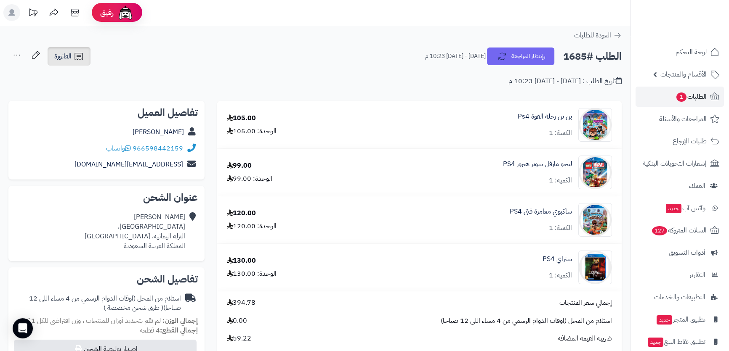
click at [69, 56] on span "الفاتورة" at bounding box center [62, 56] width 17 height 10
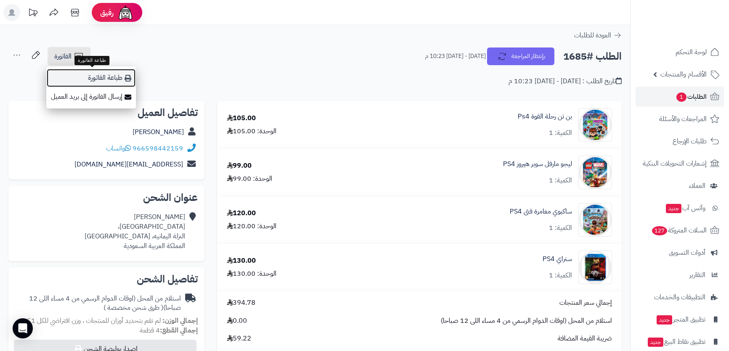
click at [96, 76] on link "طباعة الفاتورة" at bounding box center [91, 78] width 90 height 19
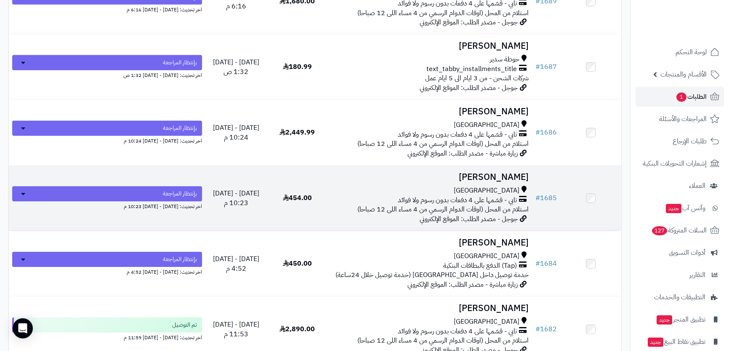
scroll to position [3520, 0]
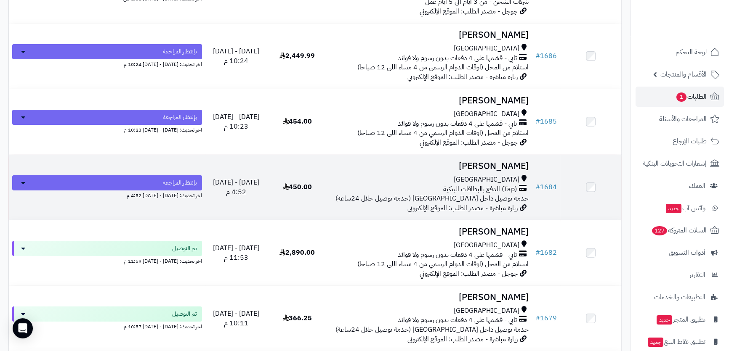
click at [454, 169] on td "[PERSON_NAME] [GEOGRAPHIC_DATA] (Tap) الدفع بالبطاقات البنكية خدمة توصيل داخل […" at bounding box center [430, 187] width 204 height 65
click at [449, 169] on td "[PERSON_NAME] [GEOGRAPHIC_DATA] (Tap) الدفع بالبطاقات البنكية خدمة توصيل داخل […" at bounding box center [430, 187] width 204 height 65
click at [499, 167] on h3 "[PERSON_NAME]" at bounding box center [429, 167] width 197 height 10
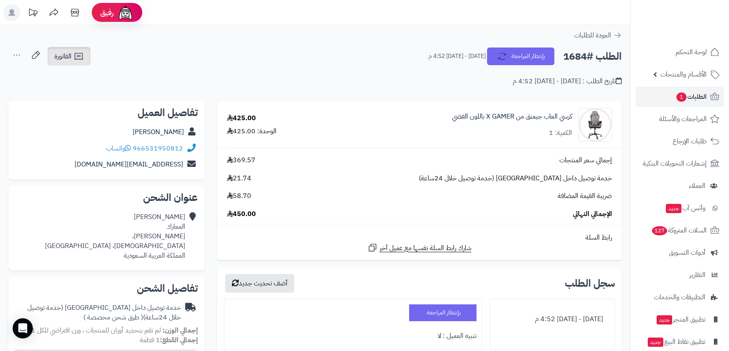
click at [67, 56] on span "الفاتورة" at bounding box center [62, 56] width 17 height 10
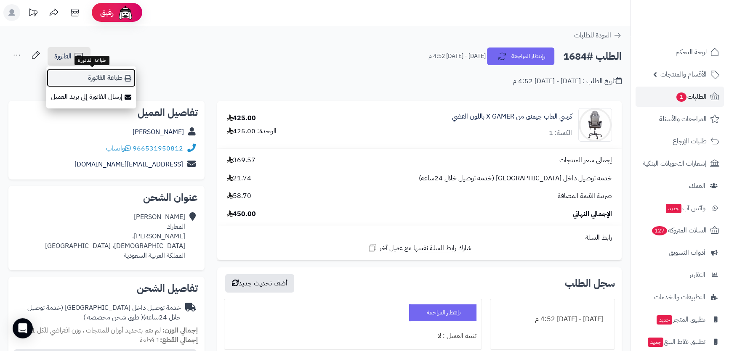
click at [97, 74] on link "طباعة الفاتورة" at bounding box center [91, 78] width 90 height 19
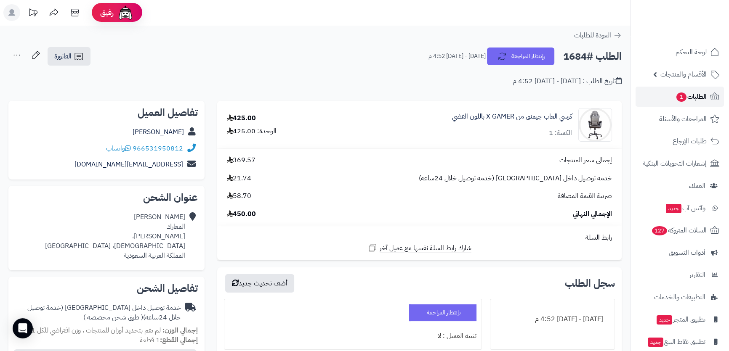
click at [702, 98] on span "الطلبات 1" at bounding box center [691, 97] width 31 height 12
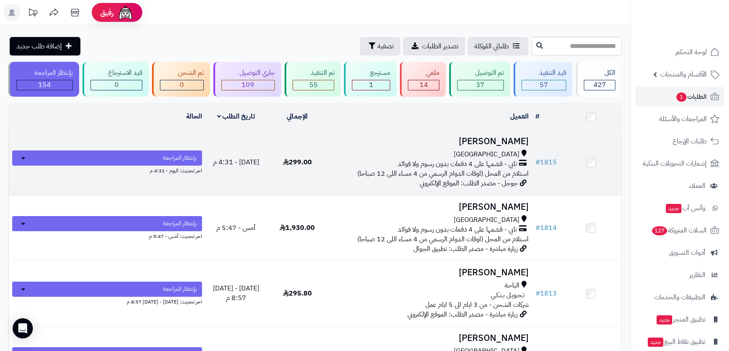
click at [462, 153] on div "[GEOGRAPHIC_DATA]" at bounding box center [429, 155] width 197 height 10
